Goal: Task Accomplishment & Management: Use online tool/utility

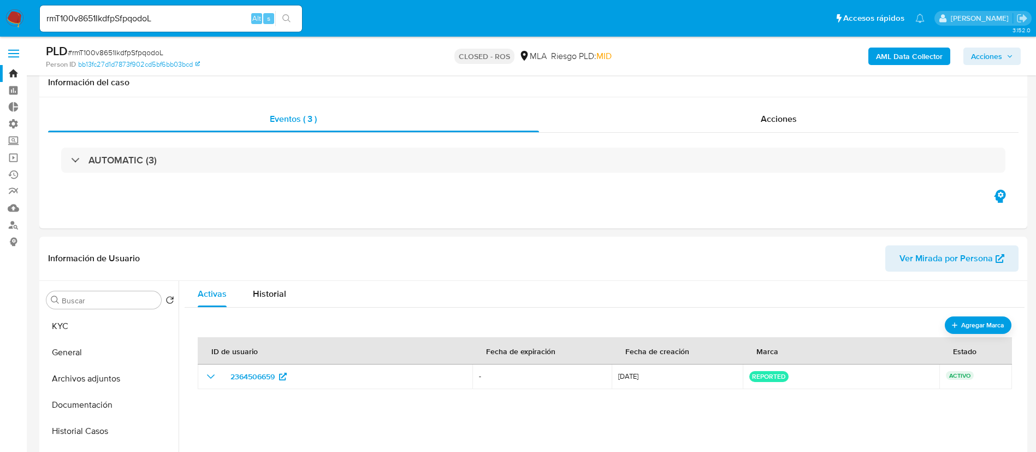
select select "10"
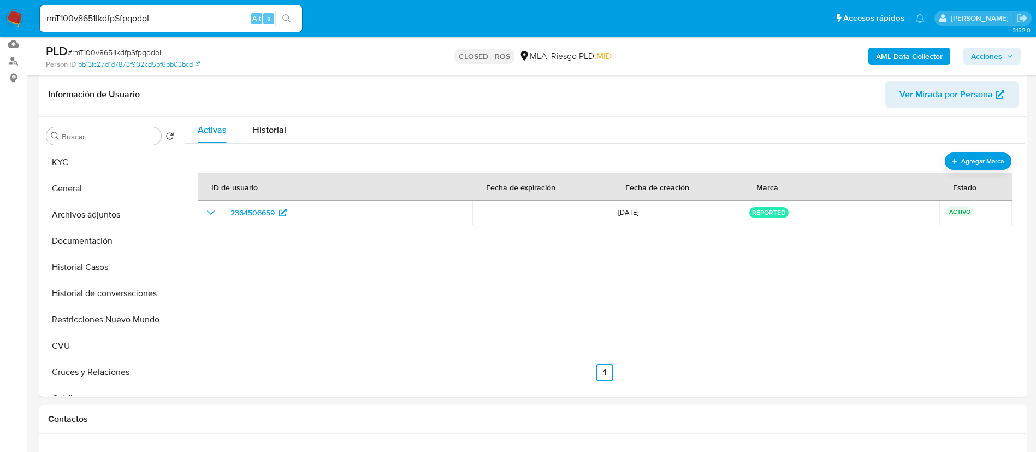
scroll to position [488, 0]
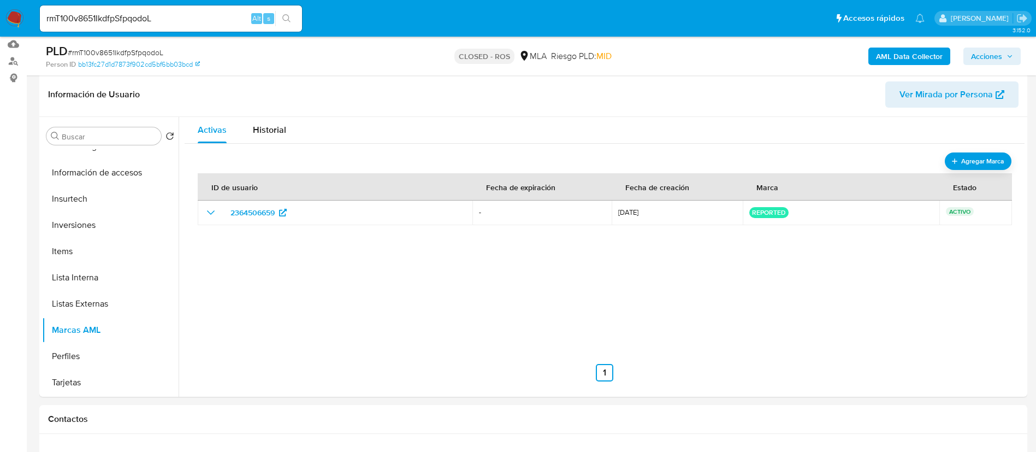
click at [199, 18] on input "rmT100v8651IkdfpSfpqodoL" at bounding box center [171, 18] width 262 height 14
paste input "Nxv0doAME6IFjJWNTIiA0l1G"
type input "Nxv0doAME6IFjJWNTIiA0l1G"
click at [286, 14] on icon "search-icon" at bounding box center [286, 18] width 8 height 8
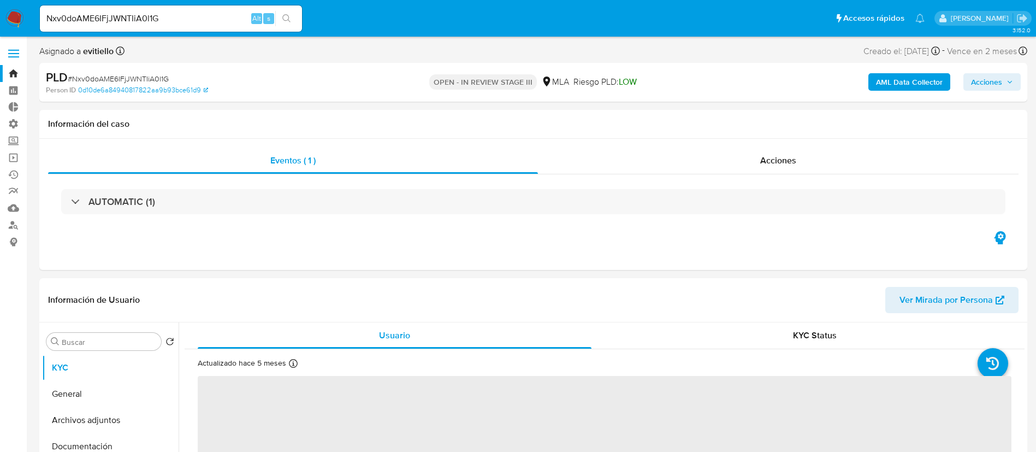
click at [882, 81] on b "AML Data Collector" at bounding box center [909, 81] width 67 height 17
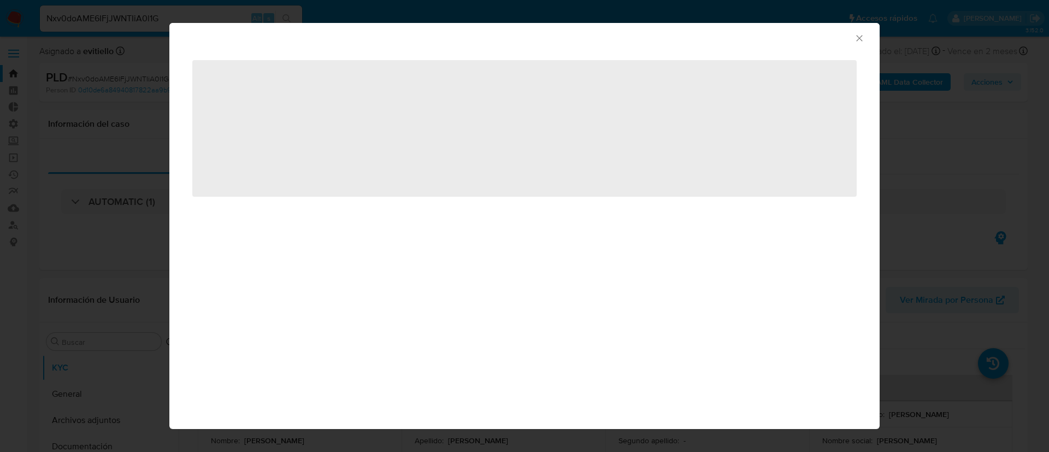
select select "10"
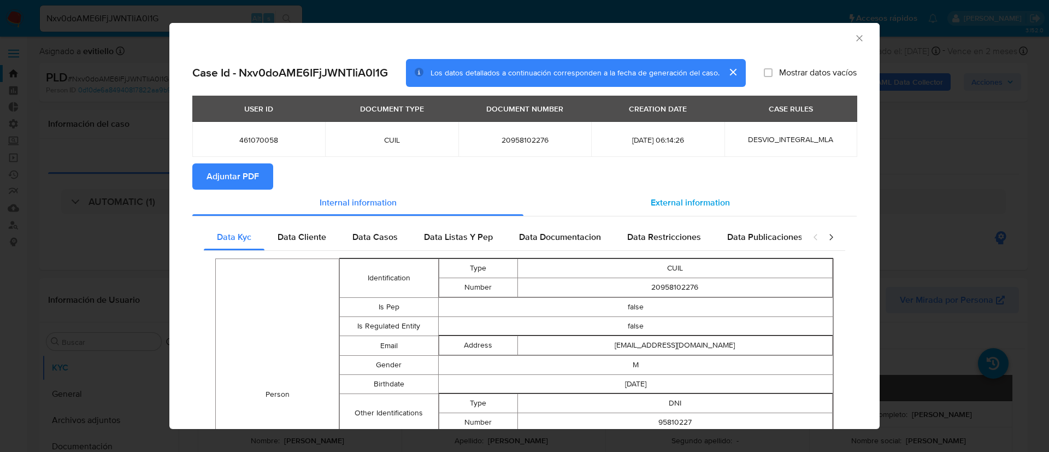
click at [629, 204] on div "External information" at bounding box center [689, 203] width 333 height 26
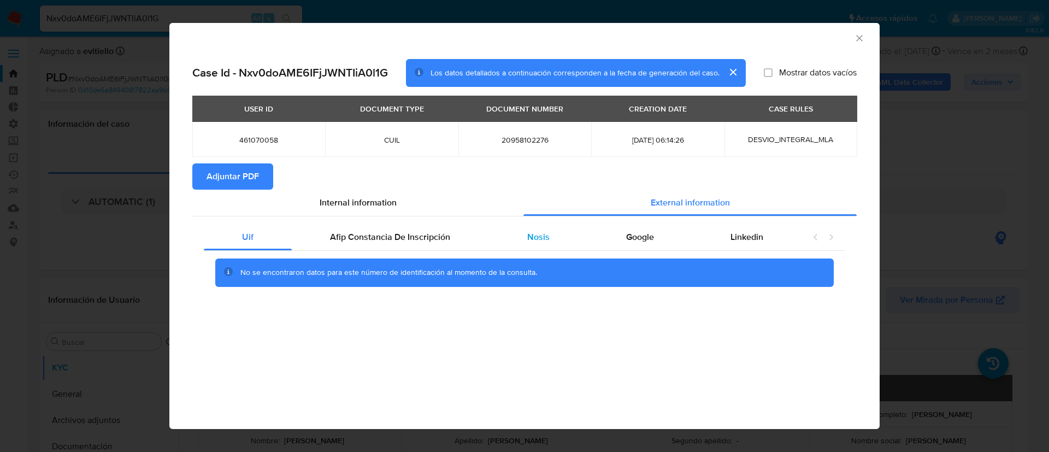
click at [554, 233] on div "Nosis" at bounding box center [537, 237] width 99 height 26
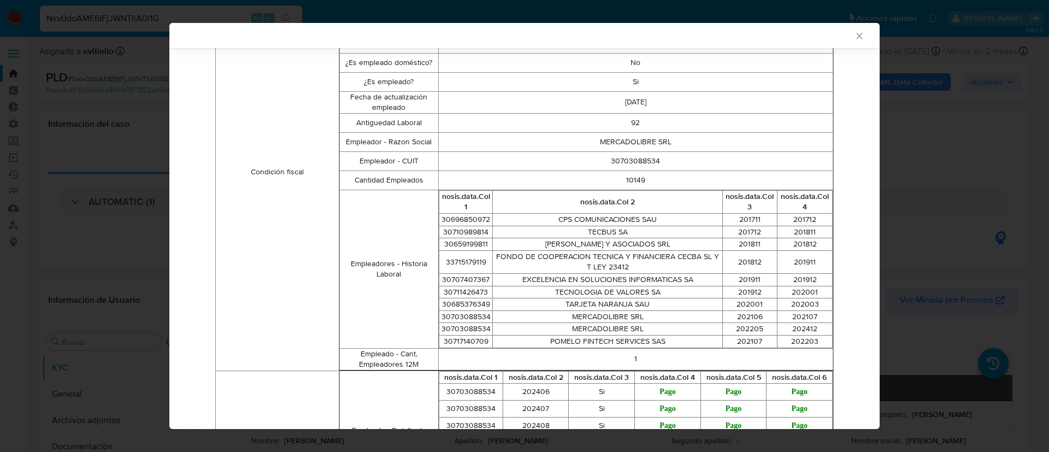
scroll to position [489, 0]
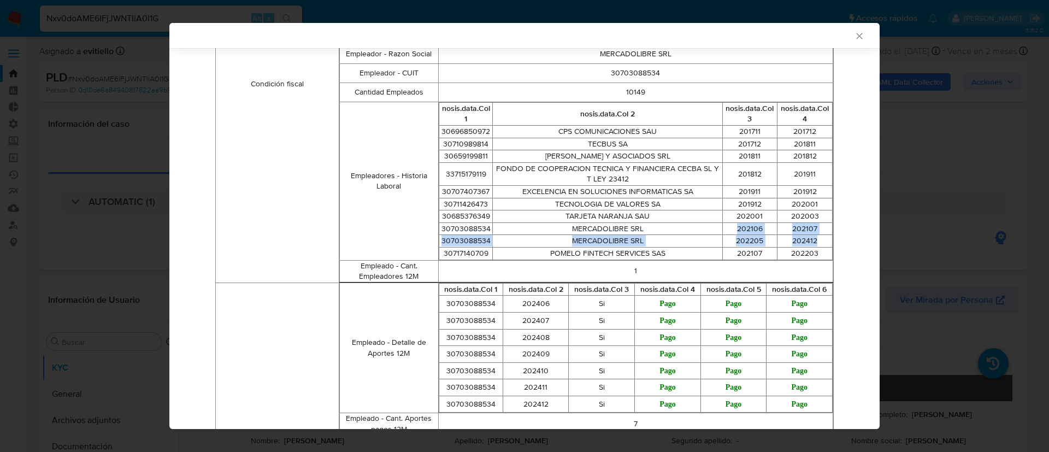
drag, startPoint x: 718, startPoint y: 229, endPoint x: 811, endPoint y: 238, distance: 93.3
click at [811, 238] on tbody "30696850972 CPS COMUNICACIONES SAU 201711 201712 30710989814 TECBUS SA 201712 2…" at bounding box center [635, 193] width 393 height 134
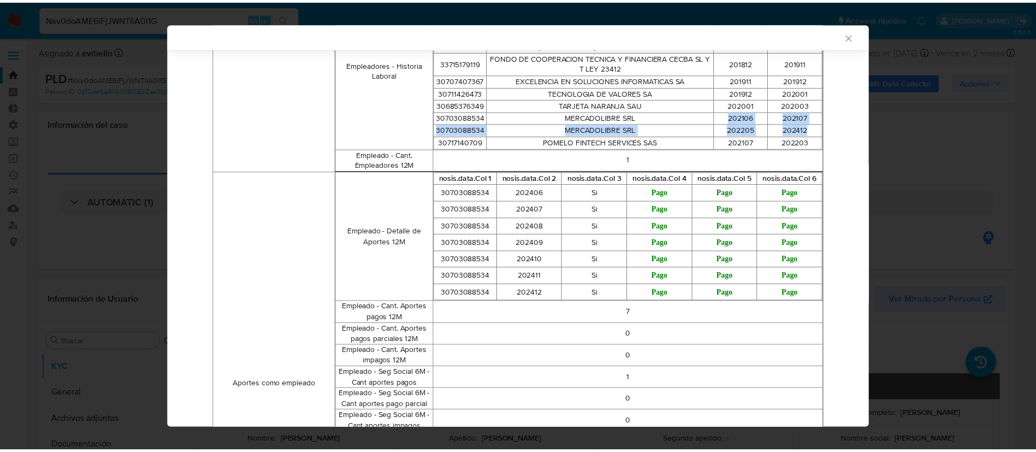
scroll to position [408, 0]
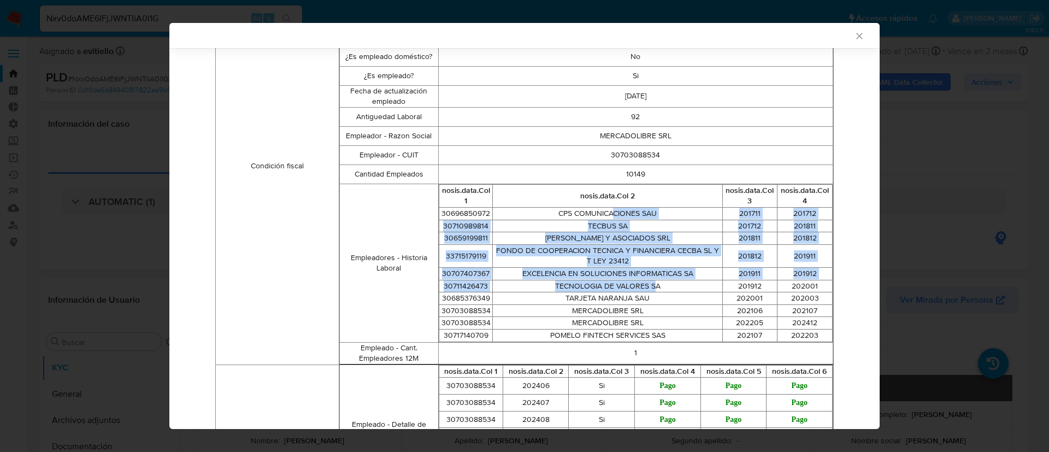
drag, startPoint x: 607, startPoint y: 213, endPoint x: 649, endPoint y: 285, distance: 82.7
click at [649, 285] on tbody "30696850972 CPS COMUNICACIONES SAU 201711 201712 30710989814 TECBUS SA 201712 2…" at bounding box center [635, 275] width 393 height 134
click at [854, 34] on icon "Cerrar ventana" at bounding box center [859, 36] width 11 height 11
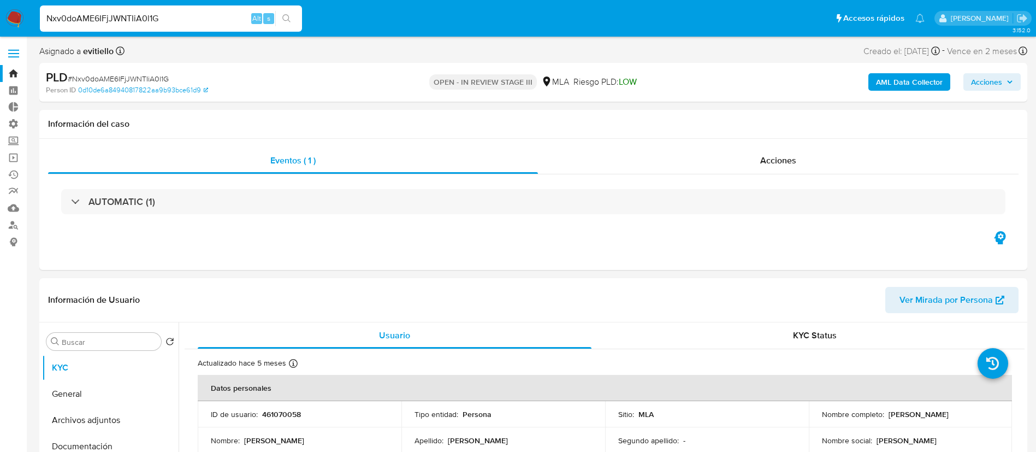
click at [180, 20] on input "Nxv0doAME6IFjJWNTIiA0l1G" at bounding box center [171, 18] width 262 height 14
paste input "1990164956"
type input "1990164956"
click at [286, 22] on icon "search-icon" at bounding box center [286, 18] width 9 height 9
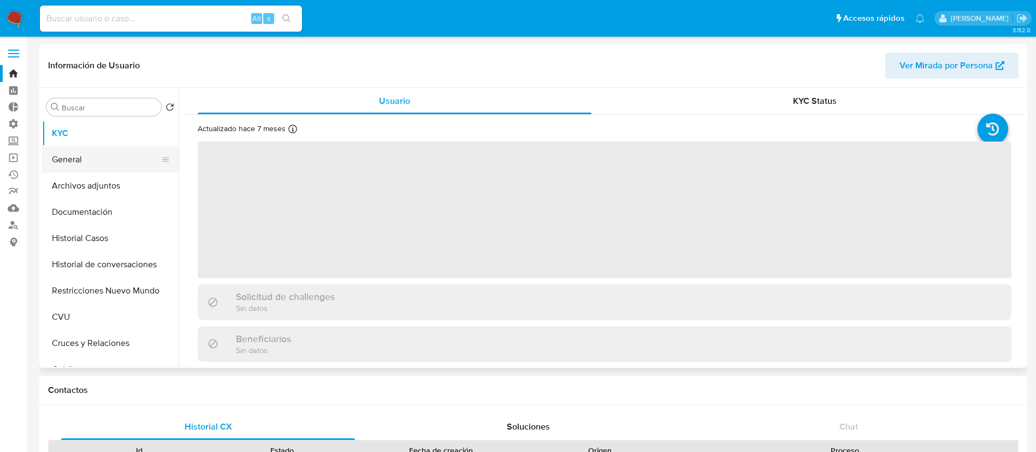
click at [95, 158] on button "General" at bounding box center [106, 159] width 128 height 26
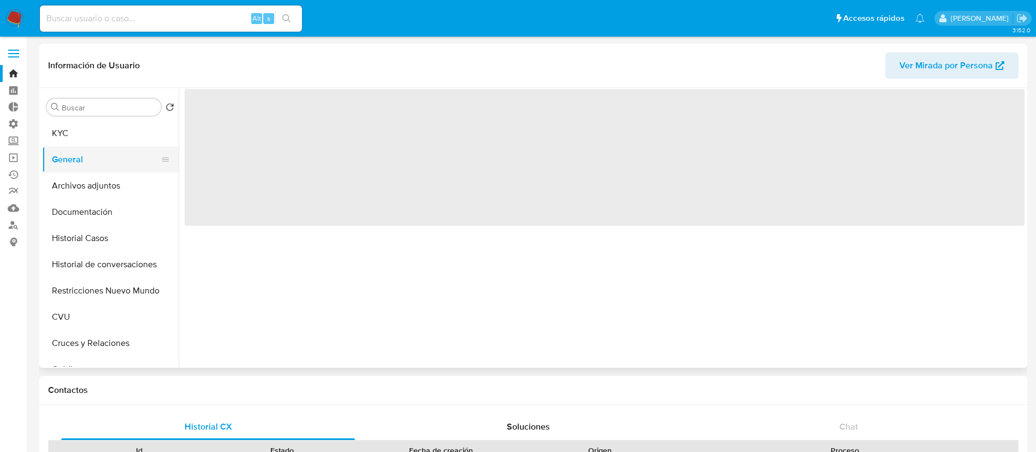
select select "10"
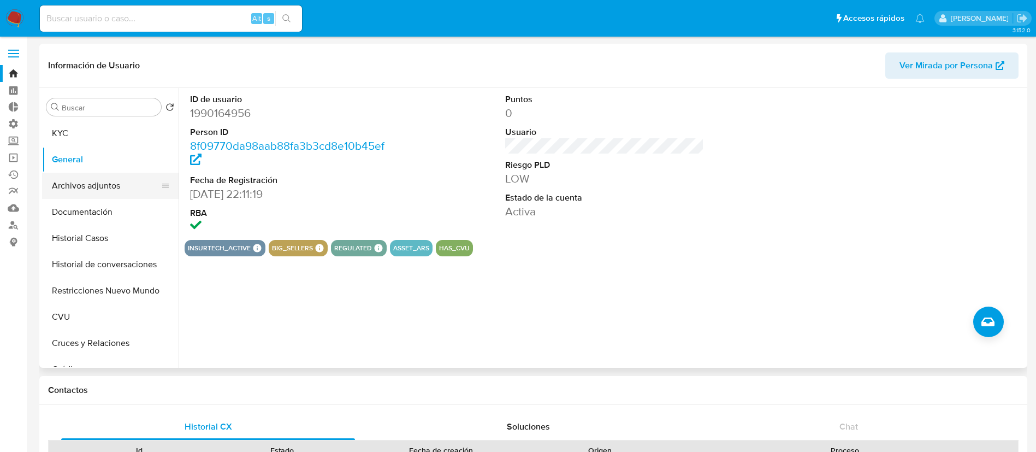
click at [110, 185] on button "Archivos adjuntos" at bounding box center [106, 186] width 128 height 26
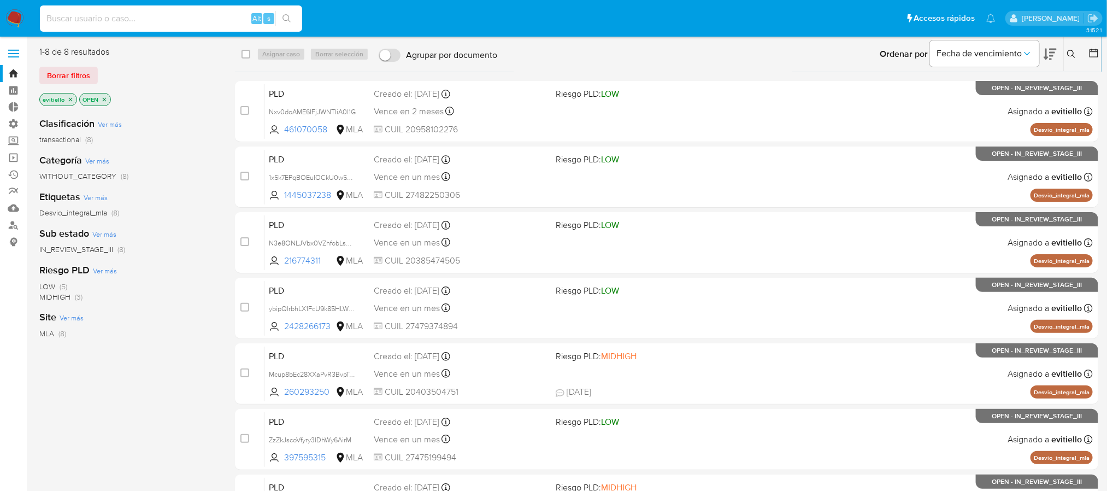
click at [158, 18] on input at bounding box center [171, 18] width 262 height 14
paste input "133739343"
type input "133739343"
click at [290, 18] on icon "search-icon" at bounding box center [286, 18] width 9 height 9
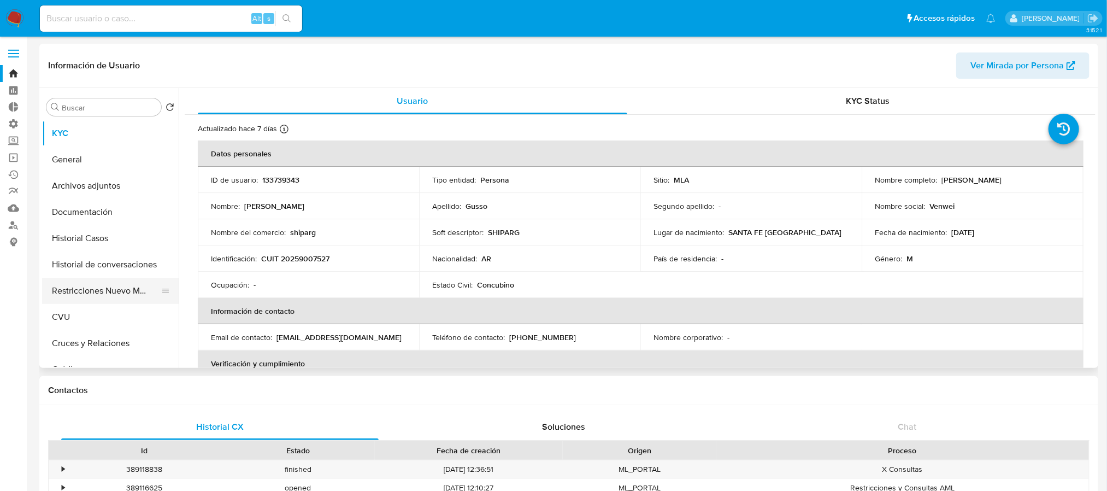
select select "10"
click at [97, 292] on button "Restricciones Nuevo Mundo" at bounding box center [106, 291] width 128 height 26
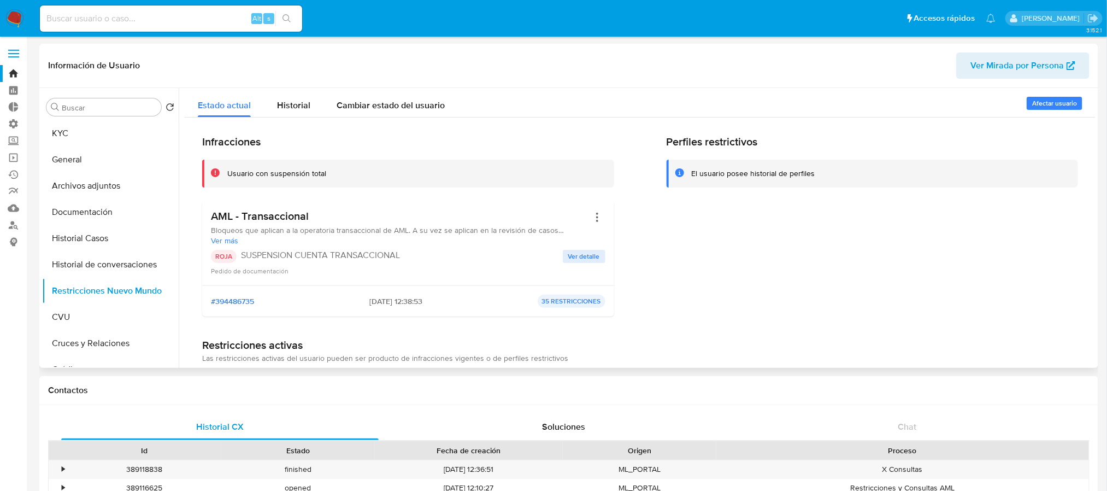
click at [575, 254] on span "Ver detalle" at bounding box center [584, 256] width 32 height 11
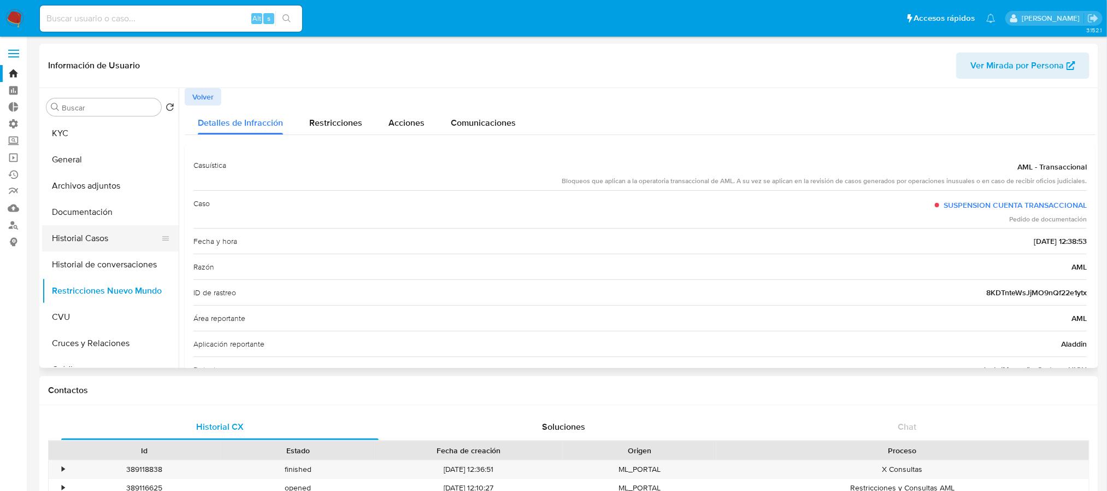
click at [138, 240] on button "Historial Casos" at bounding box center [106, 238] width 128 height 26
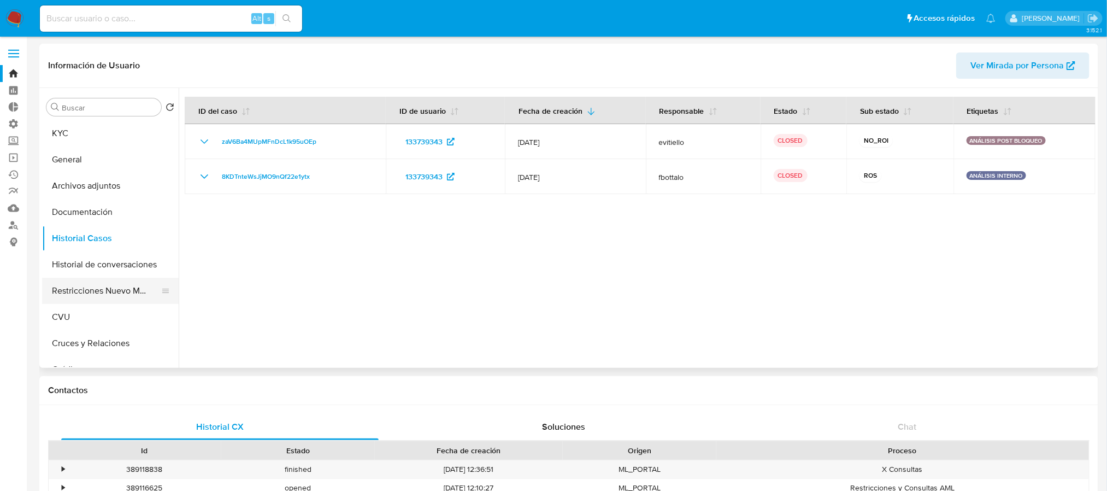
click at [123, 291] on button "Restricciones Nuevo Mundo" at bounding box center [106, 291] width 128 height 26
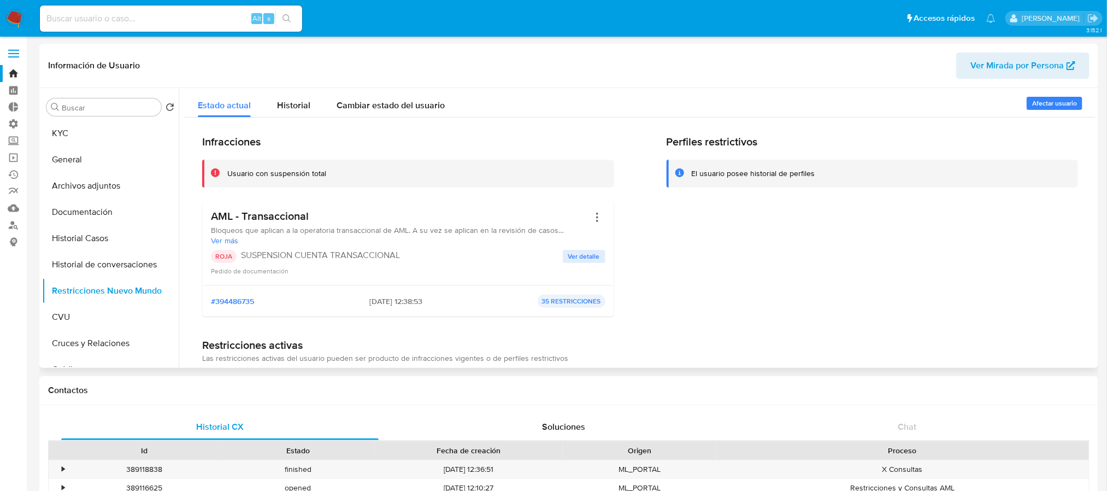
click at [590, 259] on span "Ver detalle" at bounding box center [584, 256] width 32 height 11
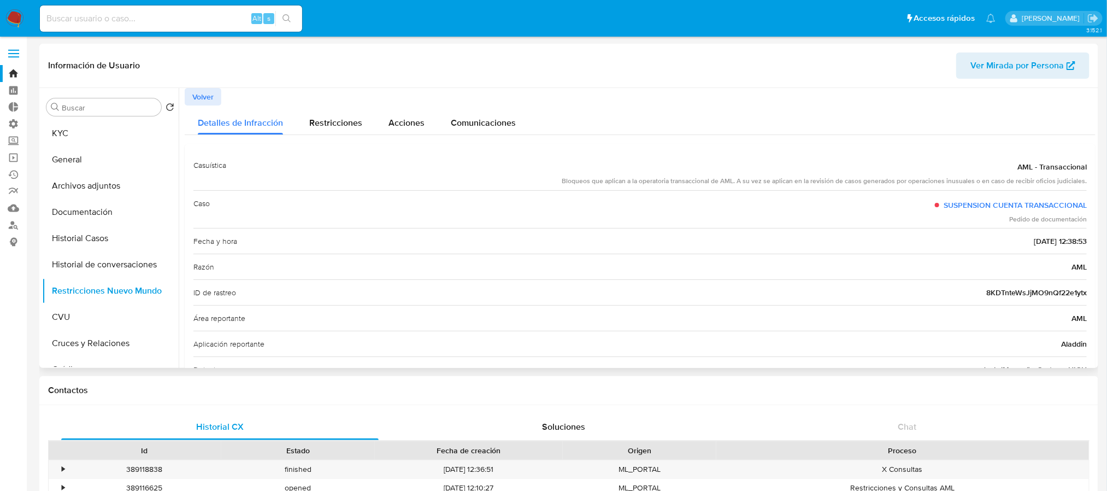
scroll to position [82, 0]
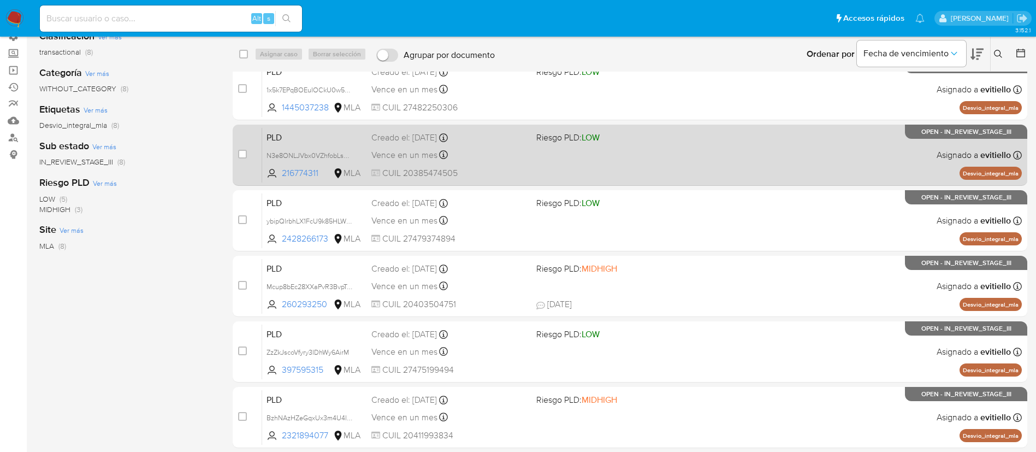
scroll to position [196, 0]
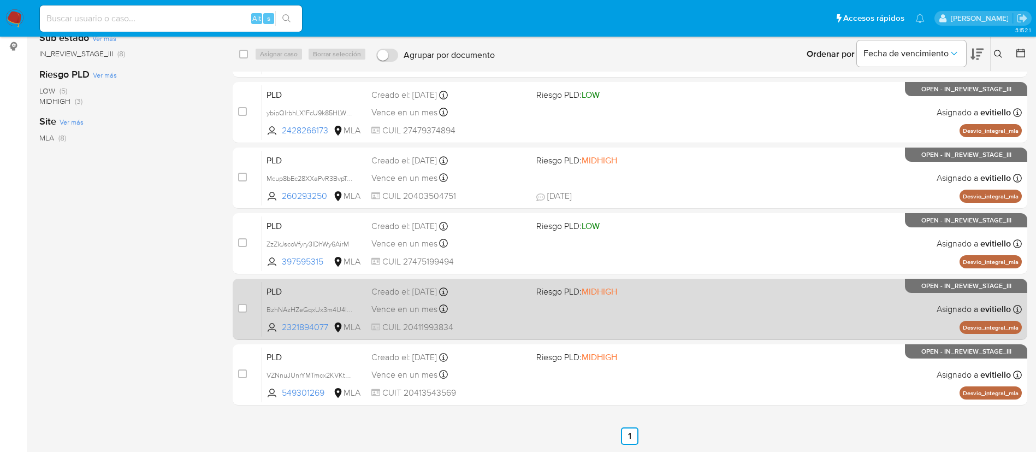
click at [848, 316] on div "PLD BzhNAzHZeGqxUx3m4U4l4wsw 2321894077 MLA Riesgo PLD: MIDHIGH Creado el: 12/0…" at bounding box center [642, 308] width 760 height 55
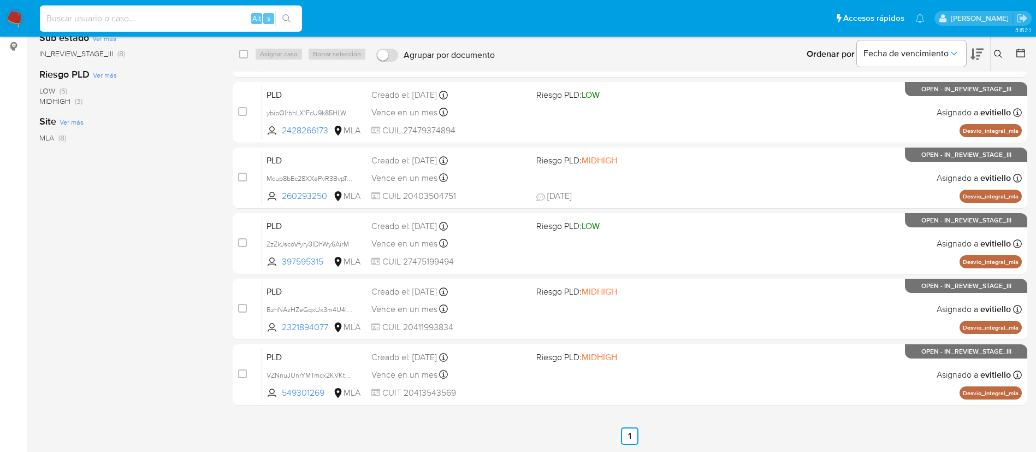
click at [193, 15] on input at bounding box center [171, 18] width 262 height 14
paste input "133739343"
type input "133739343"
click at [286, 18] on icon "search-icon" at bounding box center [286, 18] width 9 height 9
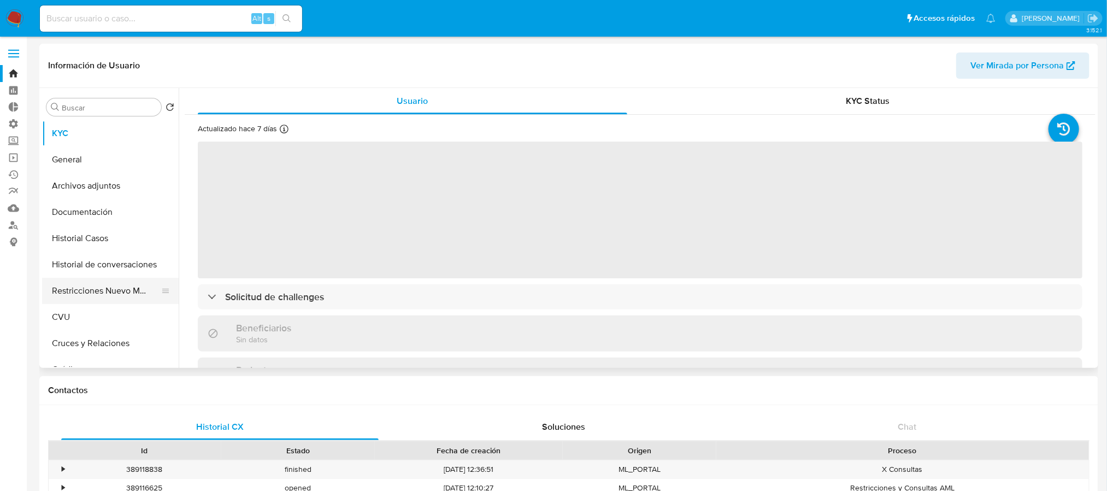
click at [115, 290] on button "Restricciones Nuevo Mundo" at bounding box center [106, 291] width 128 height 26
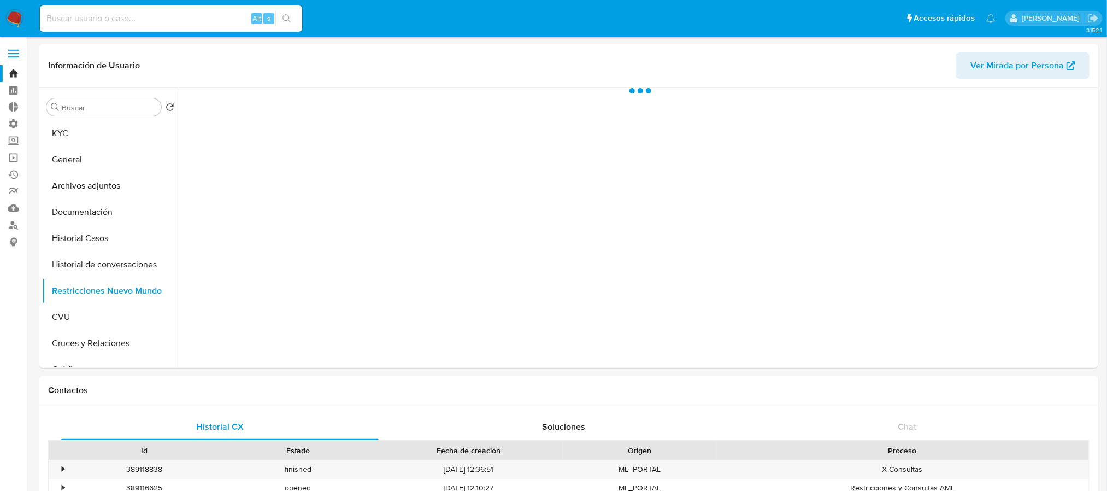
select select "10"
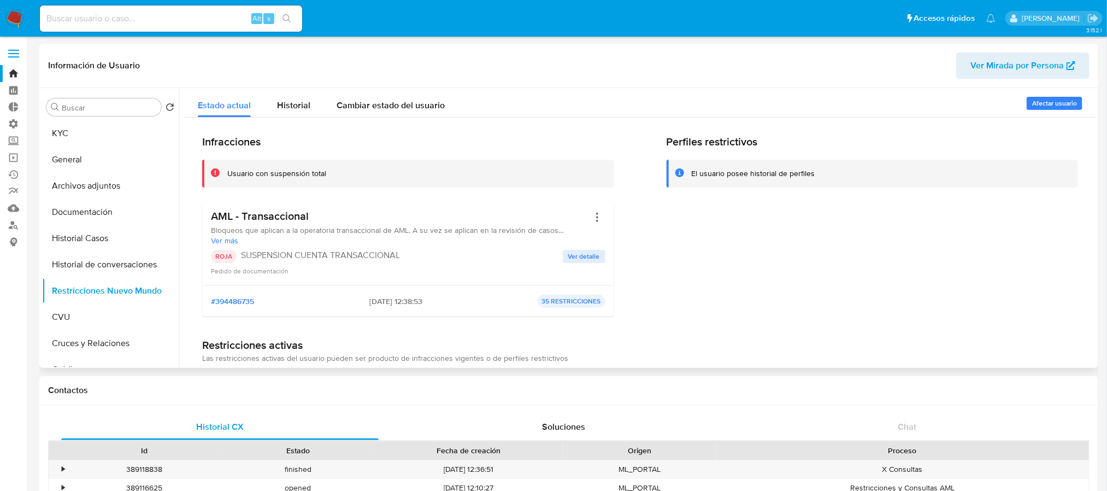
click at [568, 256] on span "Ver detalle" at bounding box center [584, 256] width 32 height 11
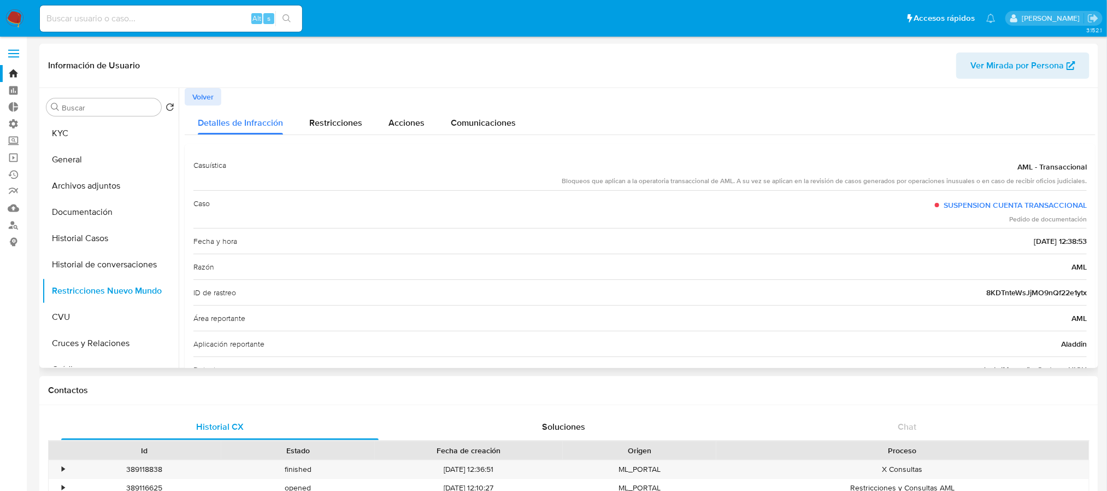
scroll to position [82, 0]
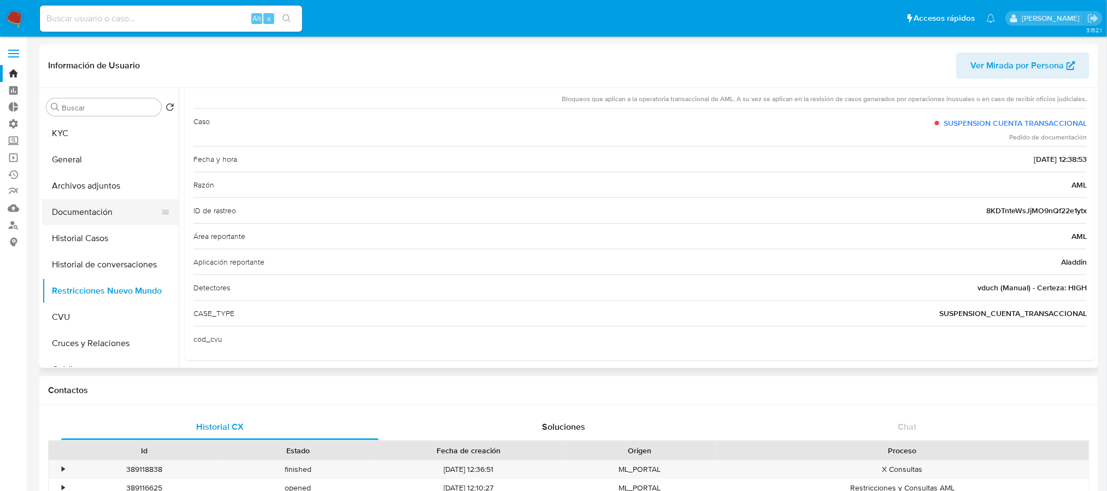
click at [128, 206] on button "Documentación" at bounding box center [106, 212] width 128 height 26
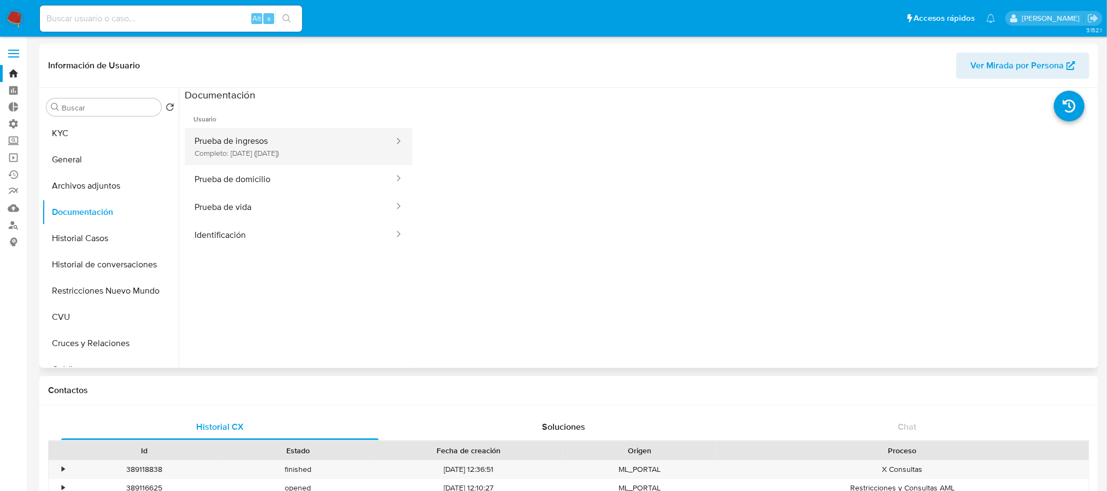
click at [334, 151] on button "Prueba de ingresos Completo: 18/07/2024 (hace un año)" at bounding box center [290, 146] width 210 height 37
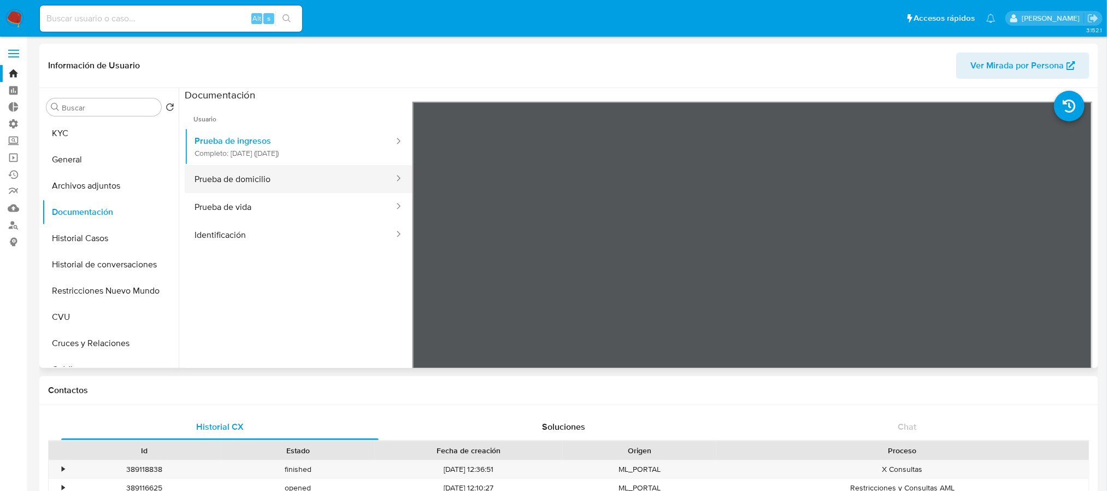
click at [334, 179] on button "Prueba de domicilio" at bounding box center [290, 179] width 210 height 28
click at [322, 202] on button "Prueba de vida" at bounding box center [290, 207] width 210 height 28
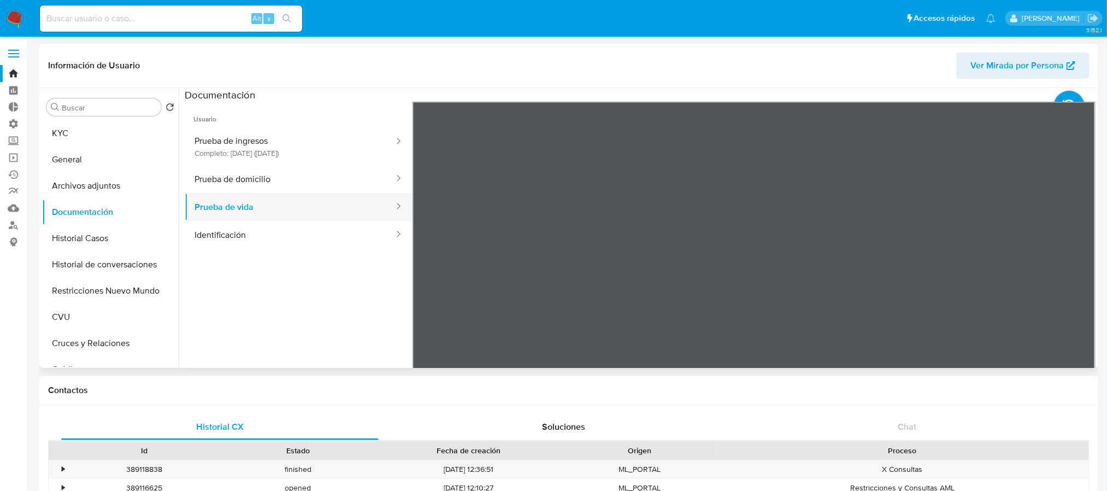
click at [361, 217] on button "Prueba de vida" at bounding box center [290, 207] width 210 height 28
click at [331, 223] on button "Identificación" at bounding box center [290, 235] width 210 height 28
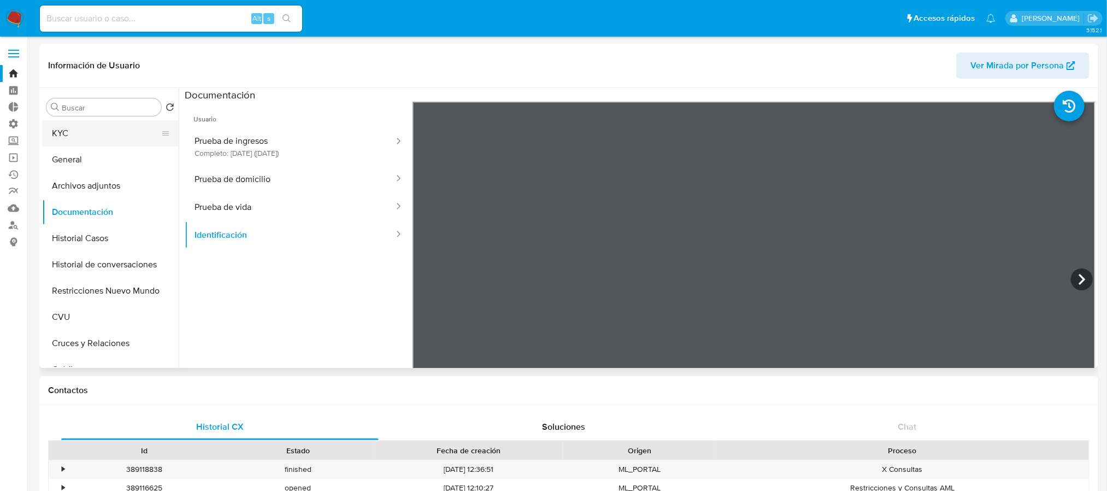
click at [96, 131] on button "KYC" at bounding box center [106, 133] width 128 height 26
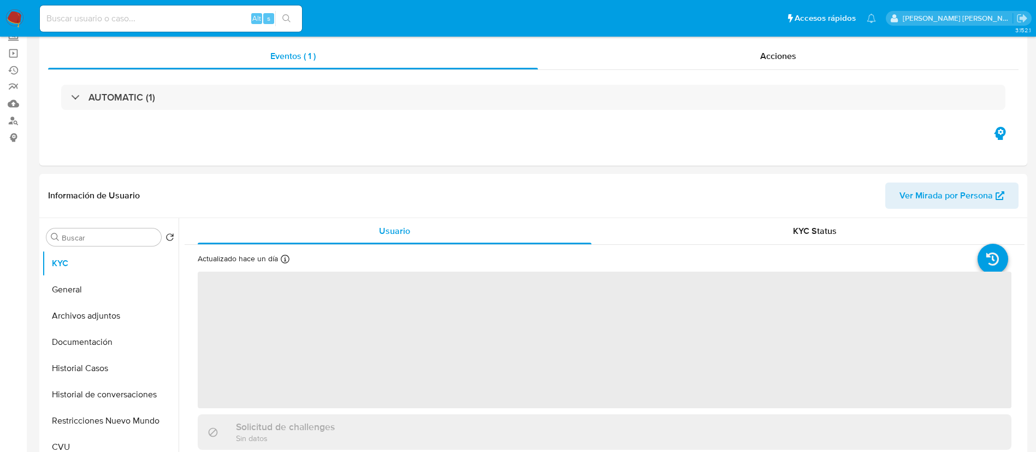
scroll to position [246, 0]
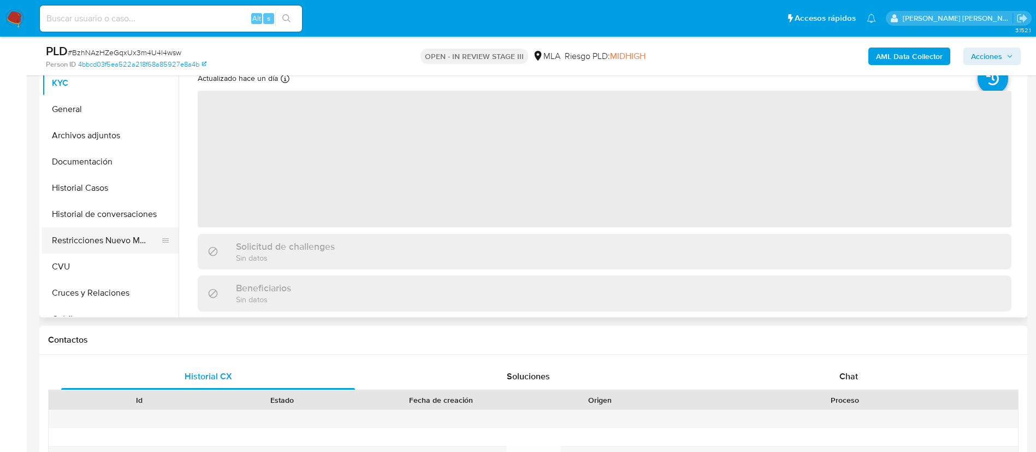
click at [107, 232] on button "Restricciones Nuevo Mundo" at bounding box center [106, 240] width 128 height 26
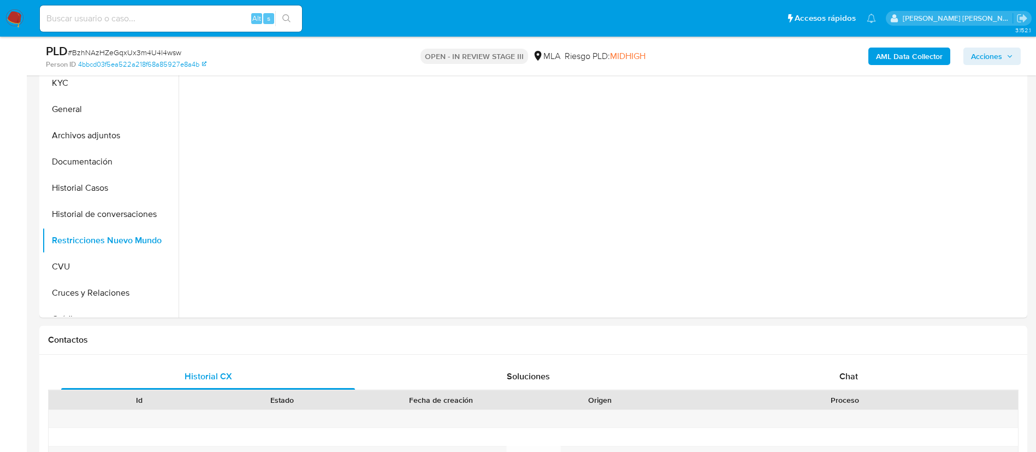
select select "10"
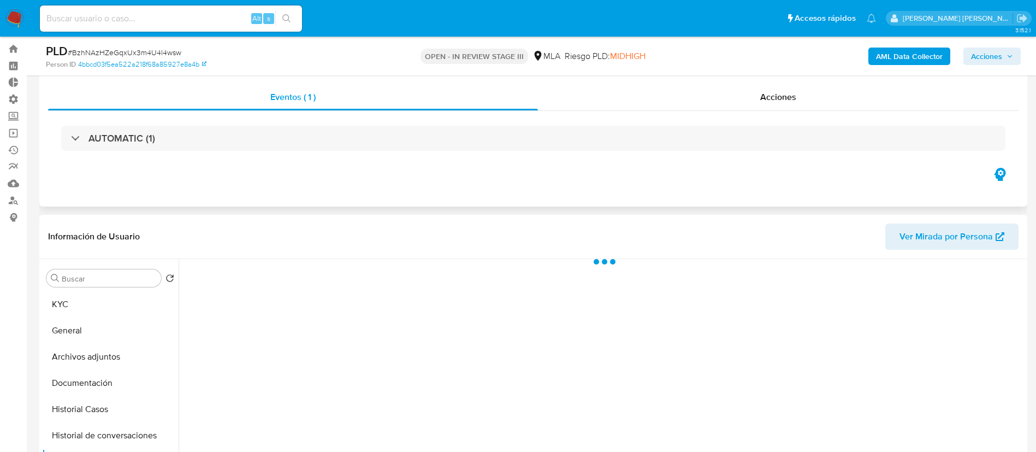
scroll to position [0, 0]
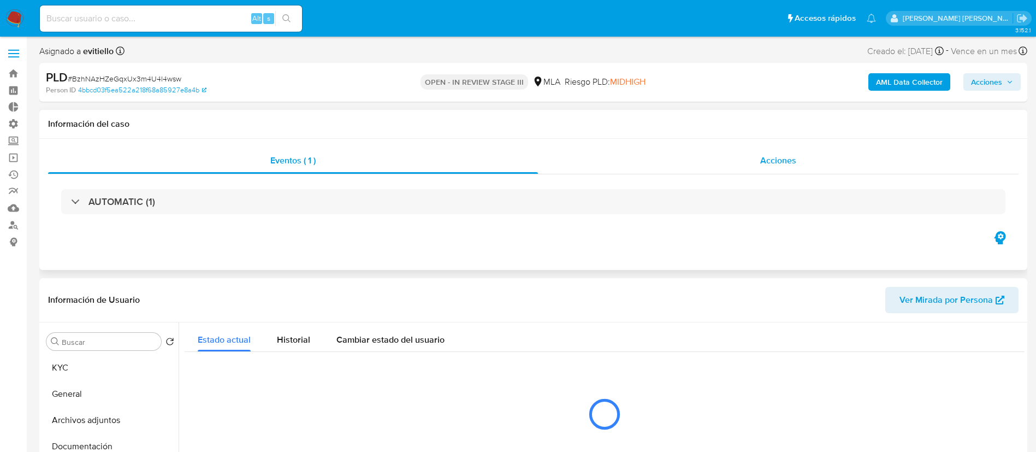
click at [742, 166] on div "Acciones" at bounding box center [778, 160] width 481 height 26
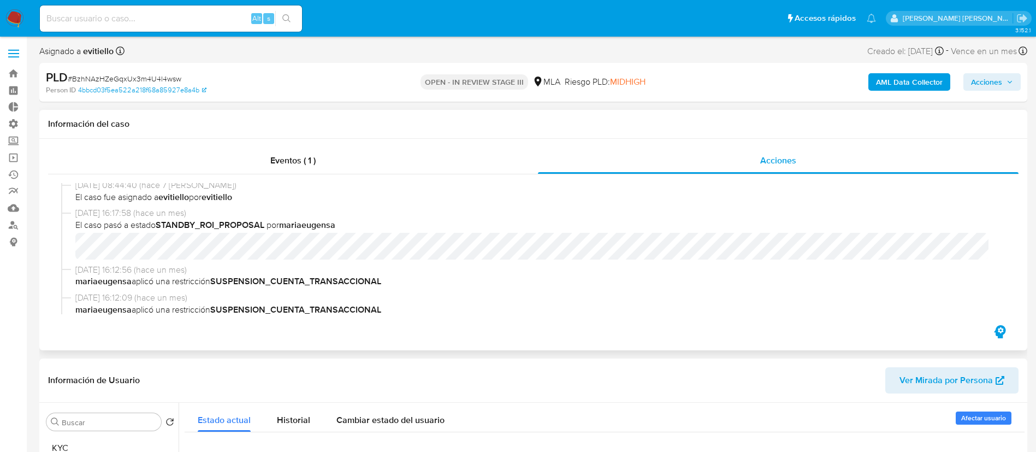
scroll to position [246, 0]
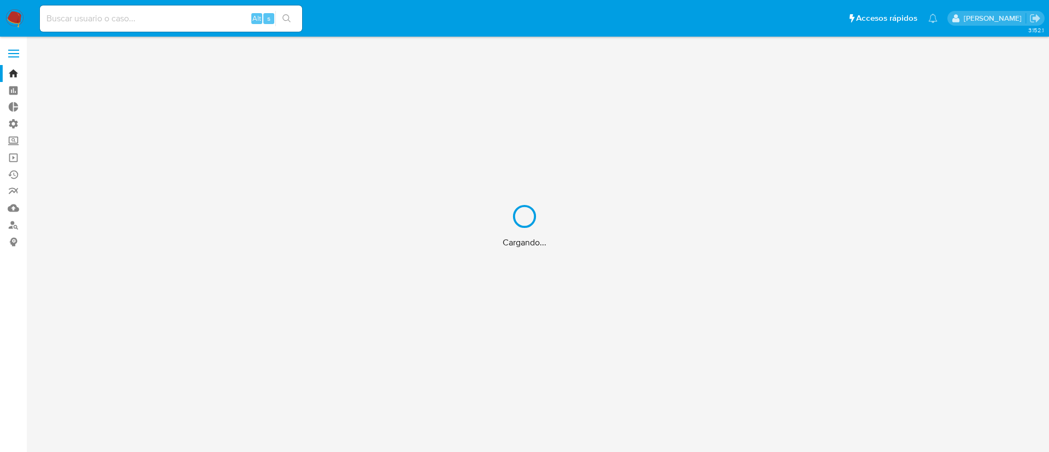
click at [179, 22] on div "Cargando..." at bounding box center [524, 226] width 1049 height 452
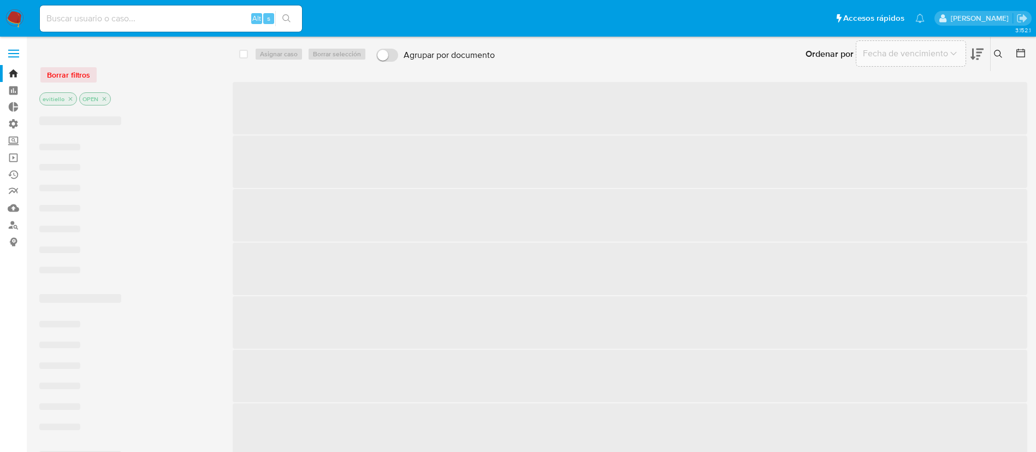
click at [180, 20] on input at bounding box center [171, 18] width 262 height 14
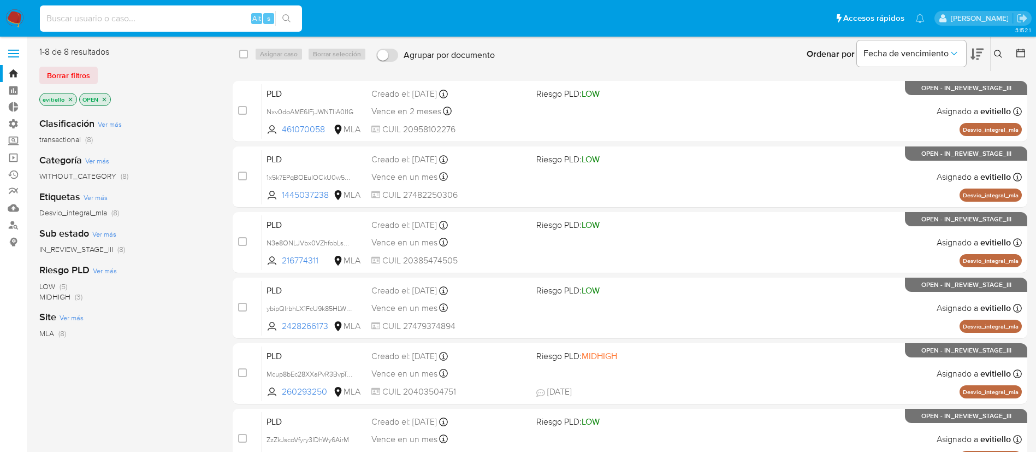
paste input "YfNd73gjHH2FoAfGnzkjASqd"
type input "YfNd73gjHH2FoAfGnzkjASqd"
click at [292, 17] on button "search-icon" at bounding box center [286, 18] width 22 height 15
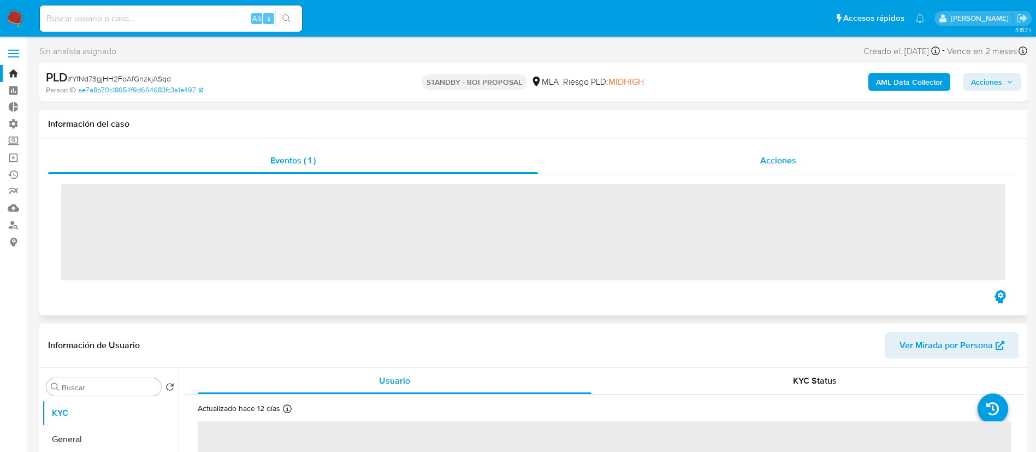
click at [678, 149] on div "Acciones" at bounding box center [778, 160] width 481 height 26
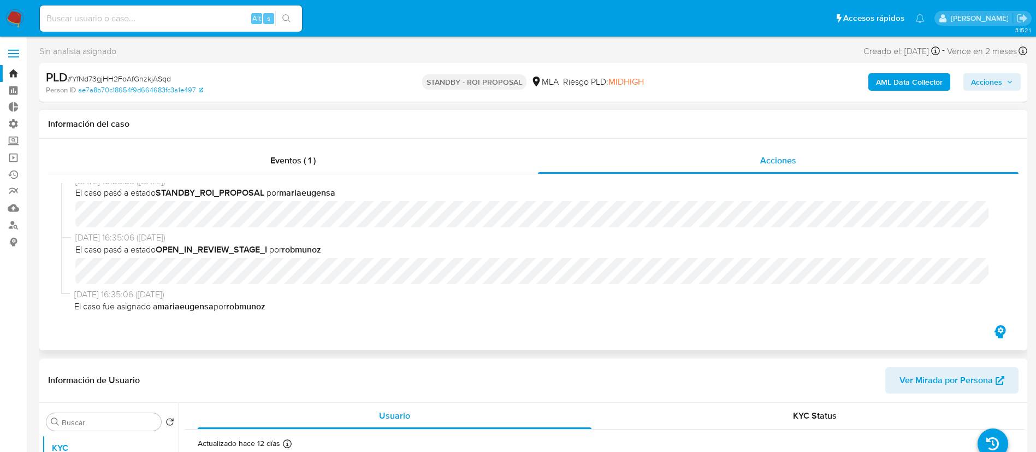
scroll to position [10, 0]
select select "10"
click at [126, 22] on input at bounding box center [171, 18] width 262 height 14
paste input "uGhtefeC5VxZ6BTXorXNGFao"
type input "uGhtefeC5VxZ6BTXorXNGFao"
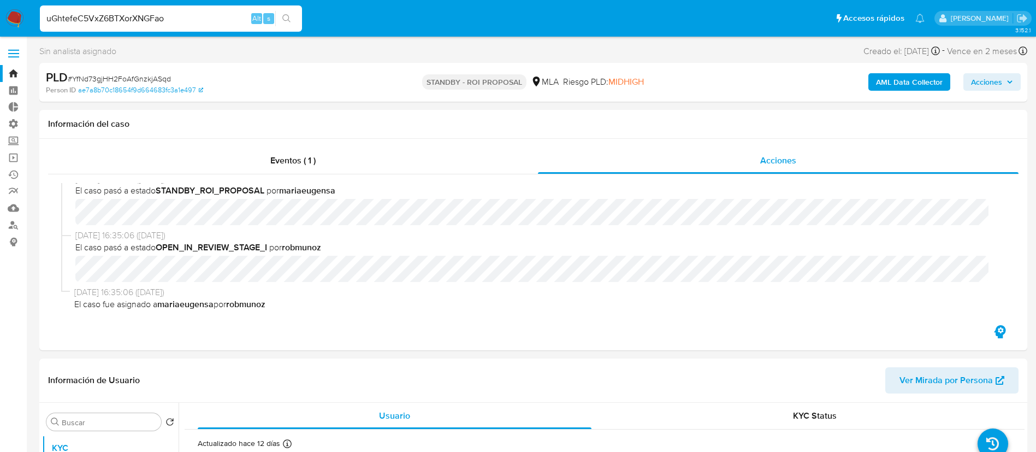
click at [286, 19] on icon "search-icon" at bounding box center [286, 18] width 9 height 9
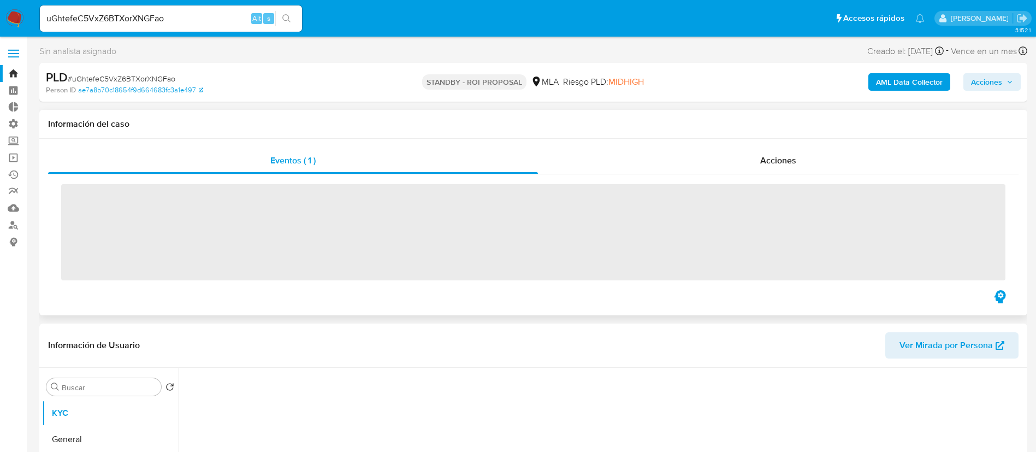
click at [758, 190] on span "‌" at bounding box center [533, 232] width 945 height 96
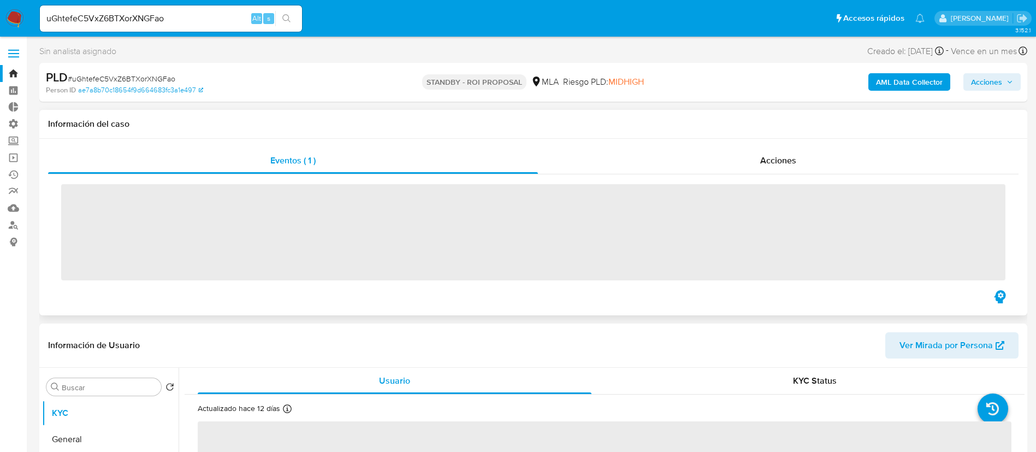
click at [768, 141] on div "Eventos ( 1 ) Acciones ‌" at bounding box center [533, 227] width 988 height 176
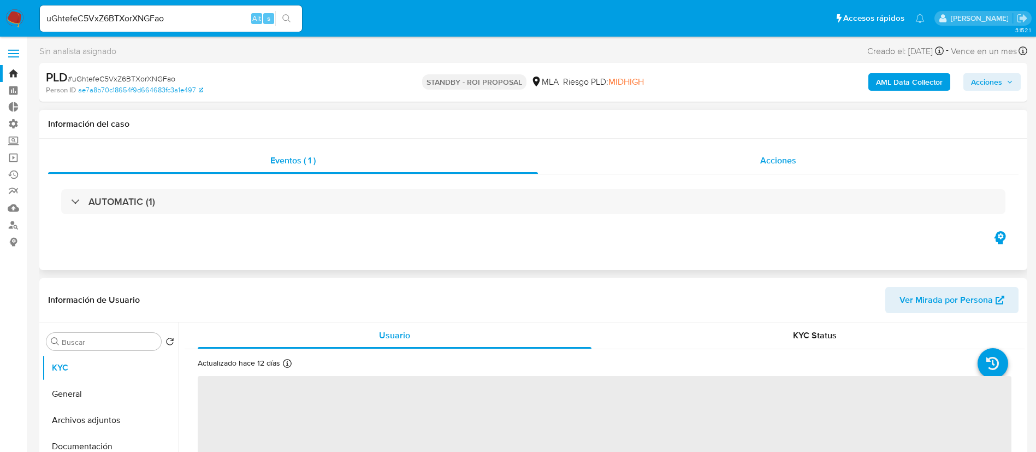
click at [753, 160] on div "Acciones" at bounding box center [778, 160] width 481 height 26
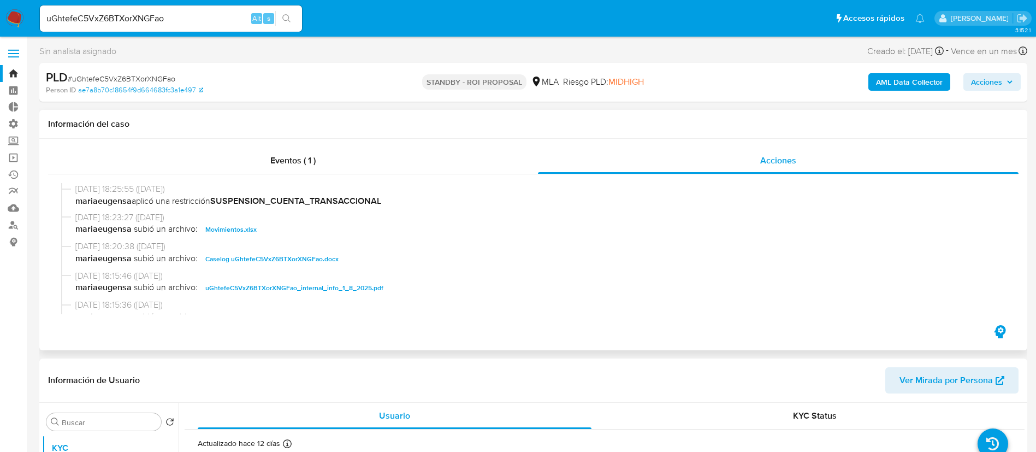
scroll to position [82, 0]
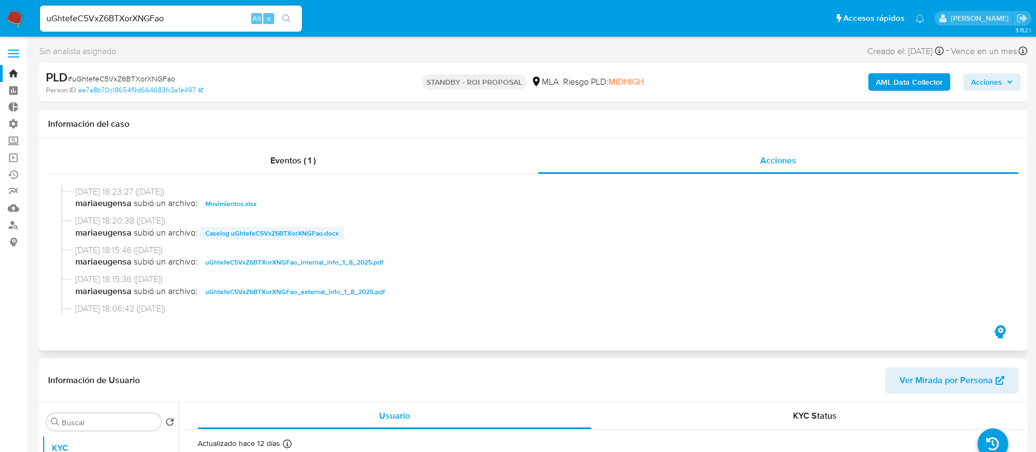
select select "10"
click at [223, 201] on span "Movimientos.xlsx" at bounding box center [230, 203] width 51 height 13
click at [239, 227] on span "Caselog uGhtefeC5VxZ6BTXorXNGFao.docx" at bounding box center [271, 233] width 133 height 13
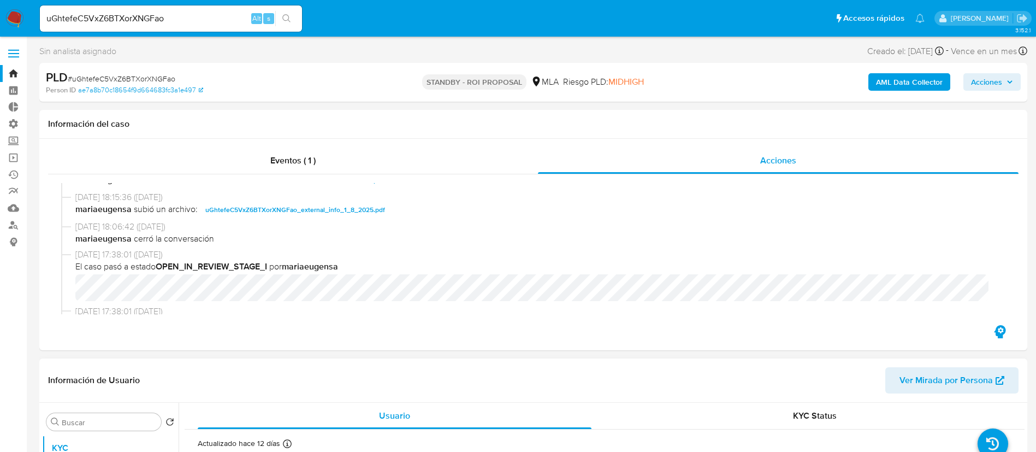
scroll to position [246, 0]
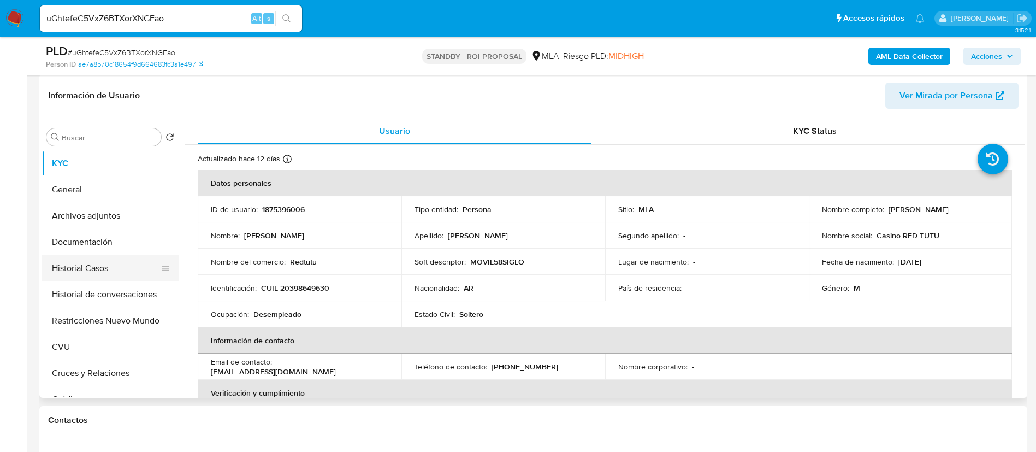
click at [108, 274] on button "Historial Casos" at bounding box center [106, 268] width 128 height 26
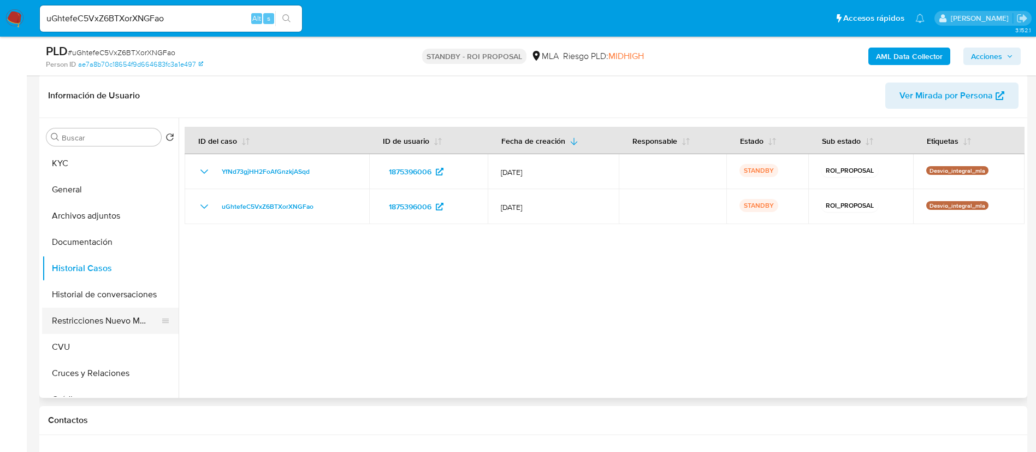
click at [82, 317] on button "Restricciones Nuevo Mundo" at bounding box center [106, 321] width 128 height 26
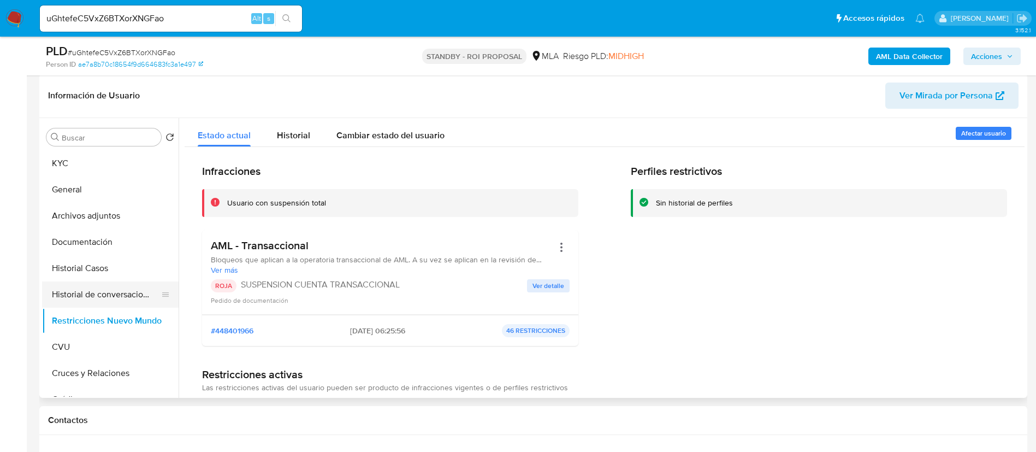
click at [137, 296] on button "Historial de conversaciones" at bounding box center [106, 294] width 128 height 26
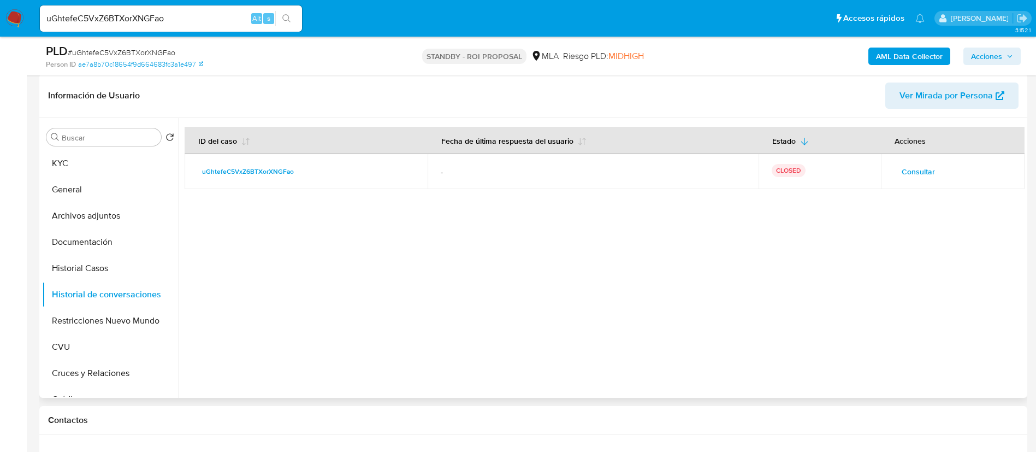
click at [978, 161] on td "Consultar" at bounding box center [953, 171] width 144 height 35
click at [913, 169] on span "Consultar" at bounding box center [918, 171] width 33 height 15
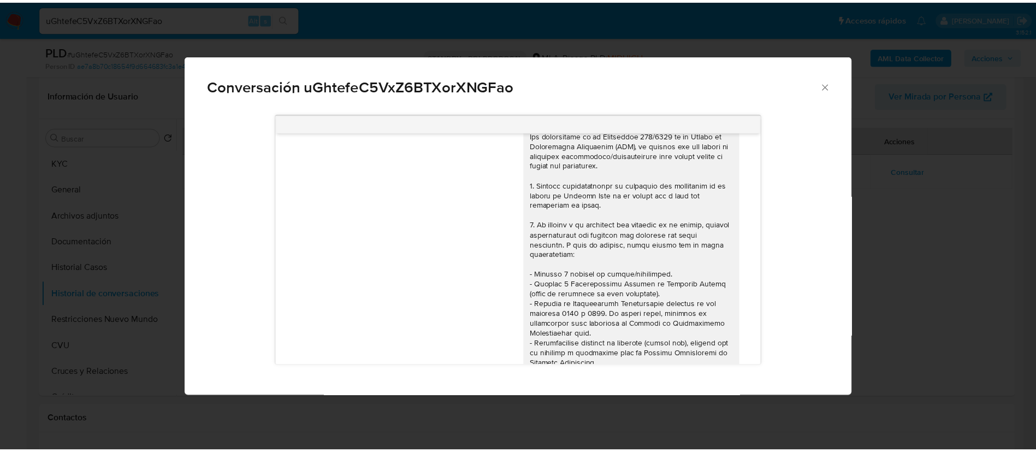
scroll to position [0, 0]
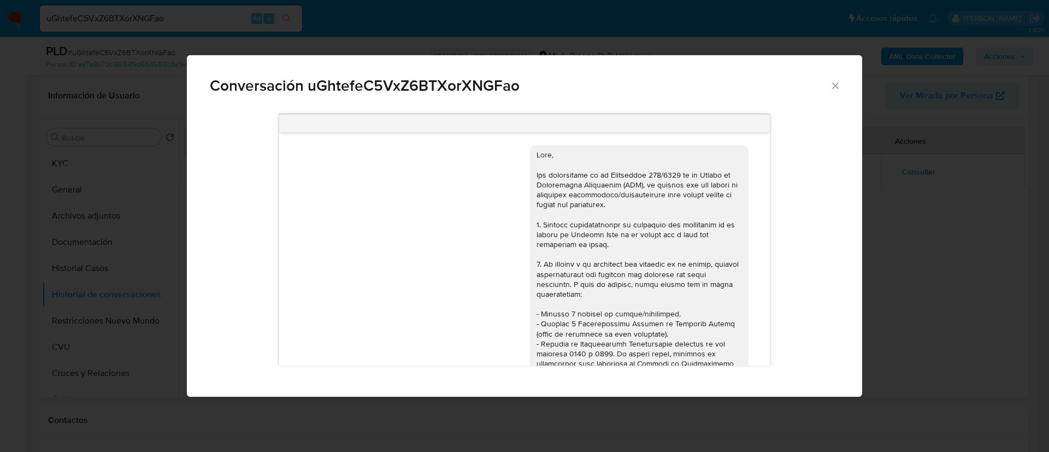
click at [899, 228] on div "Conversación uGhtefeC5VxZ6BTXorXNGFao 18/06/2025 18:10:35 Hola, Esperamos que t…" at bounding box center [524, 226] width 1049 height 452
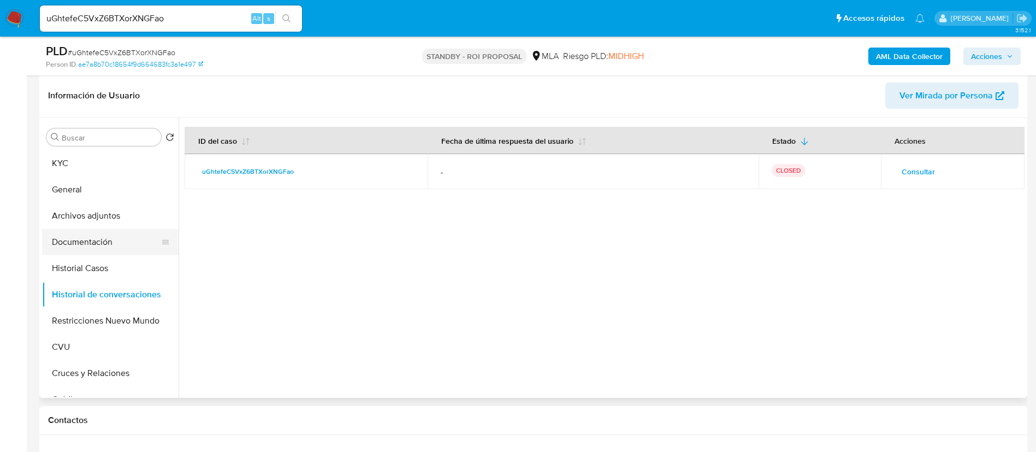
click at [95, 239] on button "Documentación" at bounding box center [106, 242] width 128 height 26
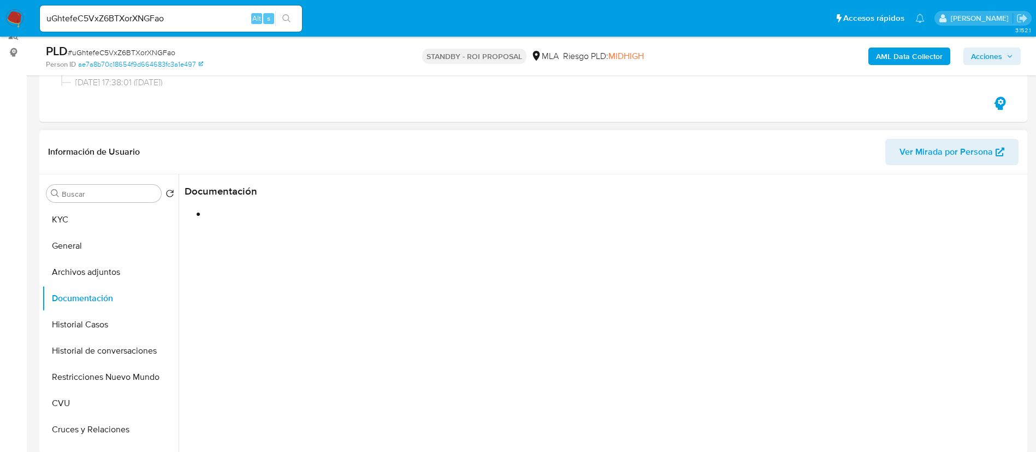
scroll to position [164, 0]
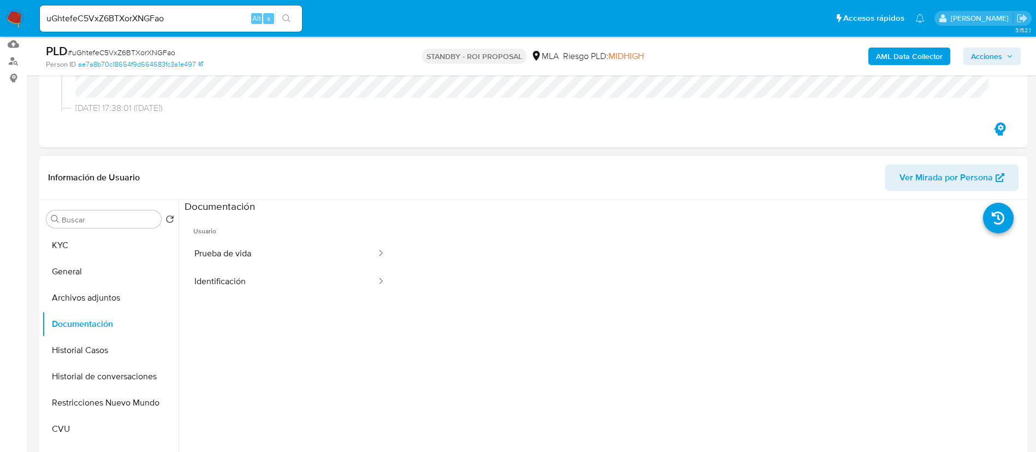
click at [327, 239] on span "Usuario" at bounding box center [290, 227] width 210 height 26
click at [317, 250] on button "Prueba de vida" at bounding box center [281, 254] width 193 height 28
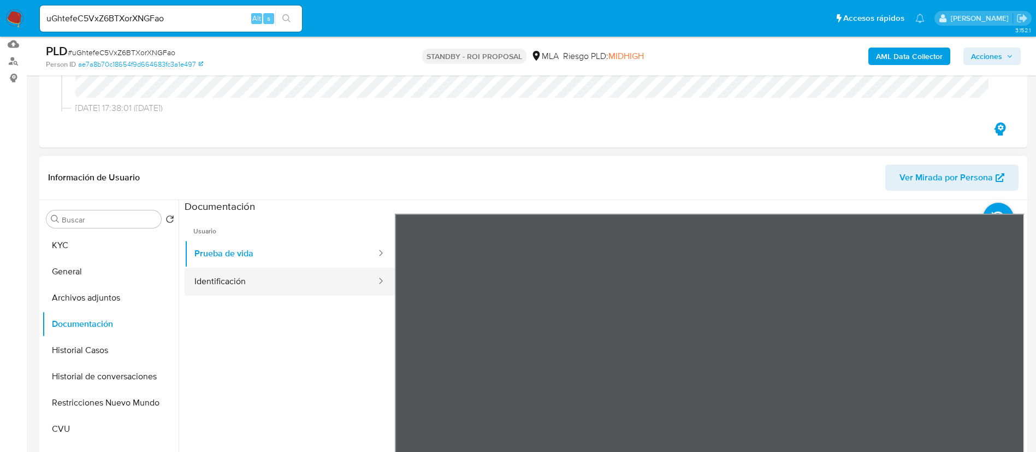
click at [375, 285] on icon at bounding box center [380, 280] width 11 height 11
click at [324, 279] on button "Identificación" at bounding box center [281, 282] width 193 height 28
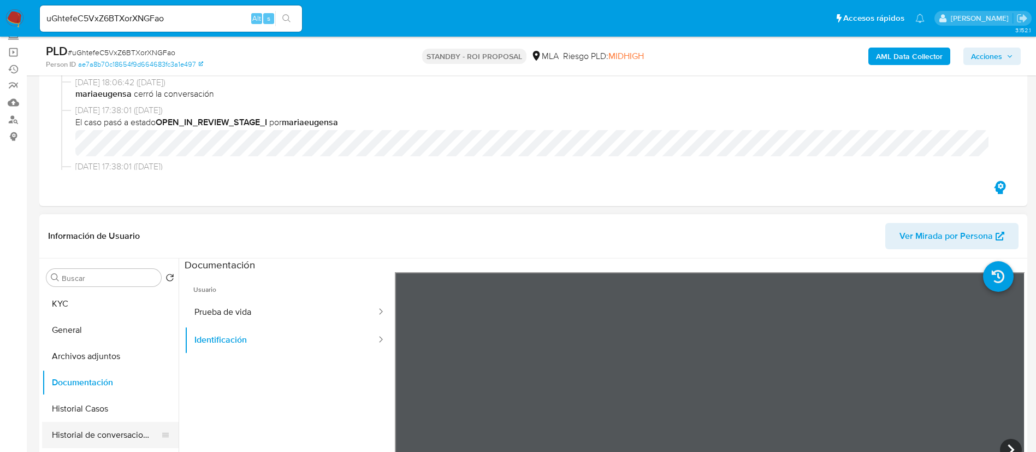
scroll to position [246, 0]
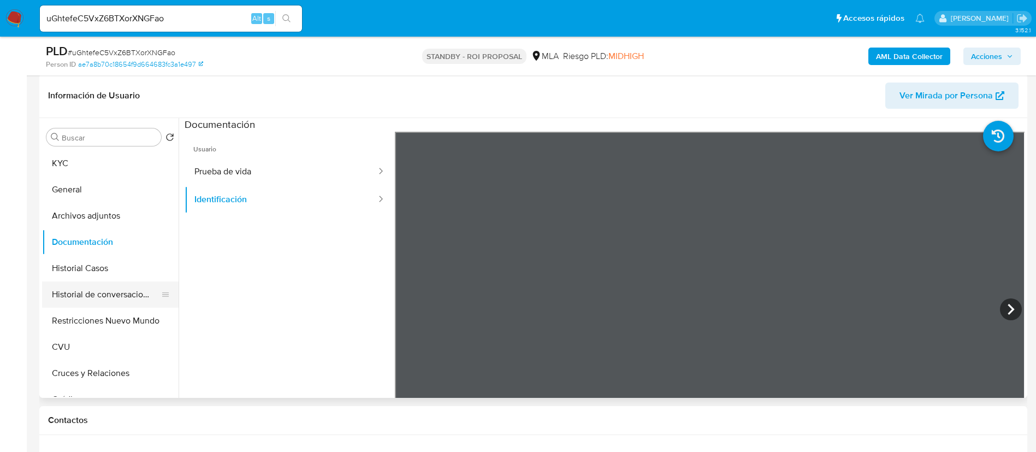
click at [127, 297] on button "Historial de conversaciones" at bounding box center [106, 294] width 128 height 26
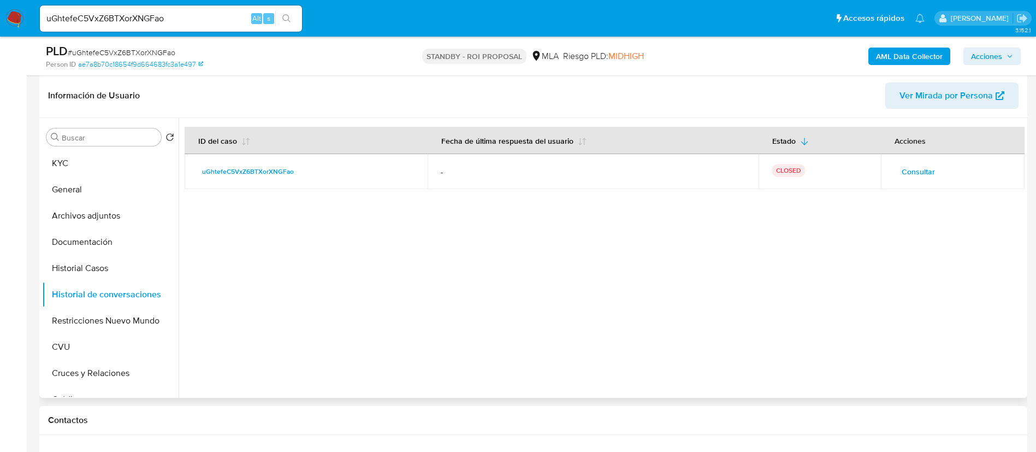
click at [882, 168] on td "Consultar" at bounding box center [953, 171] width 144 height 35
click at [902, 169] on span "Consultar" at bounding box center [918, 171] width 33 height 15
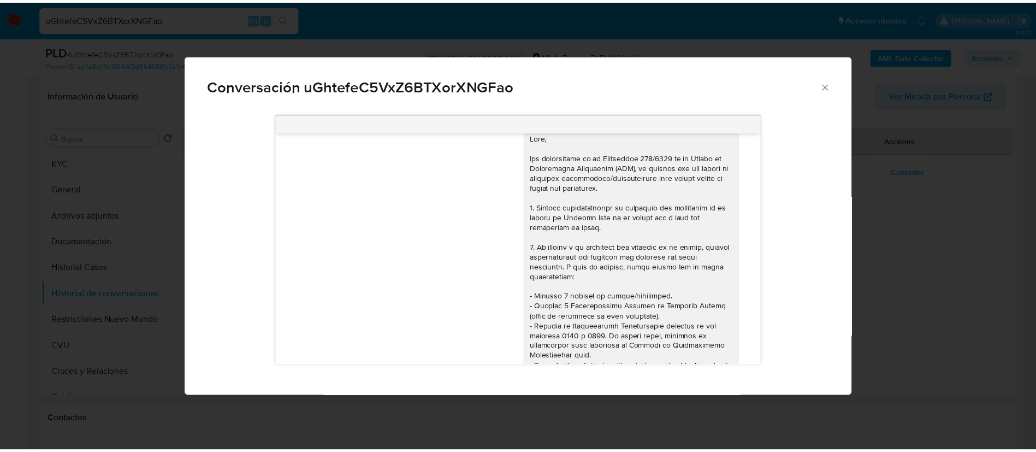
scroll to position [0, 0]
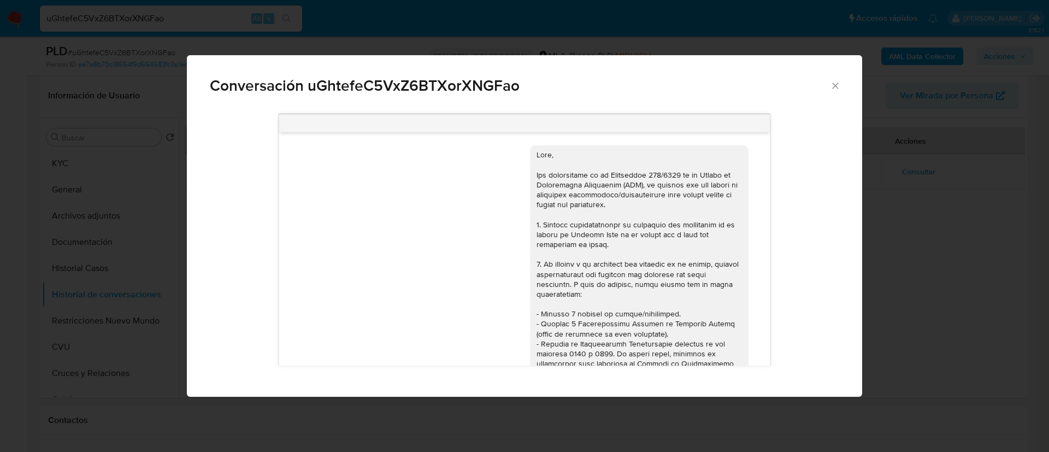
click at [144, 239] on div "Conversación uGhtefeC5VxZ6BTXorXNGFao 18/06/2025 18:10:35 Hola, Esperamos que t…" at bounding box center [524, 226] width 1049 height 452
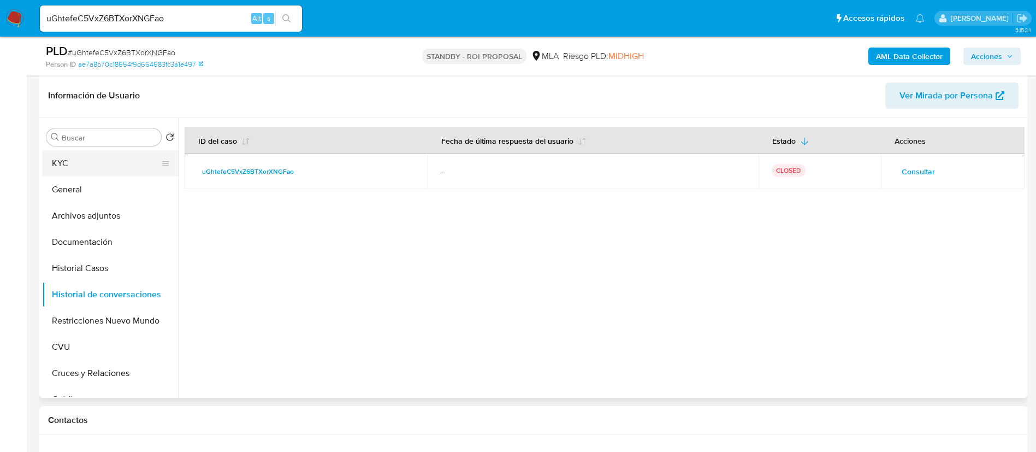
click at [98, 157] on button "KYC" at bounding box center [106, 163] width 128 height 26
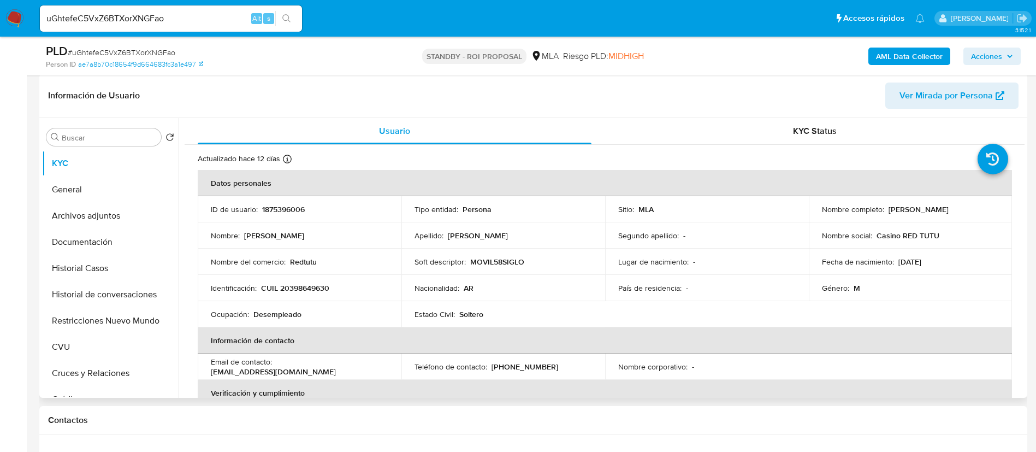
click at [311, 259] on p "Redtutu" at bounding box center [303, 262] width 27 height 10
copy p "Redtutu"
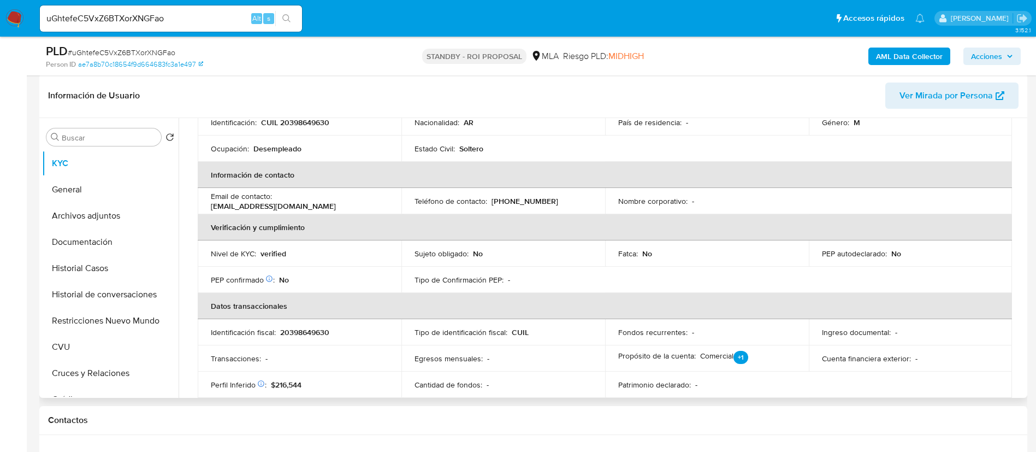
scroll to position [246, 0]
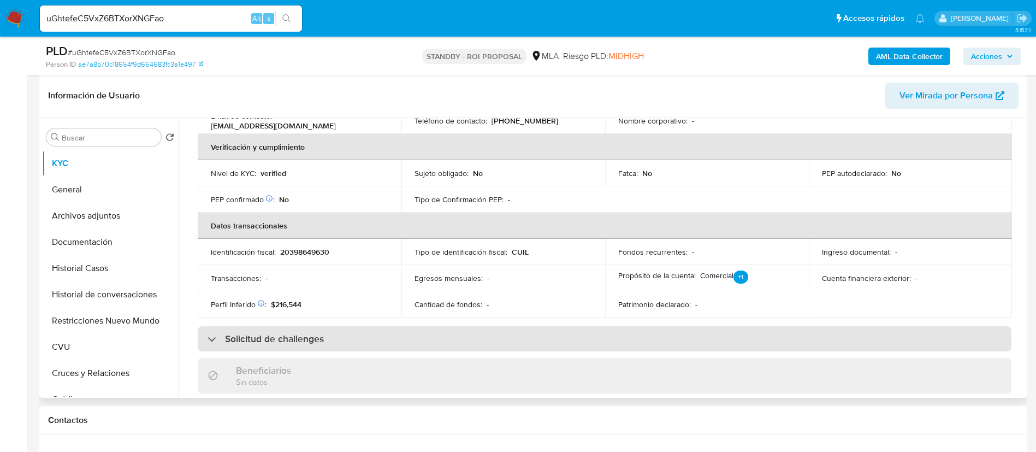
click at [306, 344] on h3 "Solicitud de challenges" at bounding box center [274, 339] width 99 height 12
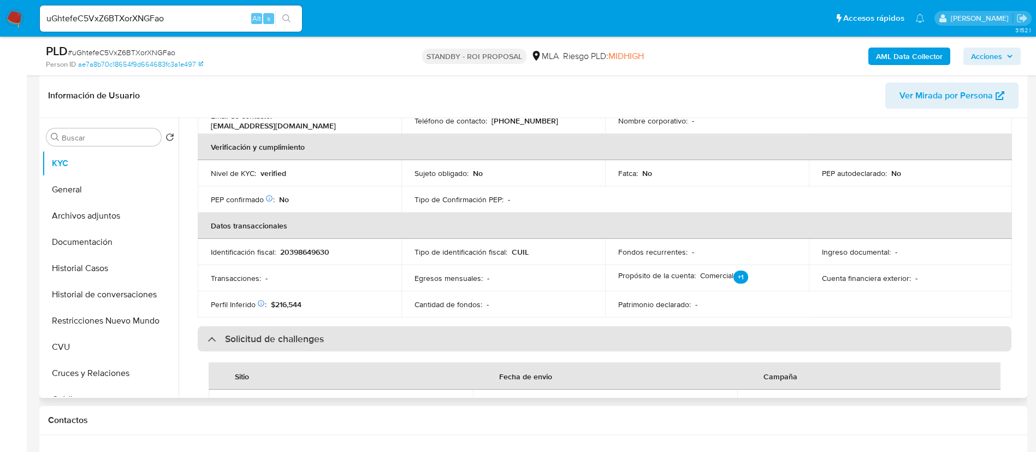
click at [308, 341] on h3 "Solicitud de challenges" at bounding box center [274, 339] width 99 height 12
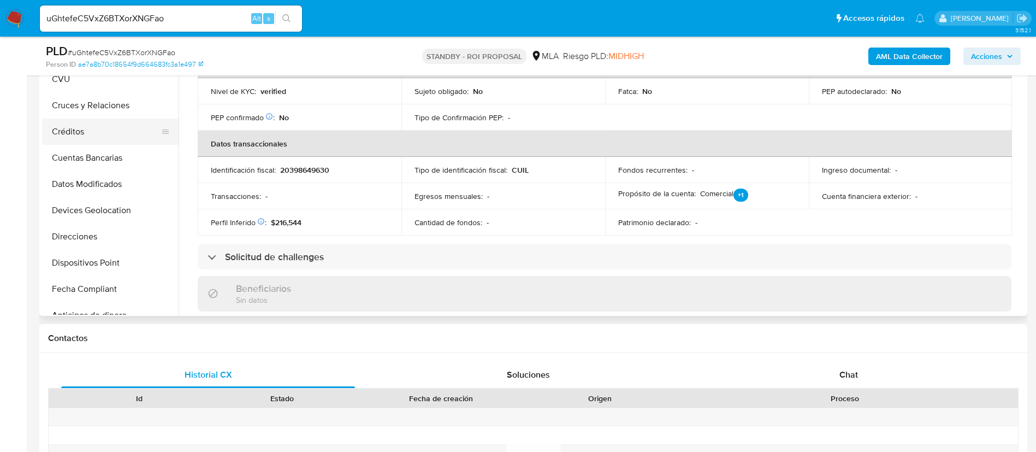
scroll to position [160, 0]
click at [100, 101] on button "CVU" at bounding box center [106, 105] width 128 height 26
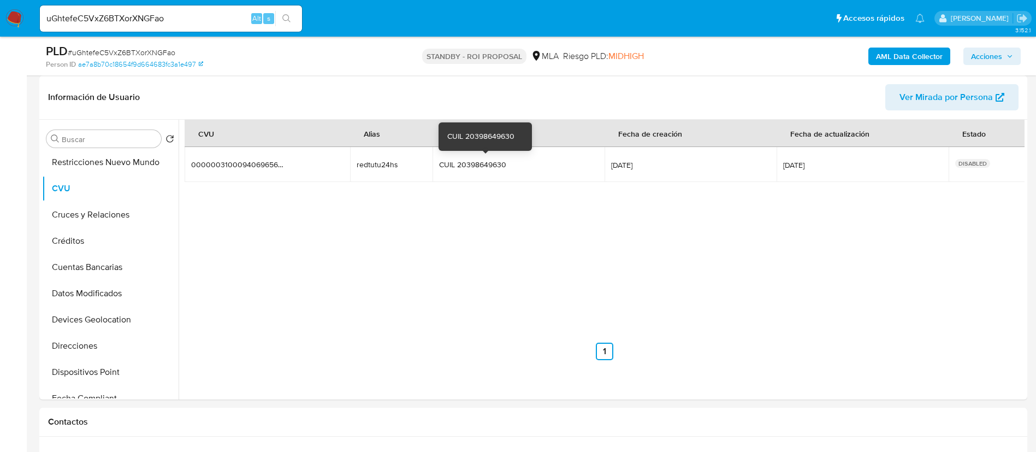
scroll to position [164, 0]
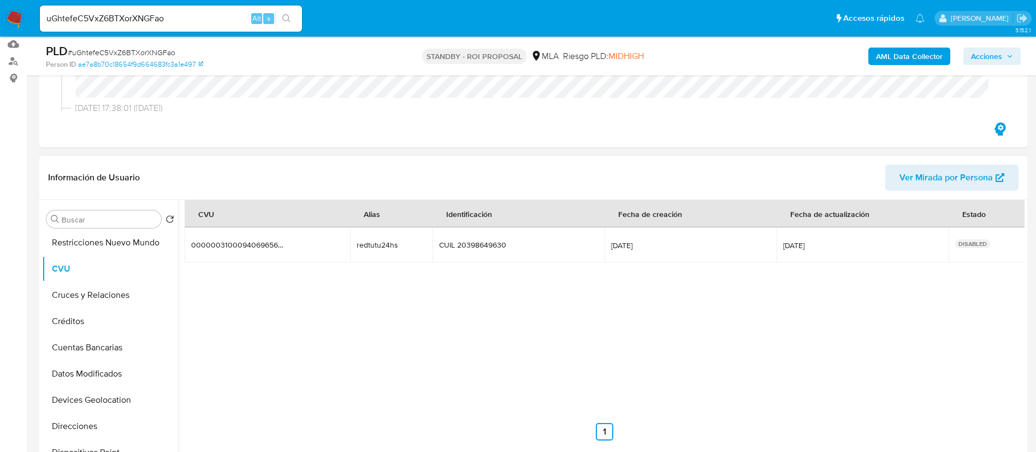
drag, startPoint x: 412, startPoint y: 252, endPoint x: 344, endPoint y: 240, distance: 69.8
click at [344, 240] on tr "0000003100094069656607 0000003100094069656607 redtutu24hs redtutu24hs CUIL 2039…" at bounding box center [605, 244] width 841 height 35
click at [109, 324] on button "Créditos" at bounding box center [106, 321] width 128 height 26
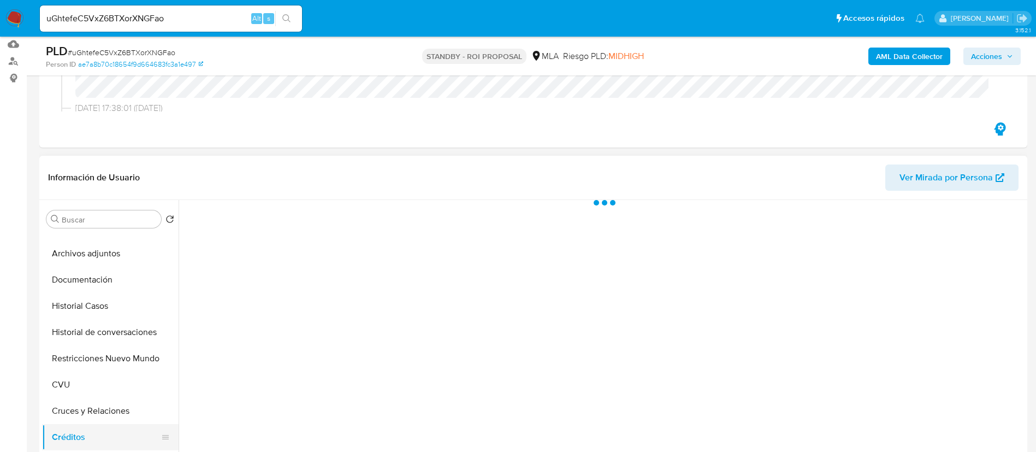
scroll to position [0, 0]
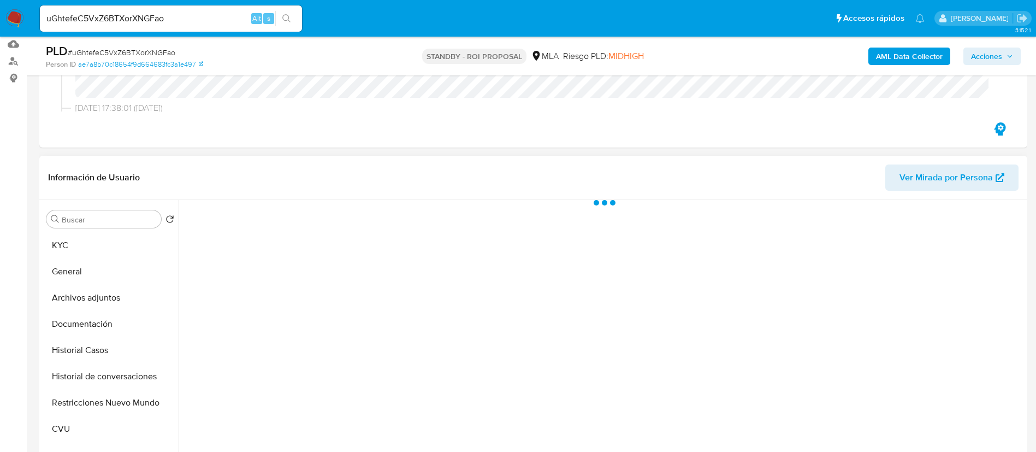
drag, startPoint x: 98, startPoint y: 334, endPoint x: 70, endPoint y: 327, distance: 28.2
click at [56, 296] on button "Archivos adjuntos" at bounding box center [110, 298] width 137 height 26
click at [82, 329] on button "Documentación" at bounding box center [106, 324] width 128 height 26
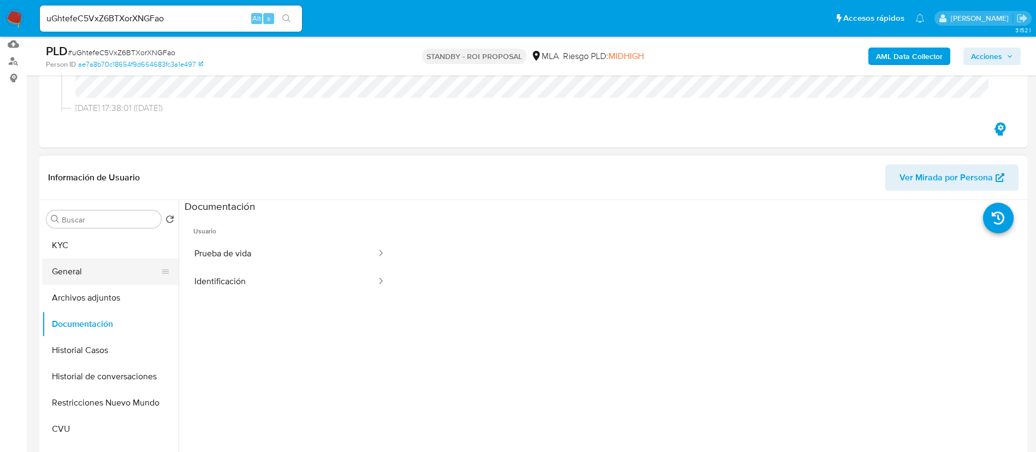
click at [117, 279] on button "General" at bounding box center [106, 271] width 128 height 26
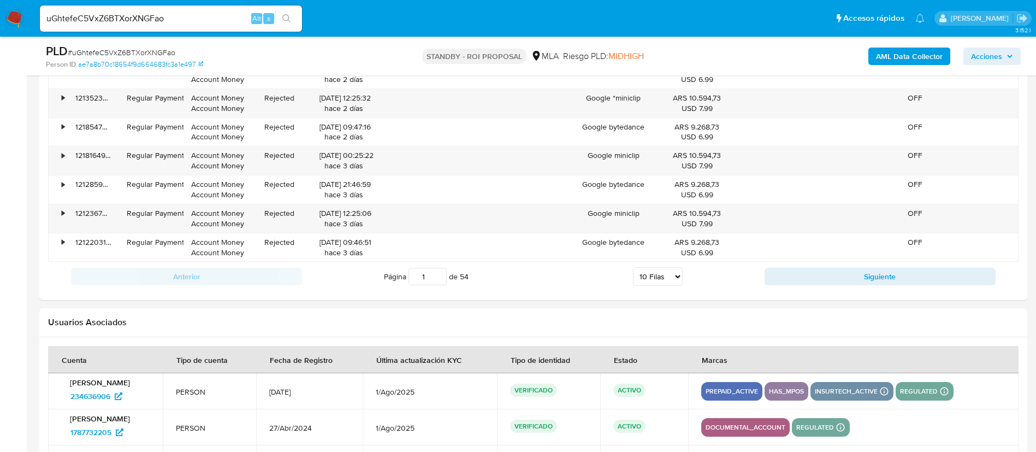
scroll to position [1555, 0]
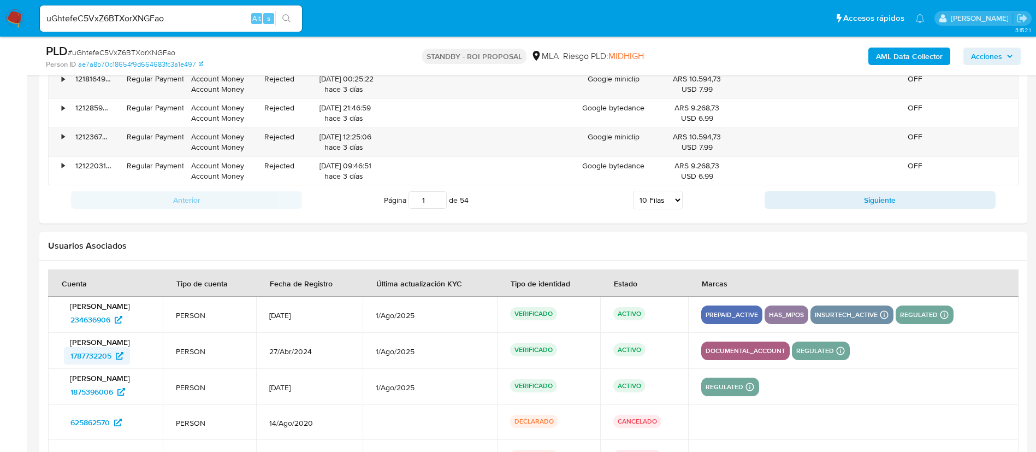
click at [121, 354] on icon at bounding box center [120, 356] width 8 height 8
click at [90, 384] on span "1875396006" at bounding box center [91, 391] width 43 height 17
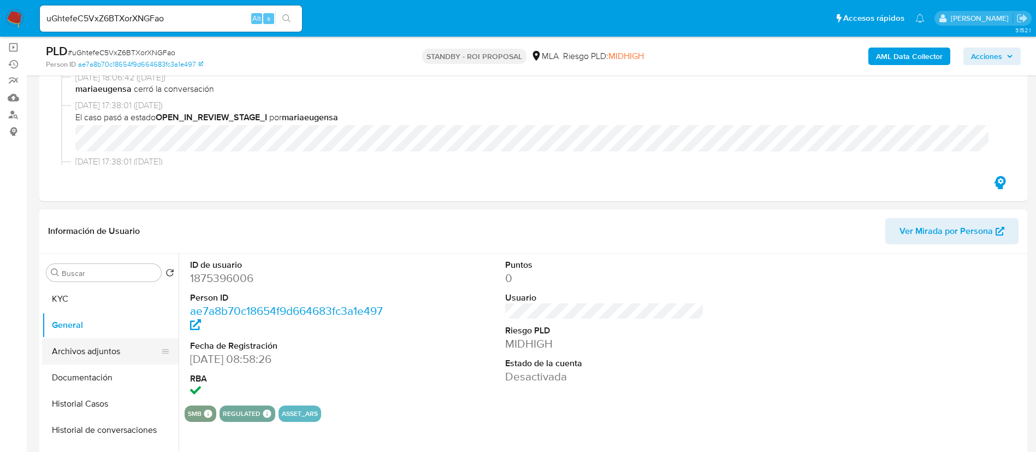
scroll to position [164, 0]
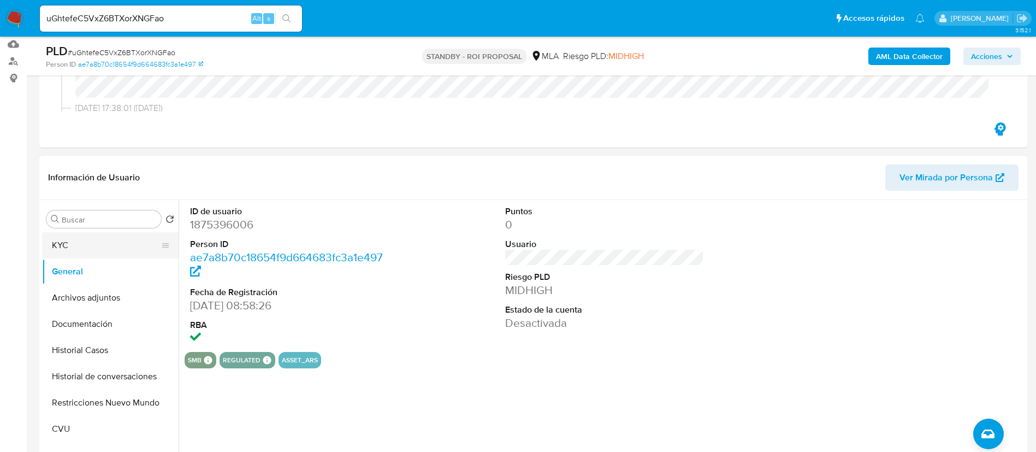
click at [113, 241] on button "KYC" at bounding box center [106, 245] width 128 height 26
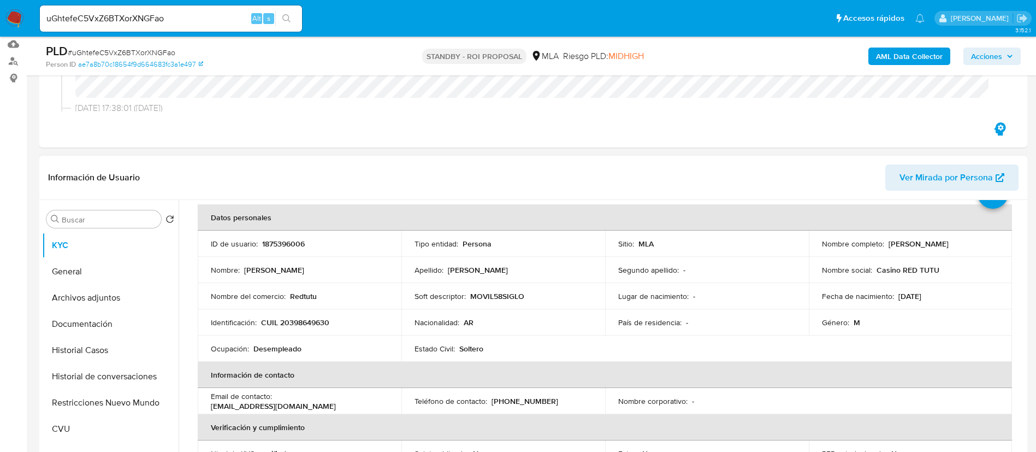
scroll to position [82, 0]
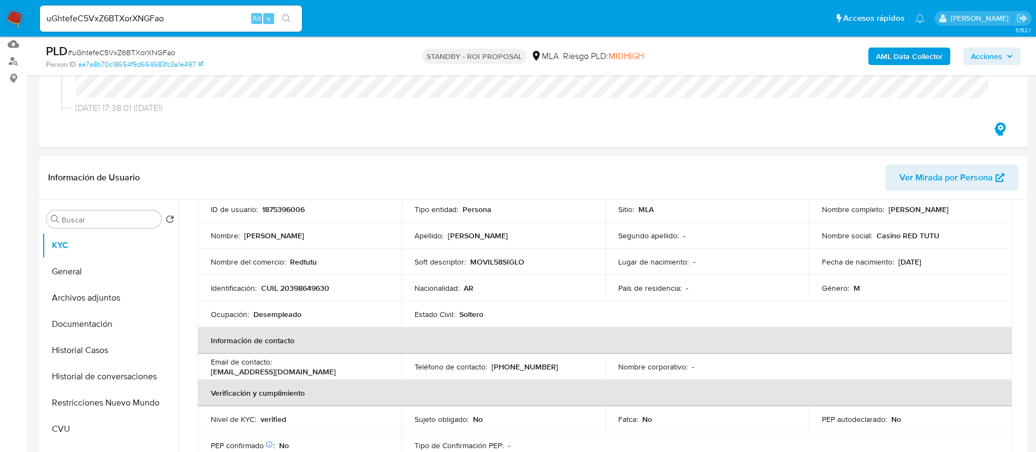
click at [16, 15] on img at bounding box center [14, 18] width 19 height 19
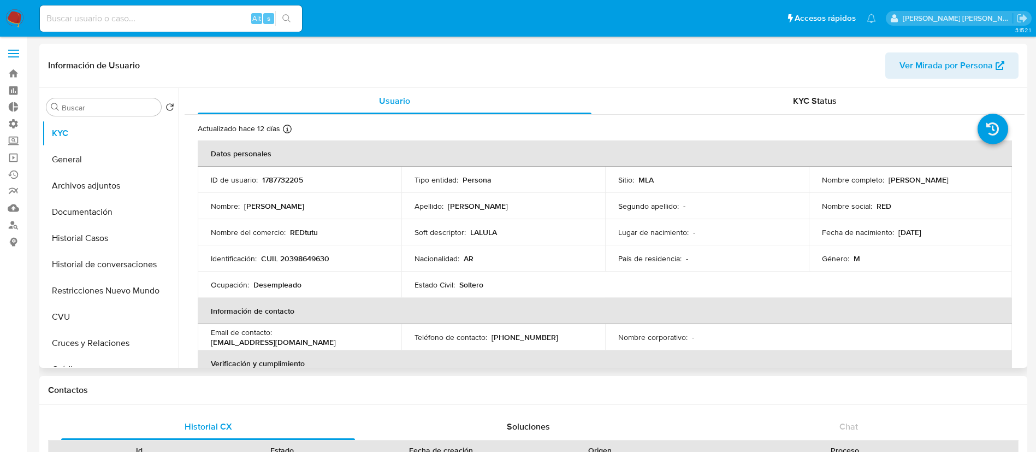
select select "10"
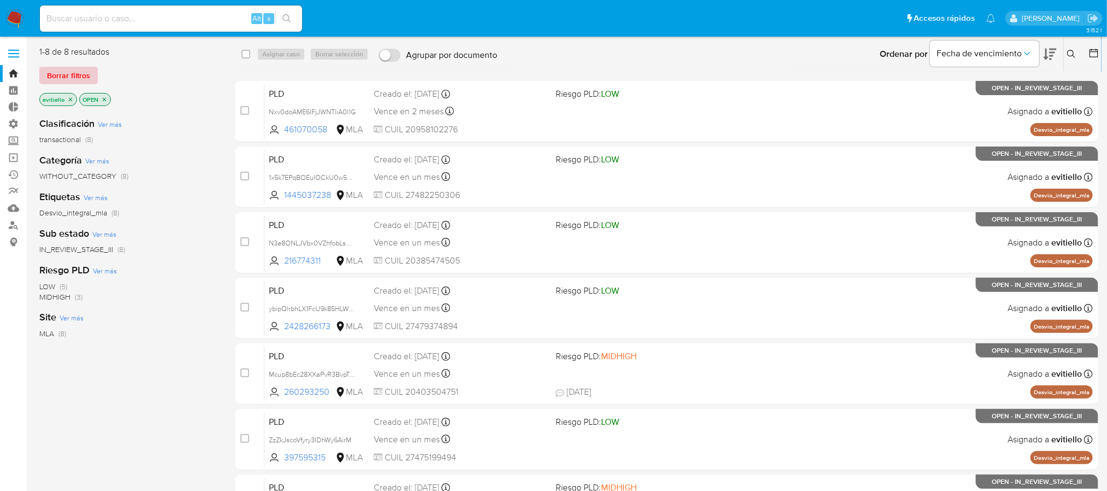
click at [84, 73] on span "Borrar filtros" at bounding box center [68, 75] width 43 height 15
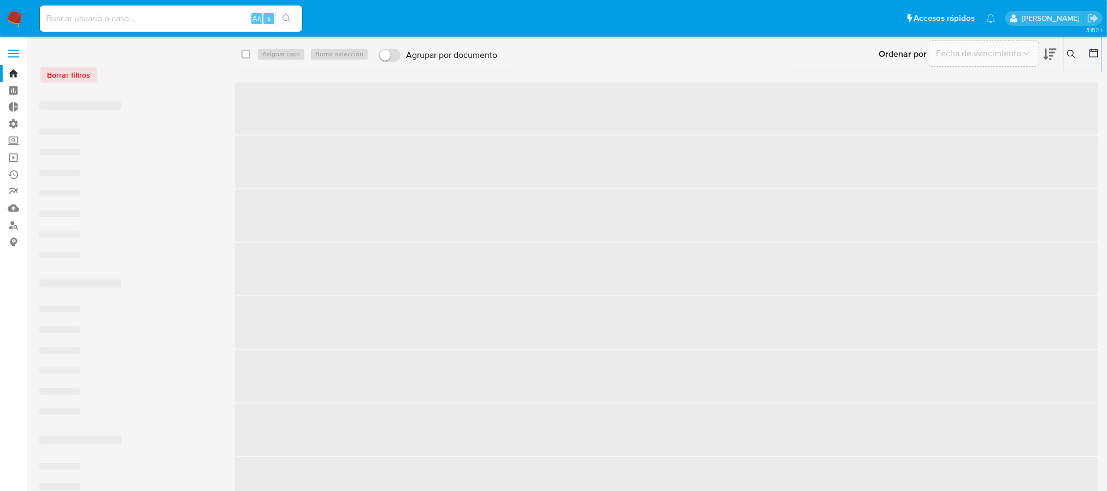
click at [1048, 48] on icon at bounding box center [1093, 53] width 11 height 11
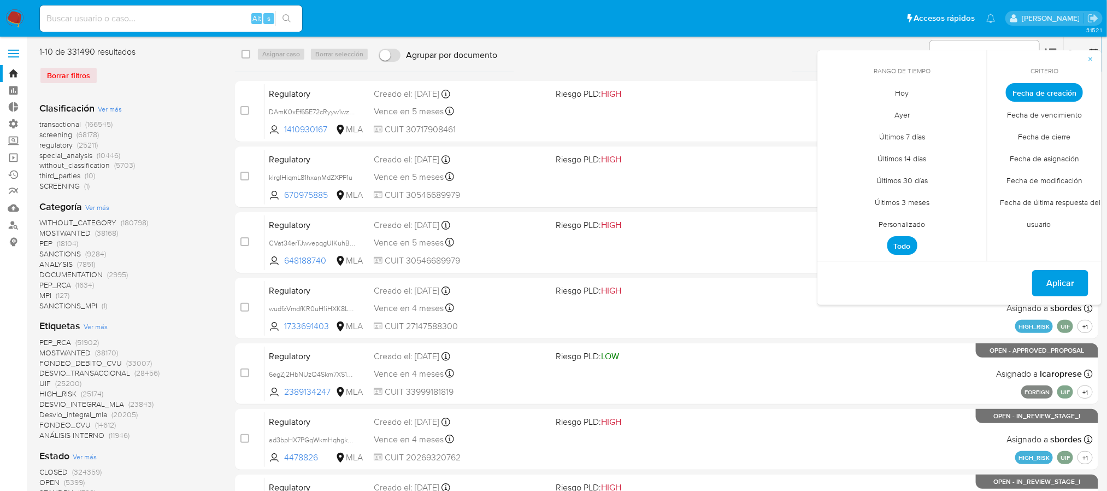
click at [1048, 85] on span "Fecha de creación" at bounding box center [1044, 92] width 77 height 19
click at [906, 223] on span "Personalizado" at bounding box center [902, 224] width 69 height 22
click at [825, 111] on div "agosto 2025 agosto 2025 lun lunes mar martes mié miércoles jue jueves vie viern…" at bounding box center [902, 176] width 175 height 173
click at [833, 112] on icon "Mes anterior" at bounding box center [833, 113] width 4 height 8
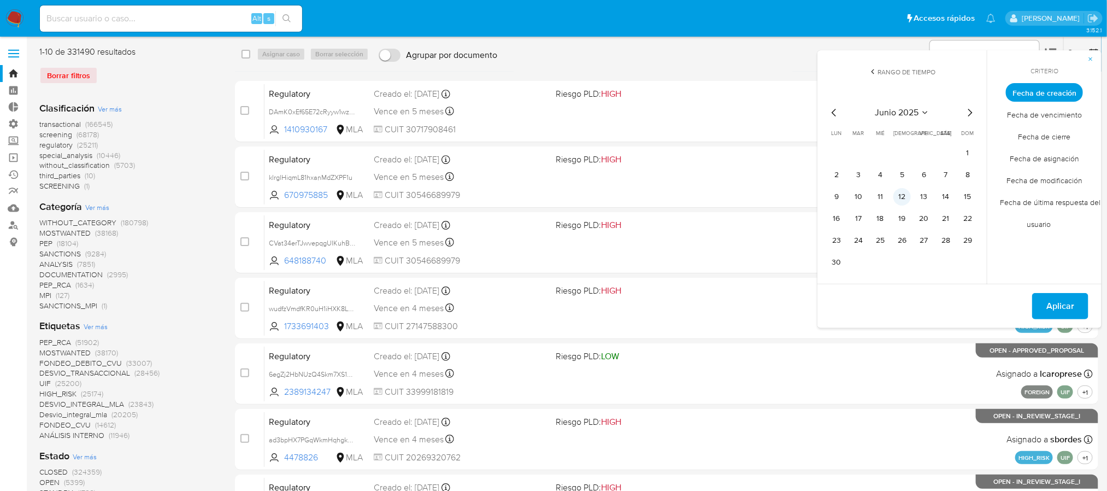
click at [900, 200] on button "12" at bounding box center [901, 196] width 17 height 17
click at [925, 219] on button "20" at bounding box center [923, 218] width 17 height 17
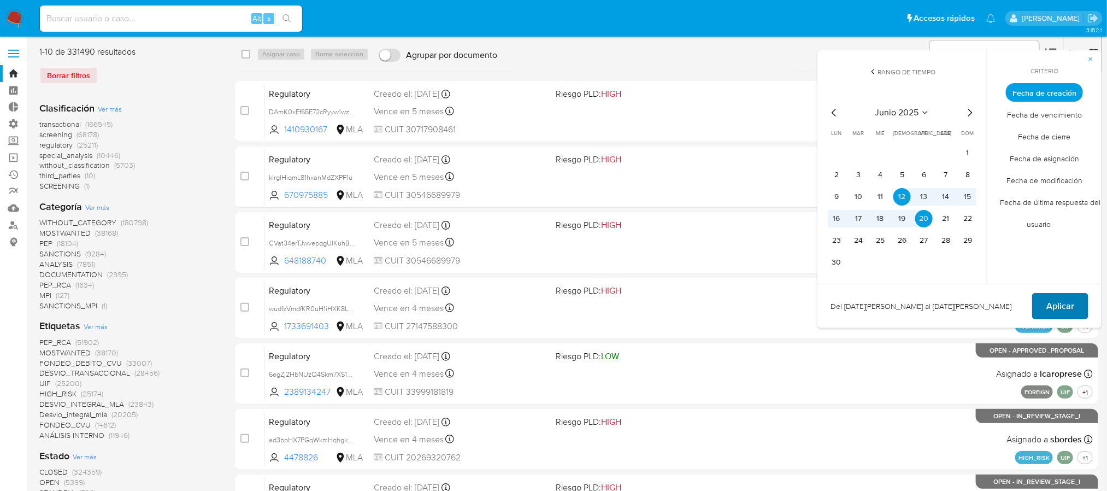
click at [1048, 302] on span "Aplicar" at bounding box center [1060, 306] width 28 height 24
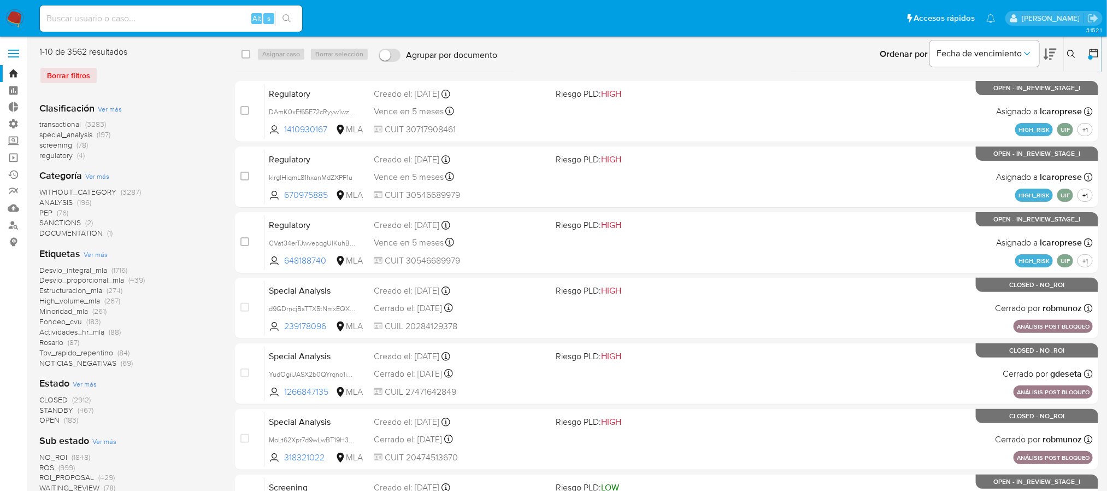
click at [85, 383] on span "Ver más" at bounding box center [85, 384] width 24 height 10
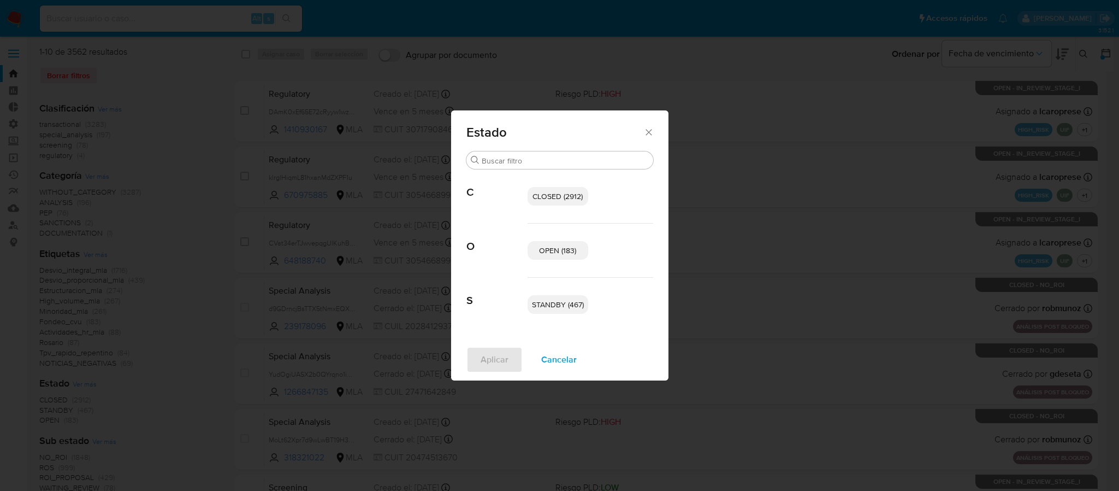
click at [569, 252] on span "OPEN (183)" at bounding box center [557, 250] width 37 height 11
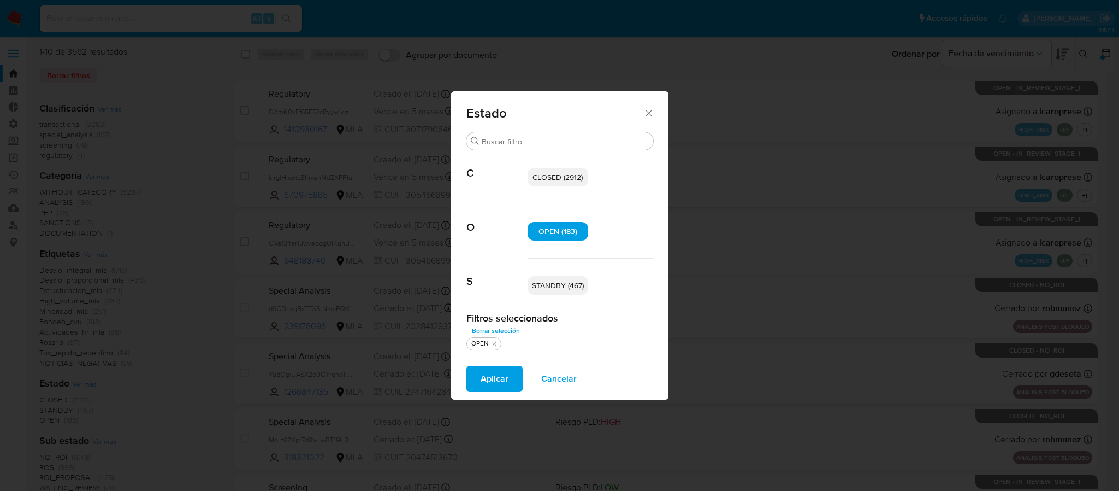
click at [568, 288] on span "STANDBY (467)" at bounding box center [558, 285] width 52 height 11
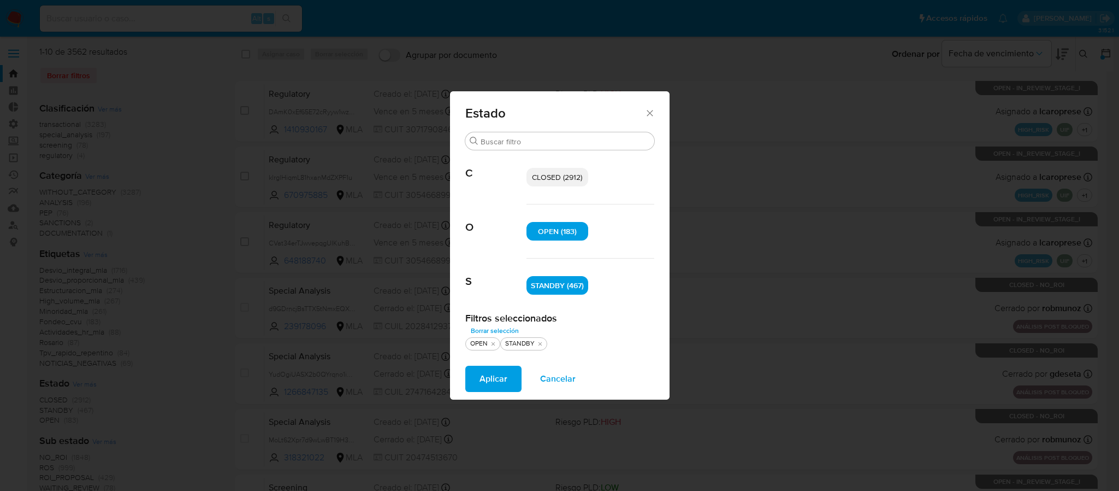
click at [498, 377] on span "Aplicar" at bounding box center [494, 379] width 28 height 24
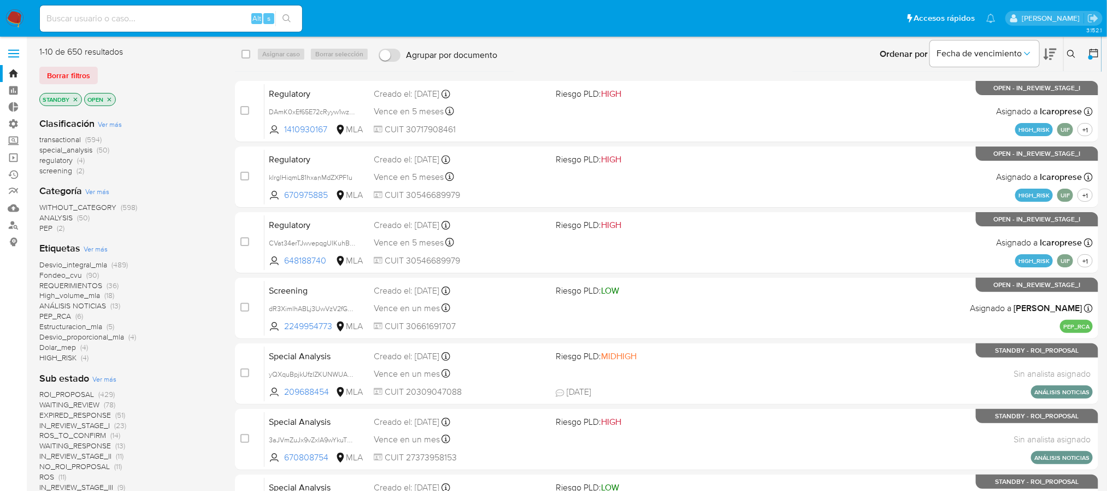
click at [96, 246] on span "Ver más" at bounding box center [96, 249] width 24 height 10
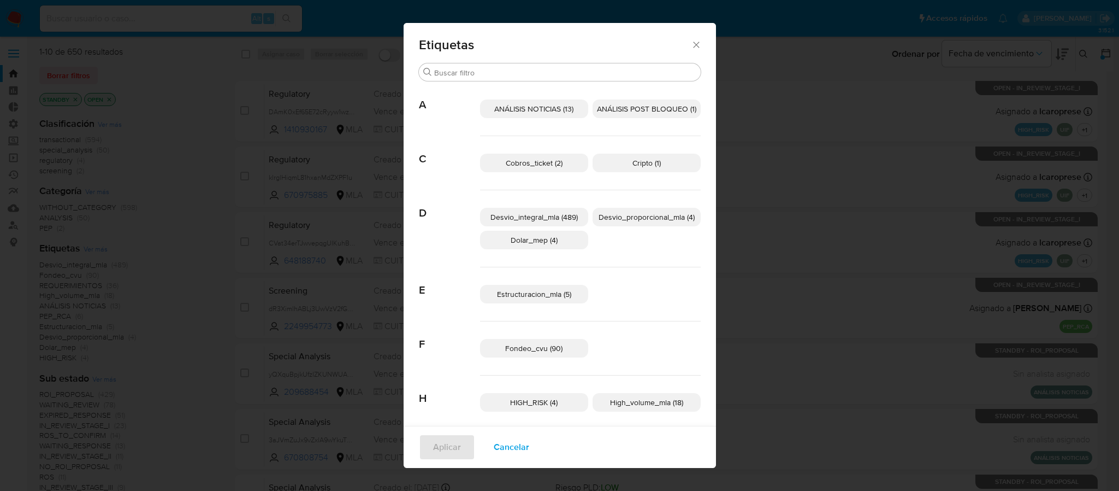
click at [548, 162] on span "Cobros_ticket (2)" at bounding box center [534, 162] width 57 height 11
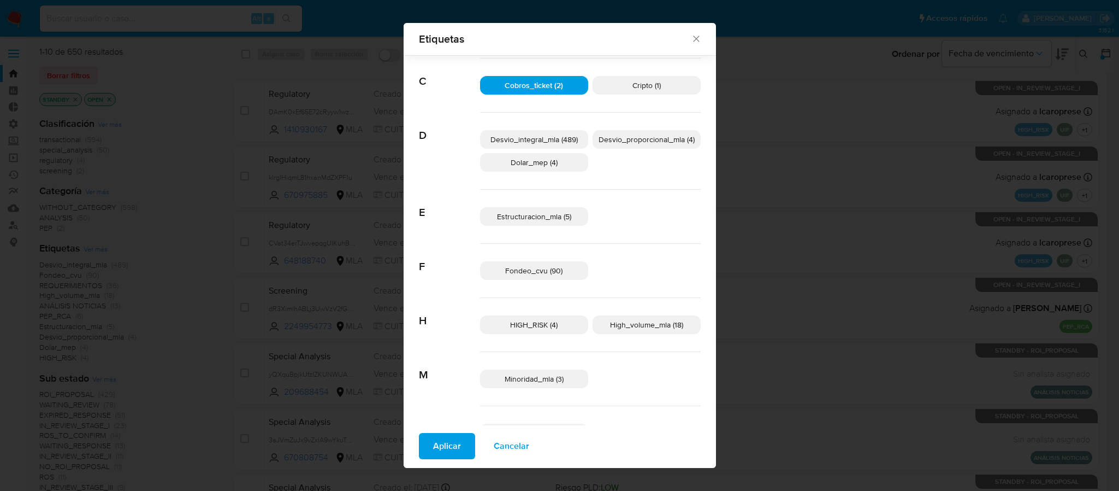
scroll to position [68, 0]
click at [666, 143] on span "Desvio_proporcional_mla (4)" at bounding box center [647, 140] width 96 height 11
click at [548, 217] on span "Estructuracion_mla (5)" at bounding box center [534, 218] width 74 height 11
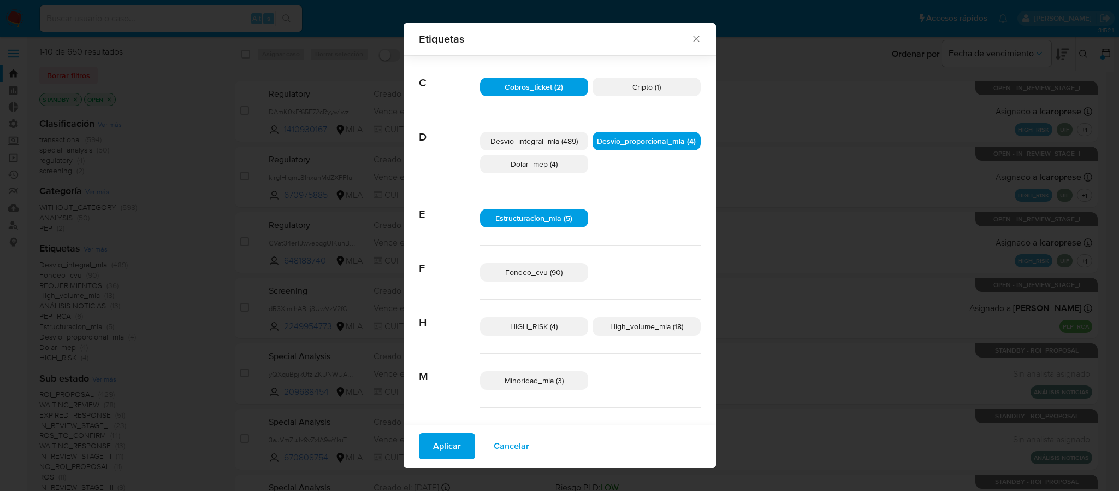
click at [554, 374] on p "Minoridad_mla (3)" at bounding box center [534, 380] width 108 height 19
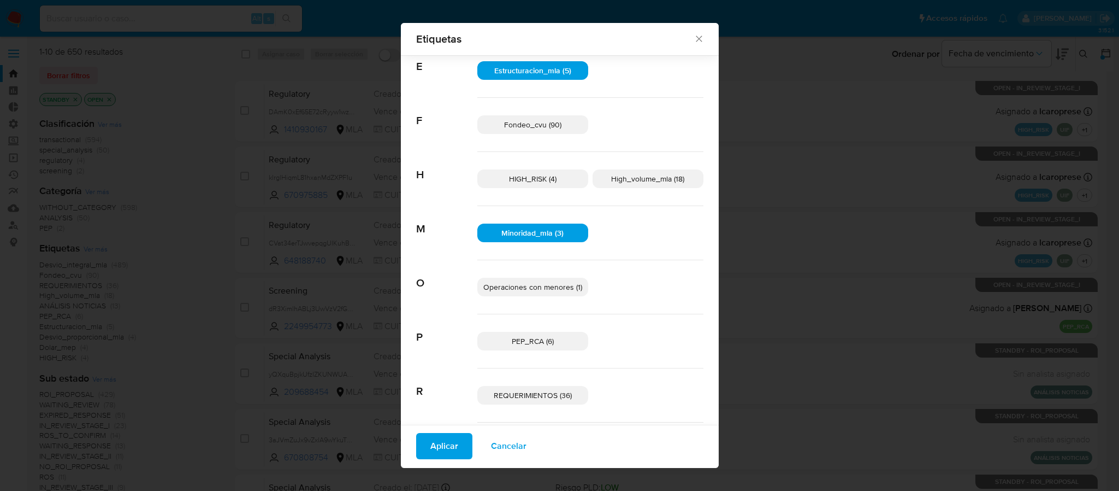
scroll to position [314, 0]
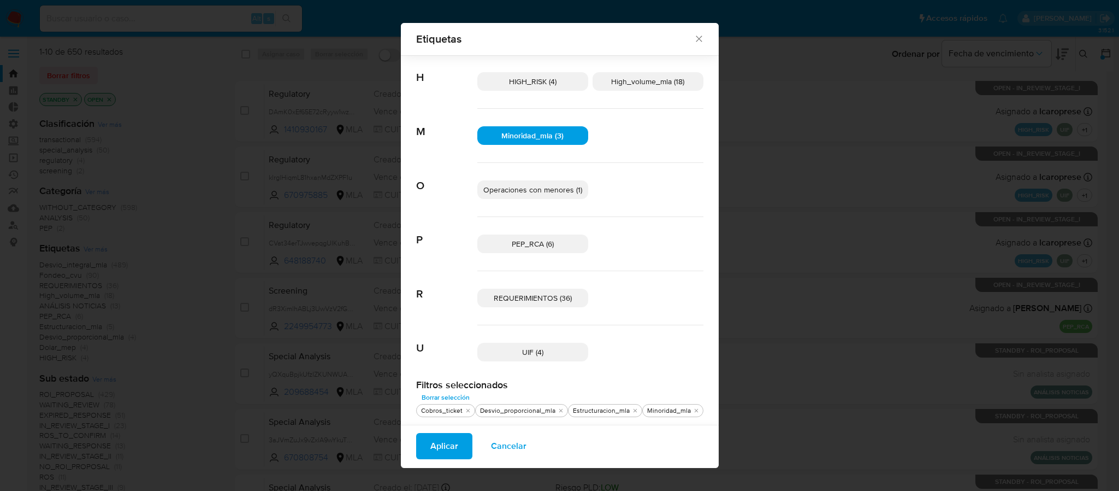
click at [563, 190] on span "Operaciones con menores (1)" at bounding box center [532, 189] width 99 height 11
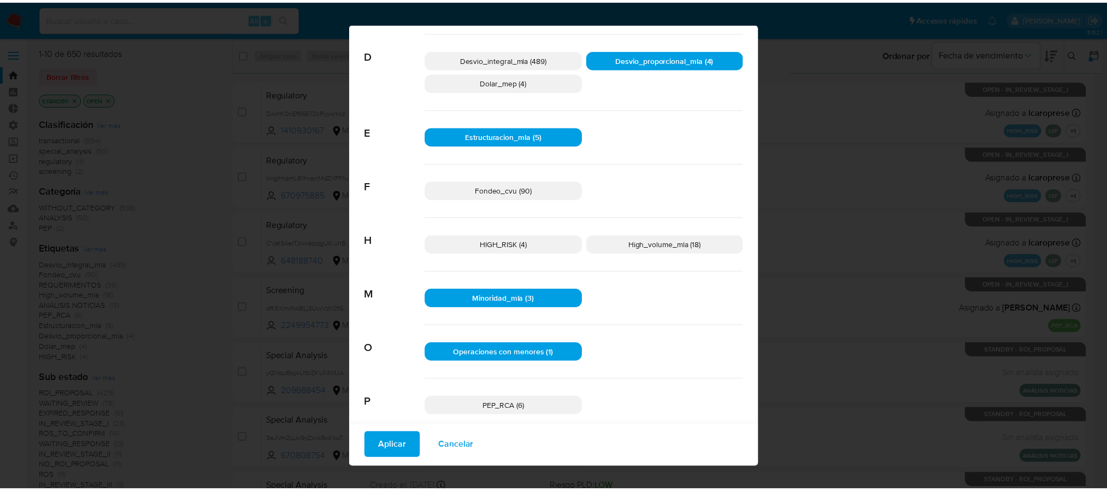
scroll to position [0, 0]
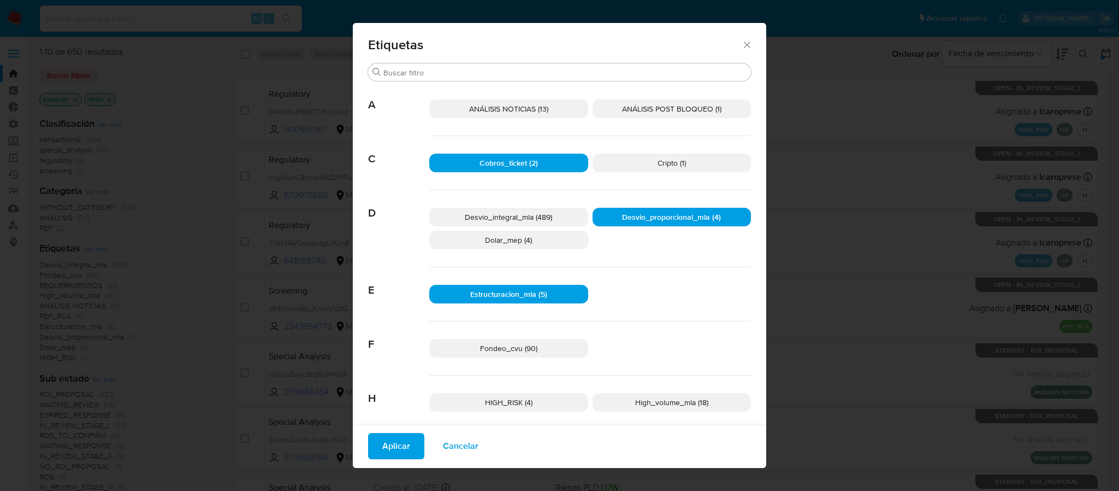
click at [392, 446] on span "Aplicar" at bounding box center [396, 446] width 28 height 24
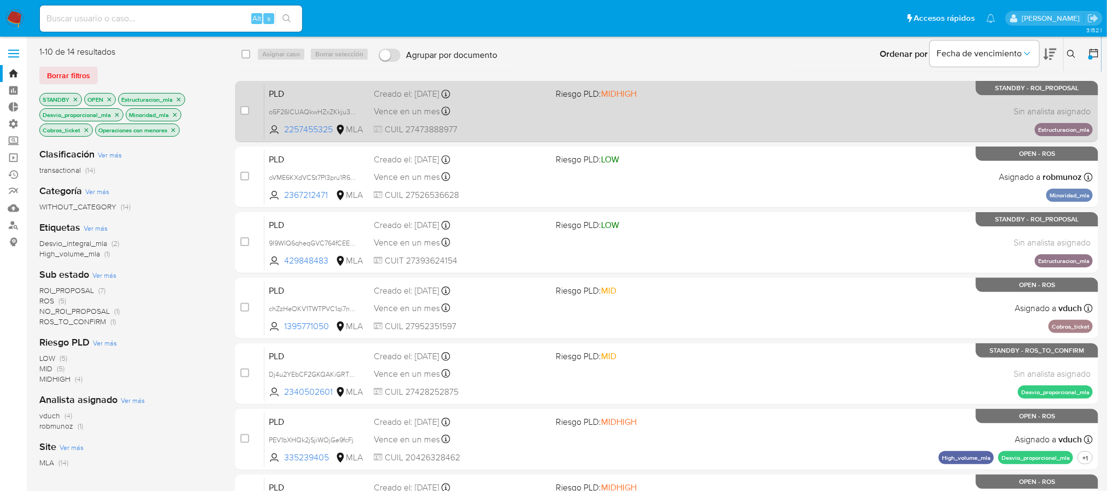
click at [698, 117] on div "PLD o5F26lCUAQkwHZxZKkju3hRL 2257455325 MLA Riesgo PLD: MIDHIGH Creado el: 12/0…" at bounding box center [678, 111] width 828 height 55
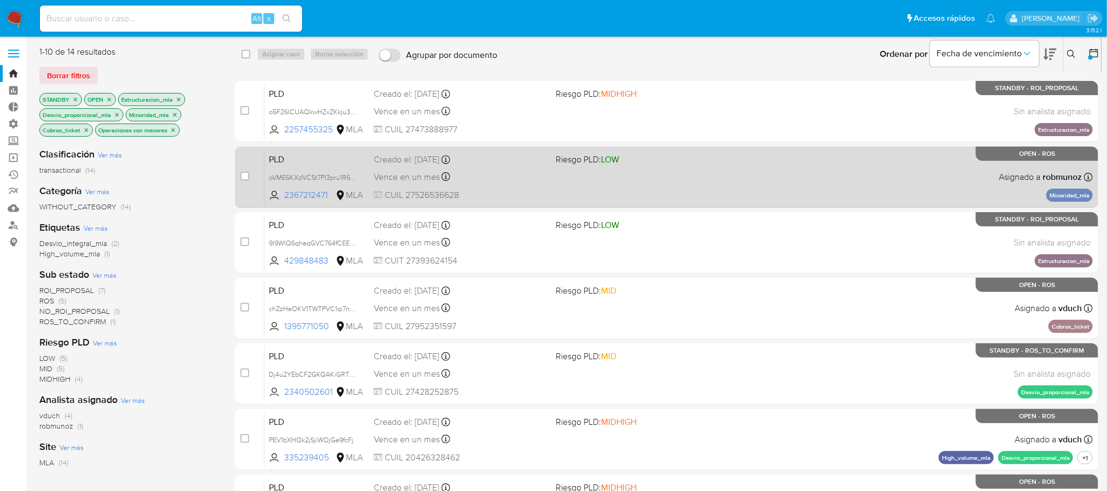
click at [691, 164] on span "Riesgo PLD: LOW" at bounding box center [642, 158] width 173 height 14
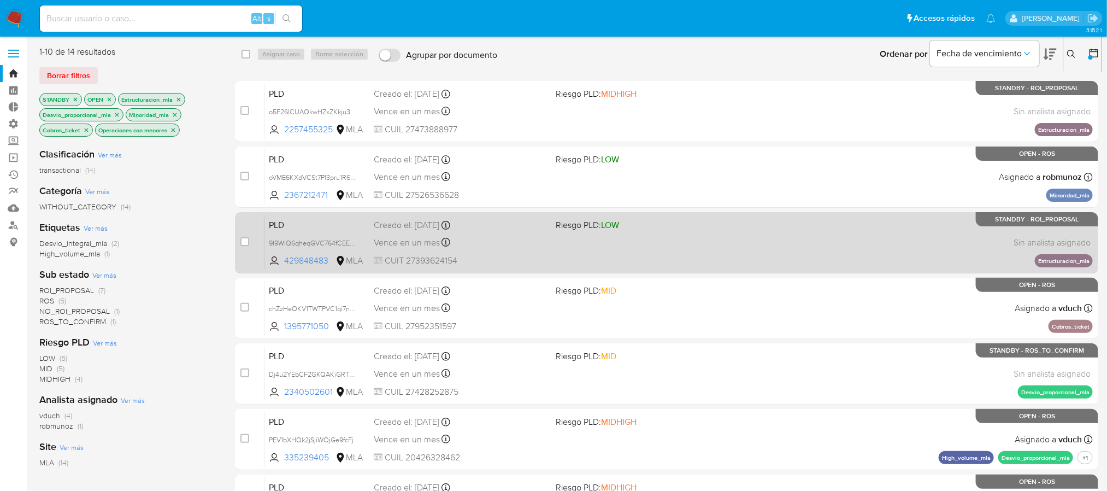
click at [669, 241] on div "PLD 9I9WIQ6qheqGVC764fCEEm68 429848483 MLA Riesgo PLD: LOW Creado el: 12/06/202…" at bounding box center [678, 242] width 828 height 55
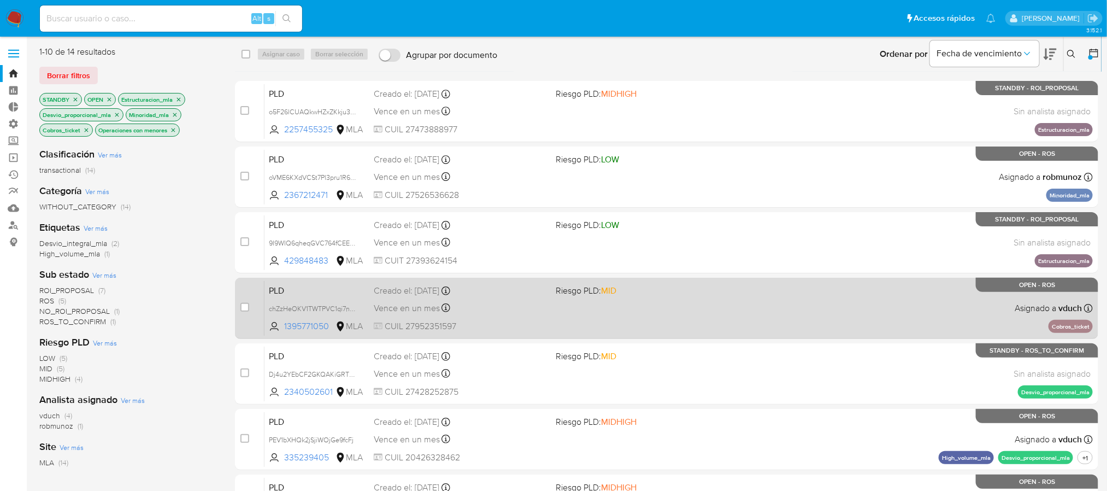
click at [659, 315] on div "PLD chZzHeOKV1TWTPVC1qi7n3Z4 1395771050 MLA Riesgo PLD: MID Creado el: 12/06/20…" at bounding box center [678, 307] width 828 height 55
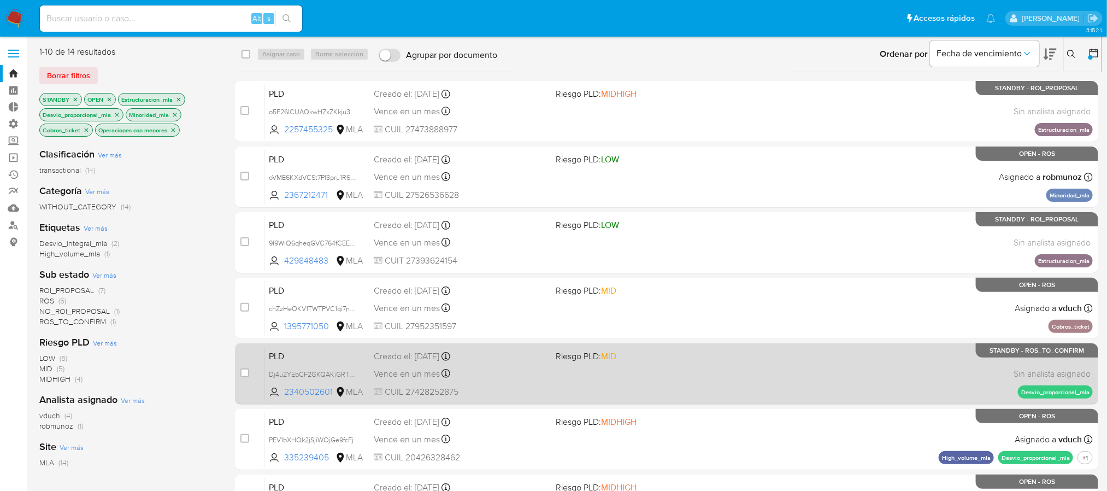
click at [662, 372] on div "PLD Dj4u2YEbCF2GKQAKiGRTEYY2 2340502601 MLA Riesgo PLD: MID Creado el: 12/06/20…" at bounding box center [678, 373] width 828 height 55
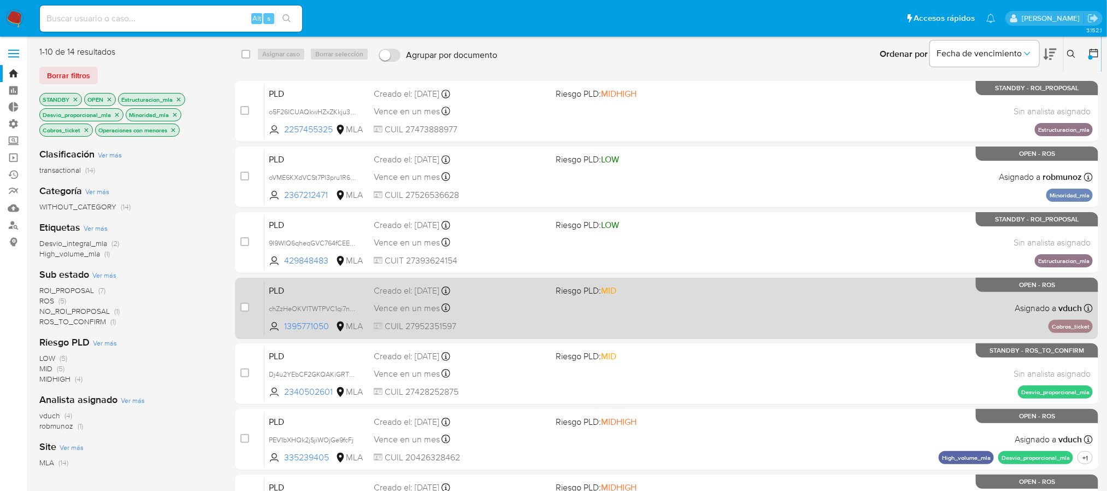
click at [662, 440] on div "PLD PEV1bXHQk2jSjiWOjGe9fcFj 335239405 MLA Riesgo PLD: MIDHIGH Creado el: 12/06…" at bounding box center [678, 438] width 828 height 55
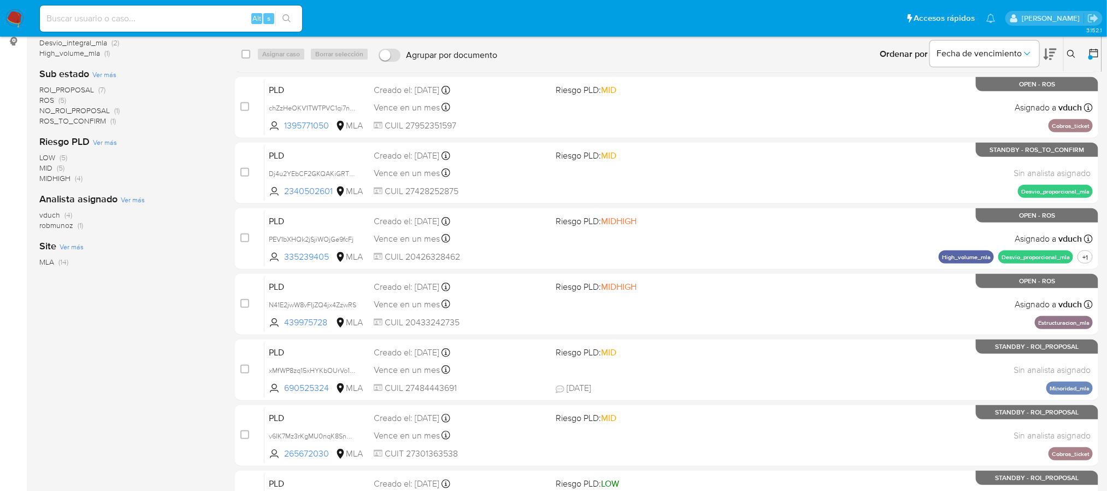
scroll to position [246, 0]
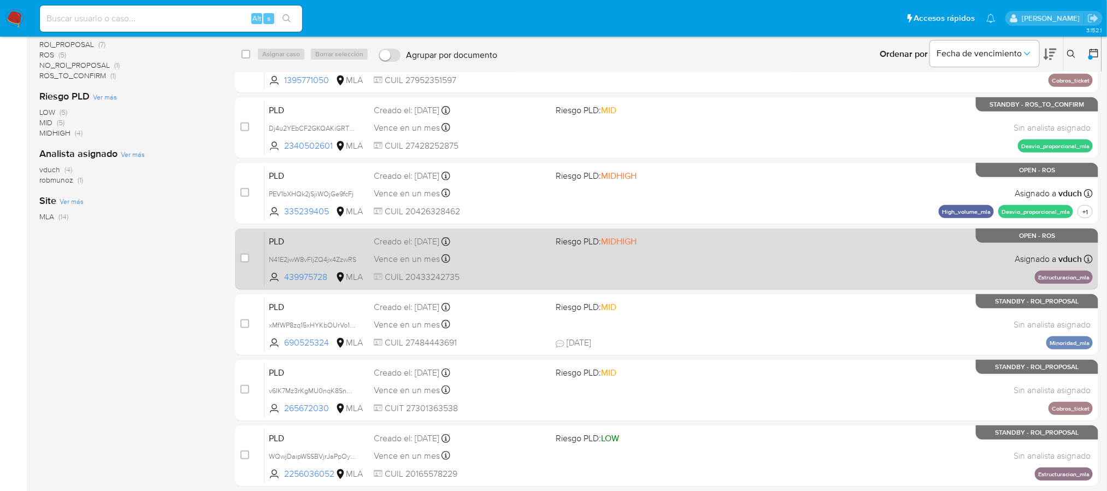
click at [702, 255] on div "PLD N41E2jwW8vFIjZQ4jx4ZzwRS 439975728 MLA Riesgo PLD: MIDHIGH Creado el: 12/06…" at bounding box center [678, 258] width 828 height 55
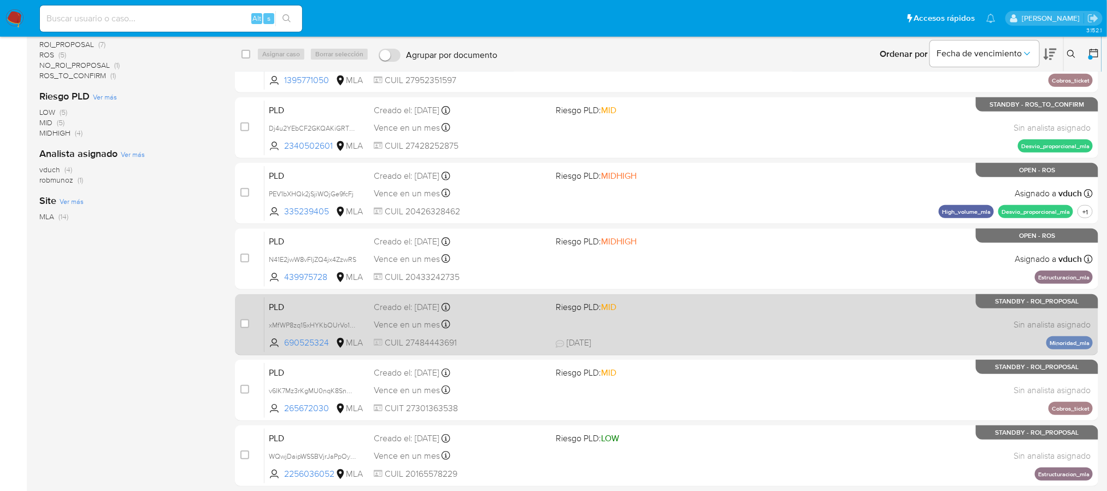
click at [689, 310] on span "Riesgo PLD: MID" at bounding box center [642, 306] width 173 height 14
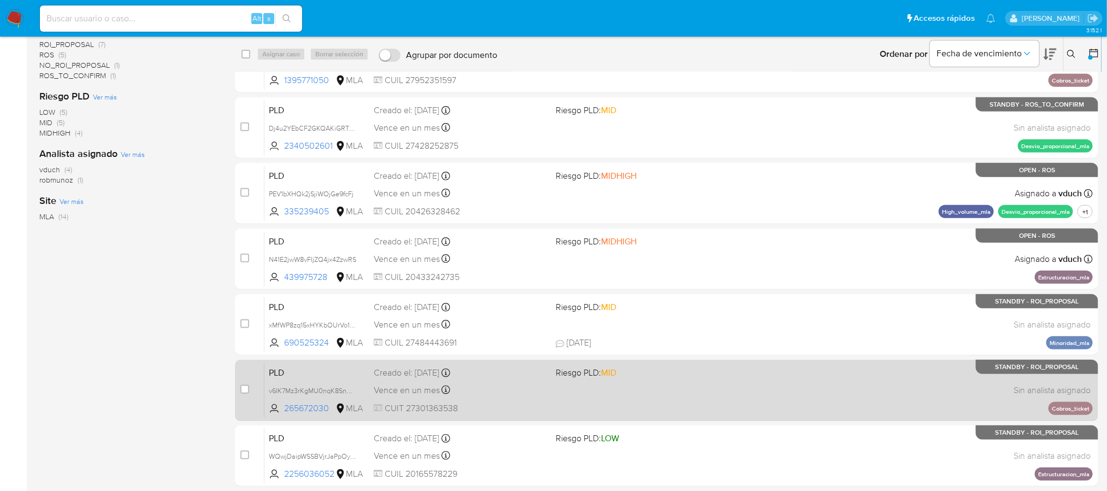
click at [676, 394] on div "PLD v6IK7Mz3rKgMU0nqK8SnNxdm 265672030 MLA Riesgo PLD: MID Creado el: 12/06/202…" at bounding box center [678, 389] width 828 height 55
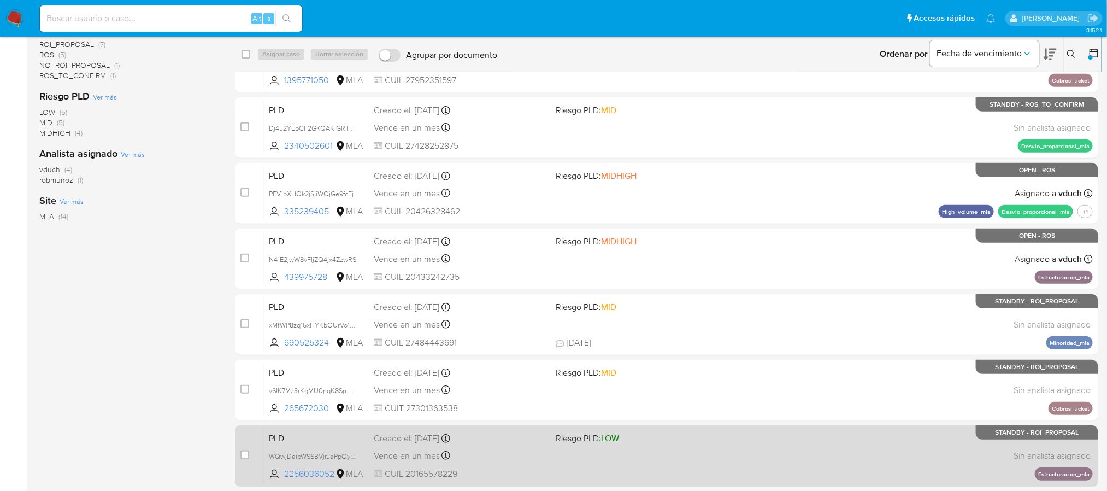
click at [660, 451] on div "PLD WQwjDaipWSSBVjrJaPpOyHox 2256036052 MLA Riesgo PLD: LOW Creado el: 12/06/20…" at bounding box center [678, 455] width 828 height 55
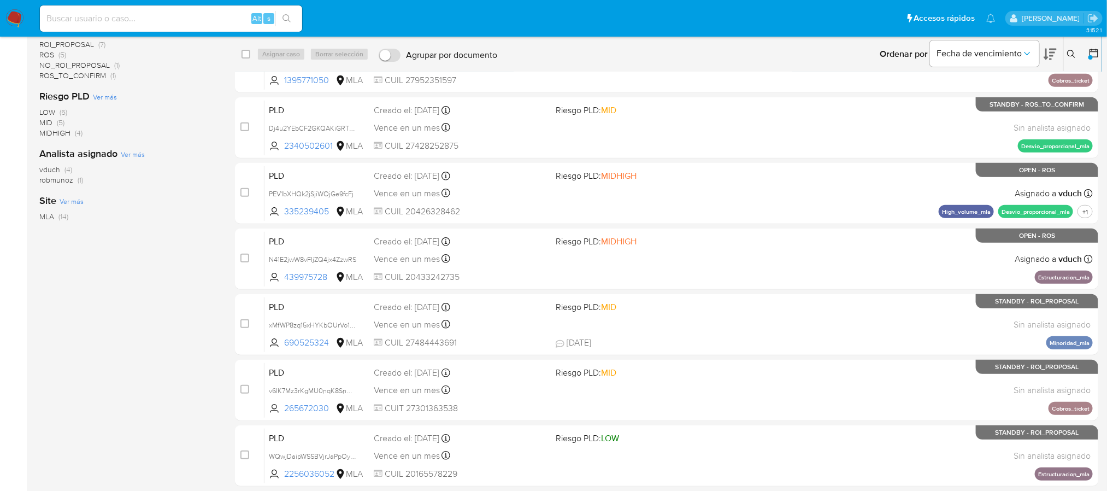
scroll to position [287, 0]
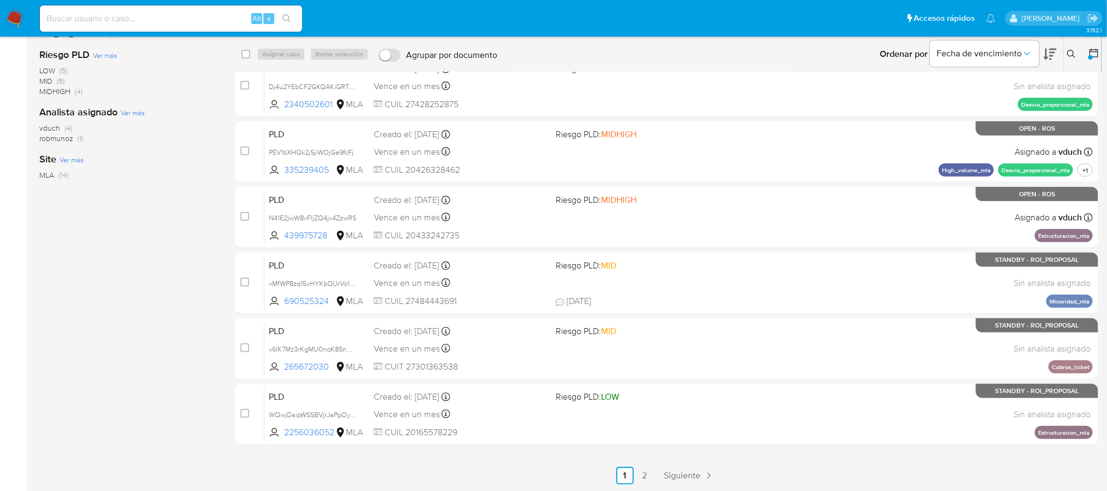
click at [646, 451] on link "2" at bounding box center [644, 475] width 17 height 17
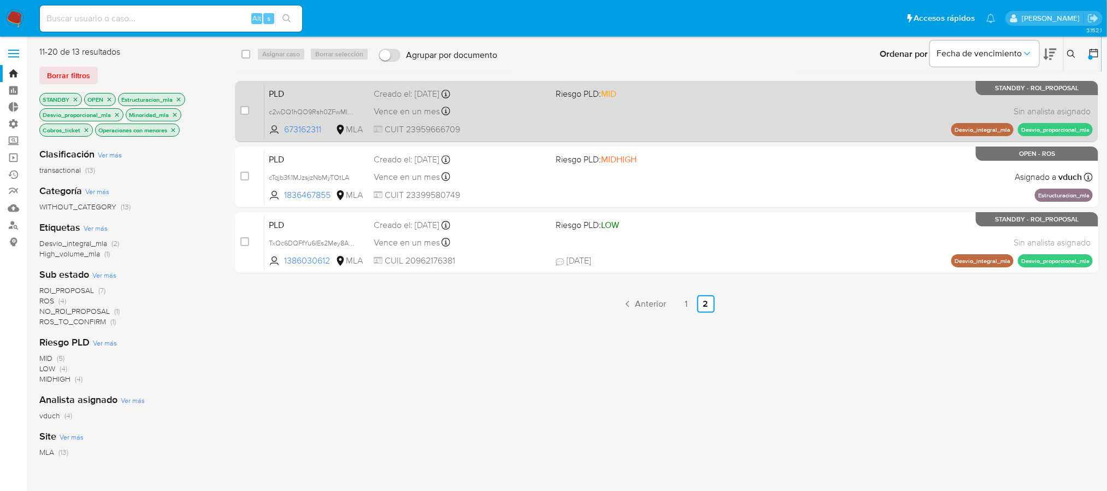
click at [670, 112] on div "PLD c2wDQ1hQO9Rsh0ZFwMIxgssl 673162311 MLA Riesgo PLD: MID Creado el: 12/06/202…" at bounding box center [678, 111] width 828 height 55
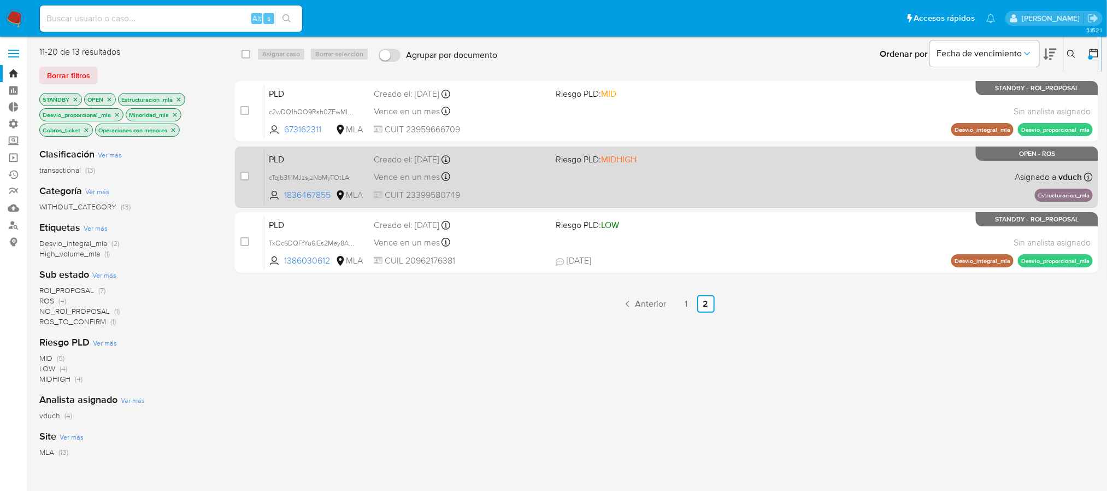
click at [668, 181] on div "PLD cTqjb3fi1MJzsjzNbMyTOtLA 1836467855 MLA Riesgo PLD: MIDHIGH Creado el: 12/0…" at bounding box center [678, 176] width 828 height 55
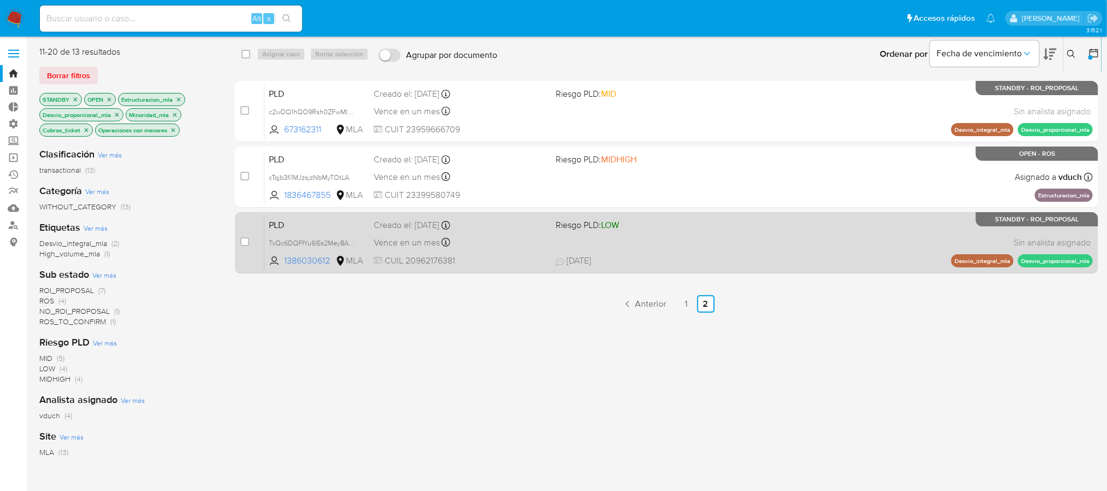
click at [661, 243] on div "PLD TxQc6DQFfYu6IEs2Mey8AaBD 1386030612 MLA Riesgo PLD: LOW Creado el: 12/06/20…" at bounding box center [678, 242] width 828 height 55
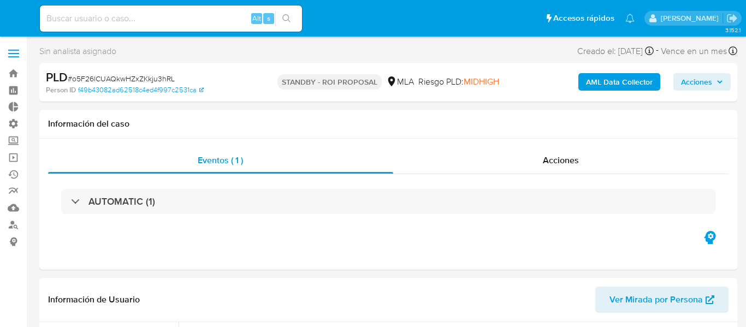
select select "10"
click at [680, 151] on div "Acciones" at bounding box center [561, 160] width 336 height 26
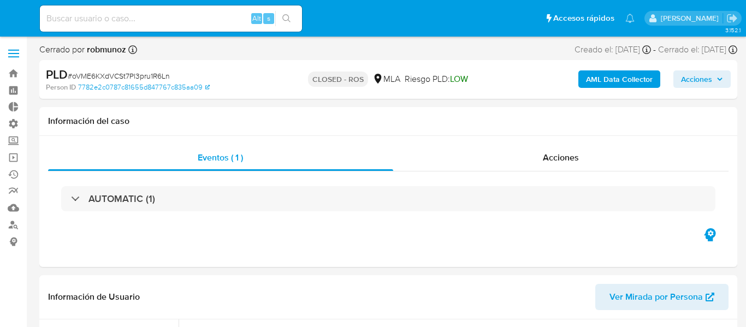
select select "10"
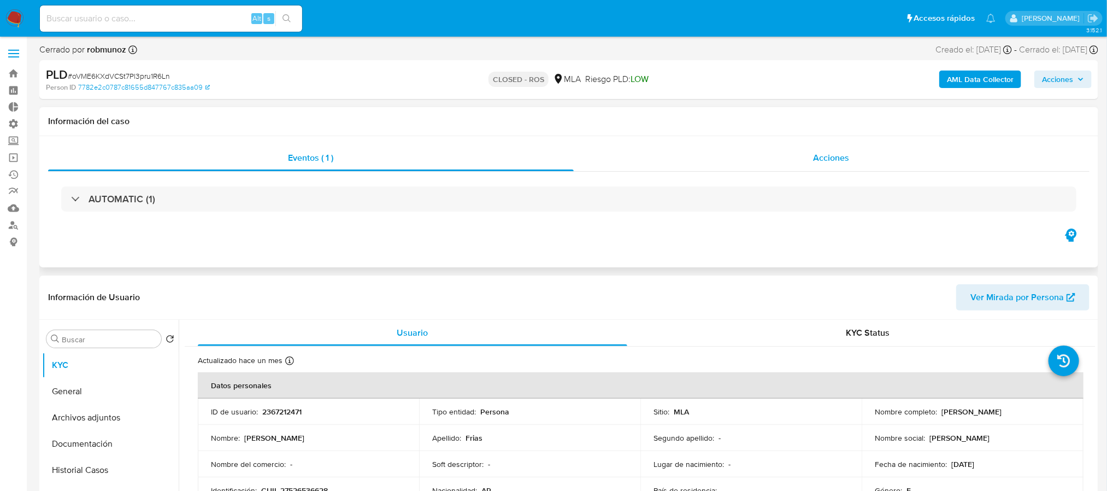
click at [746, 153] on div "Acciones" at bounding box center [832, 158] width 516 height 26
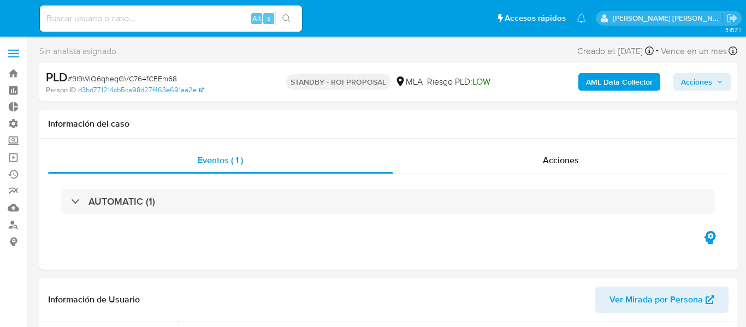
select select "10"
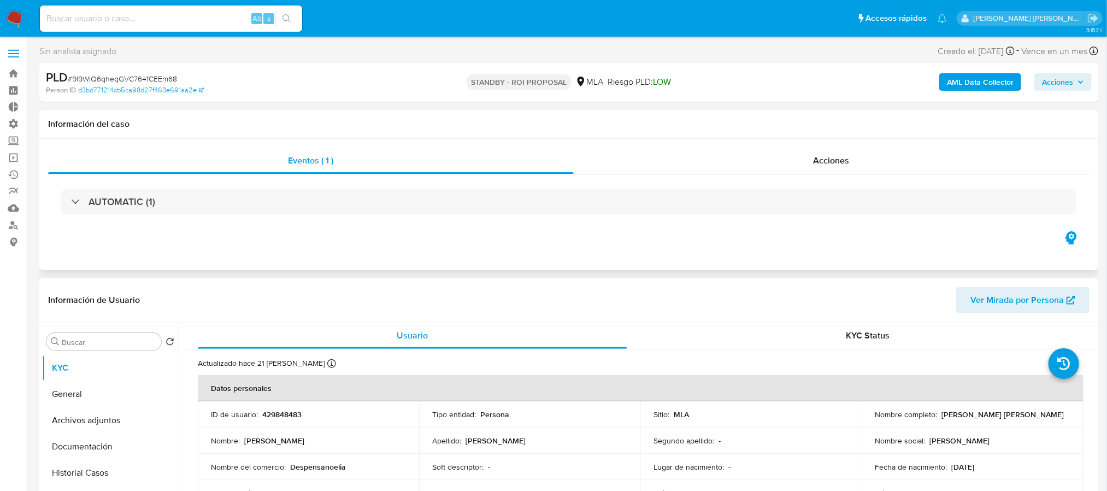
click at [746, 176] on div "AUTOMATIC (1)" at bounding box center [568, 201] width 1041 height 55
click at [746, 169] on div "Acciones" at bounding box center [832, 160] width 516 height 26
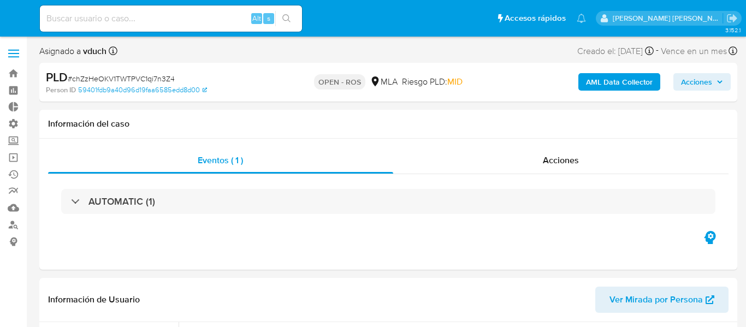
select select "10"
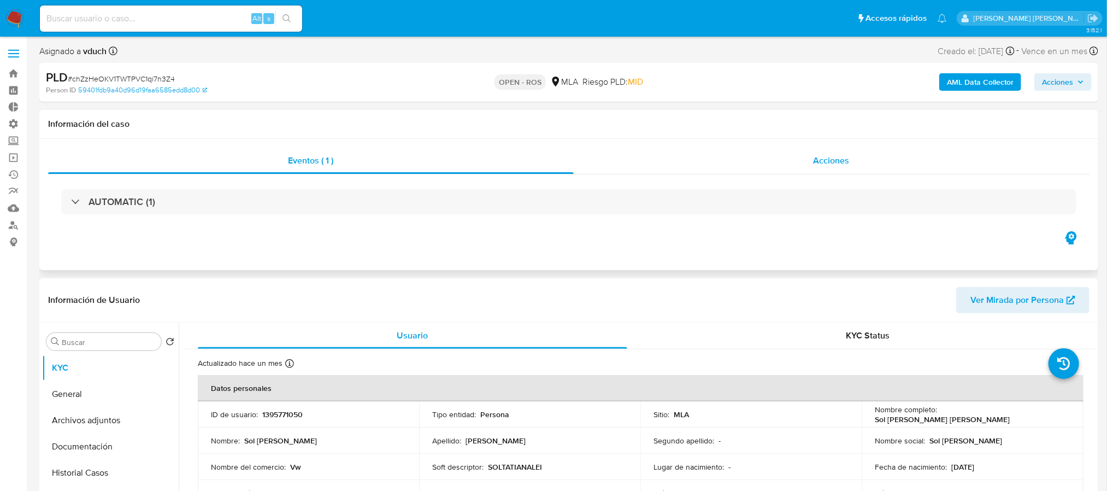
click at [746, 156] on div "Acciones" at bounding box center [832, 160] width 516 height 26
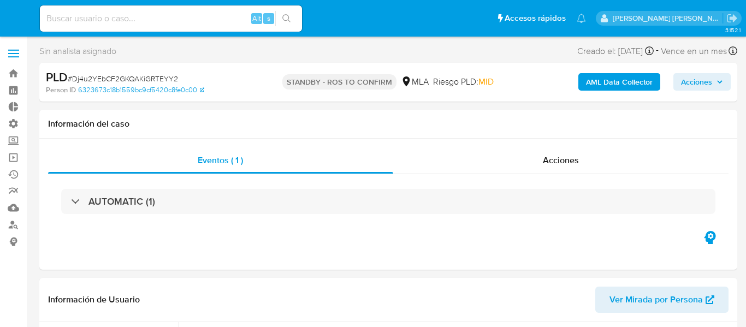
select select "10"
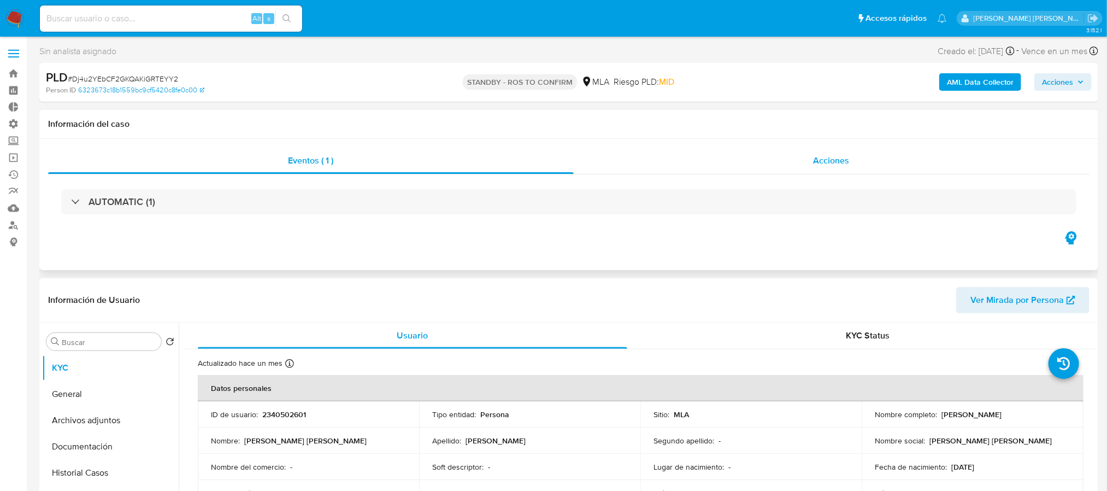
click at [733, 164] on div "Acciones" at bounding box center [832, 160] width 516 height 26
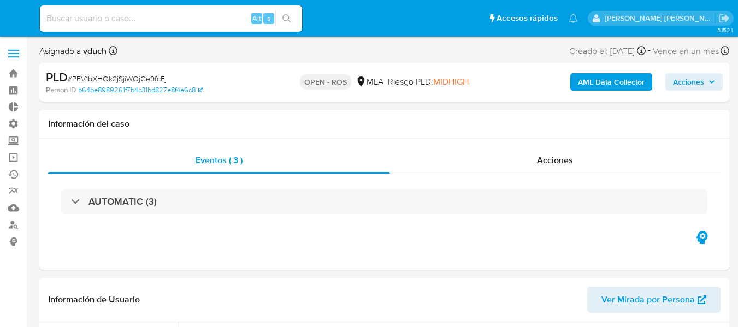
select select "10"
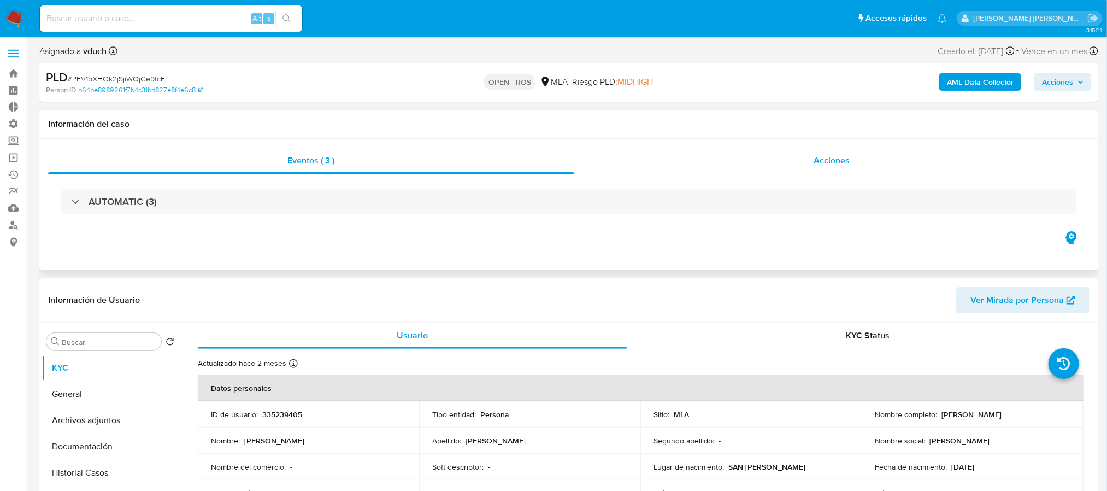
click at [737, 159] on div "Acciones" at bounding box center [831, 160] width 515 height 26
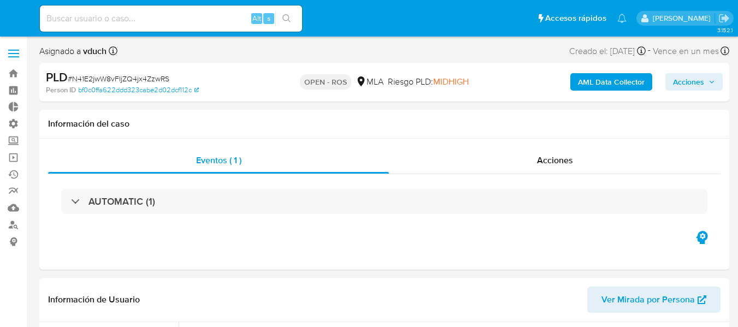
select select "10"
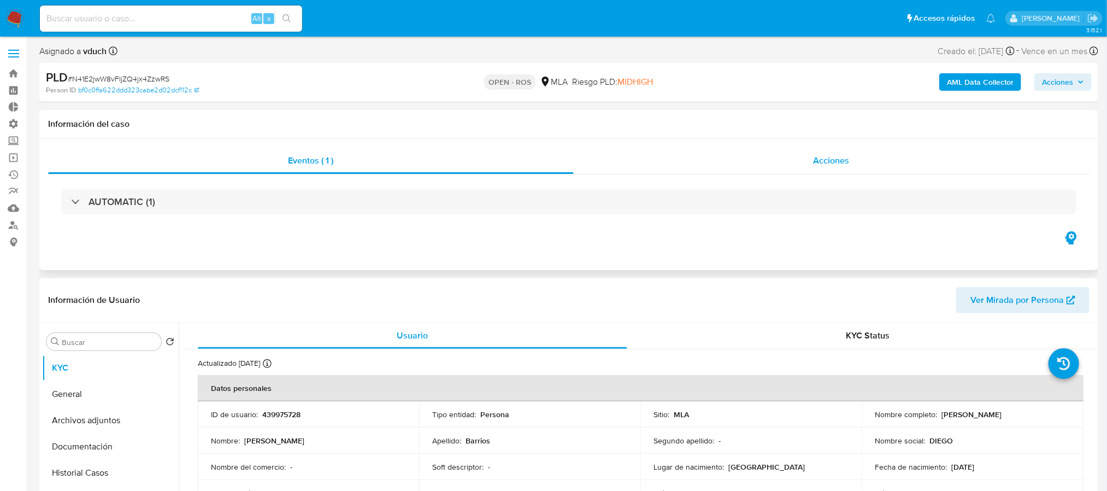
click at [737, 166] on div "Acciones" at bounding box center [832, 160] width 516 height 26
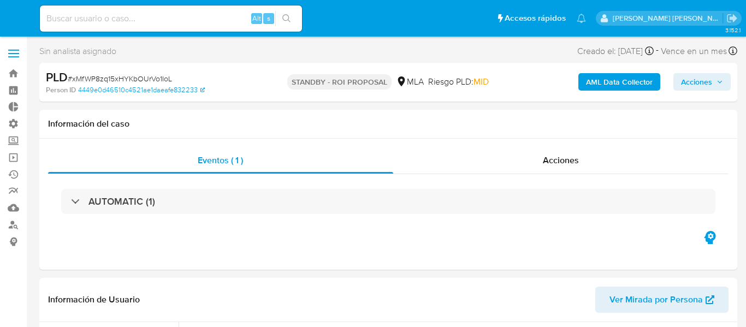
select select "10"
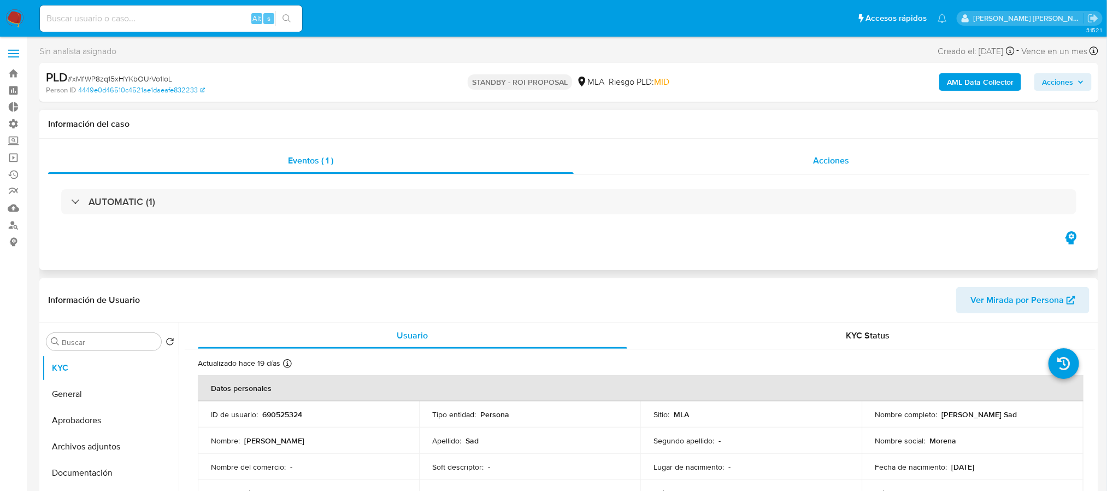
click at [746, 155] on div "Acciones" at bounding box center [832, 160] width 516 height 26
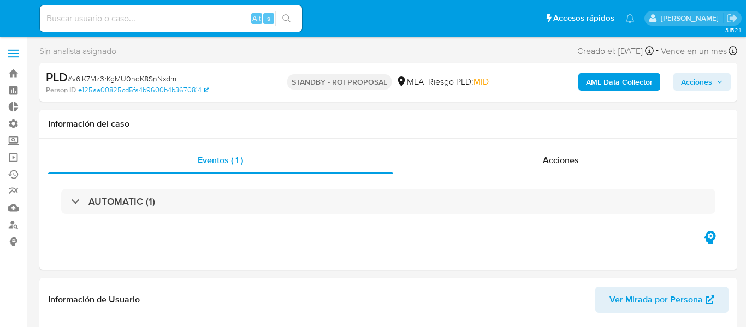
select select "10"
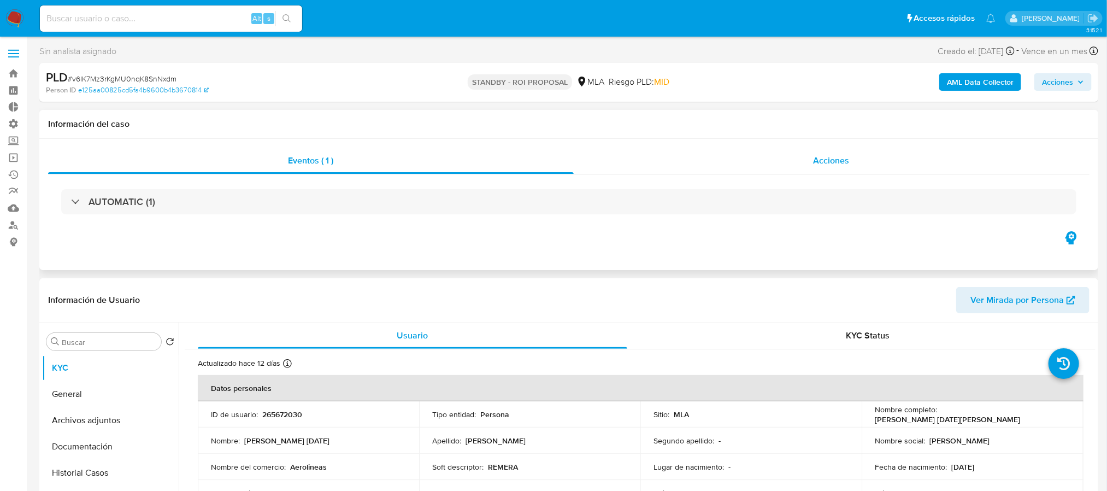
click at [746, 169] on div "Acciones" at bounding box center [832, 160] width 516 height 26
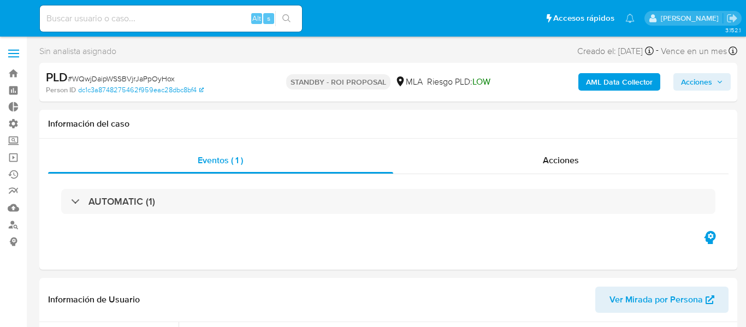
select select "10"
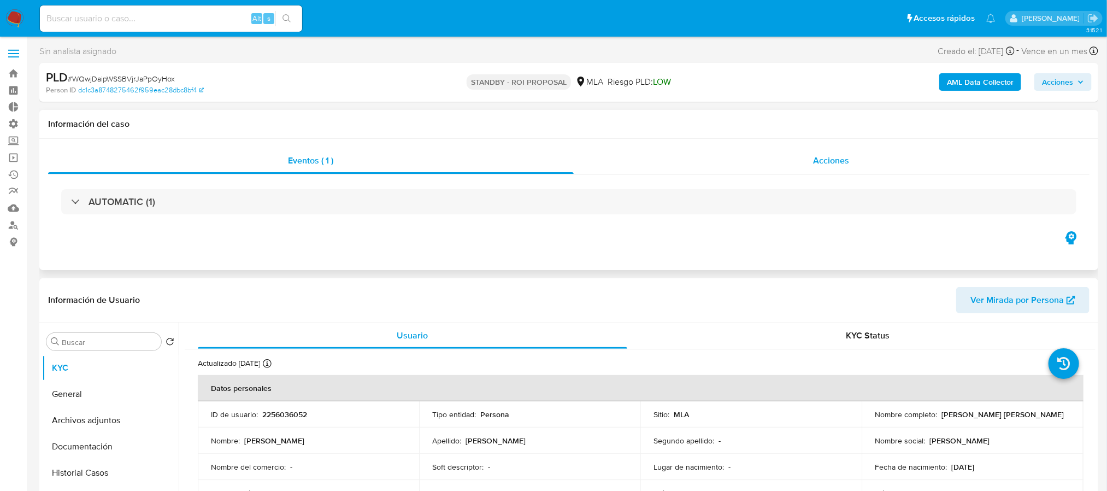
click at [746, 158] on span "Acciones" at bounding box center [831, 160] width 36 height 13
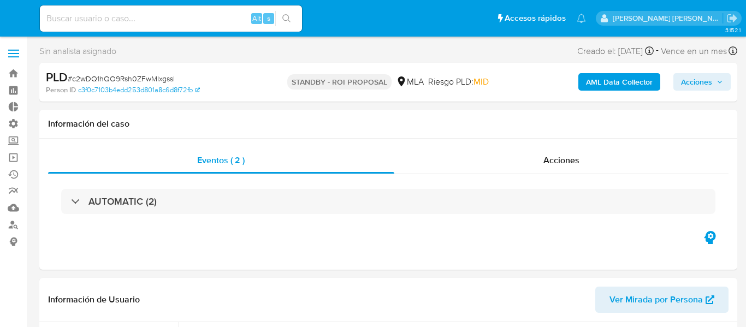
select select "10"
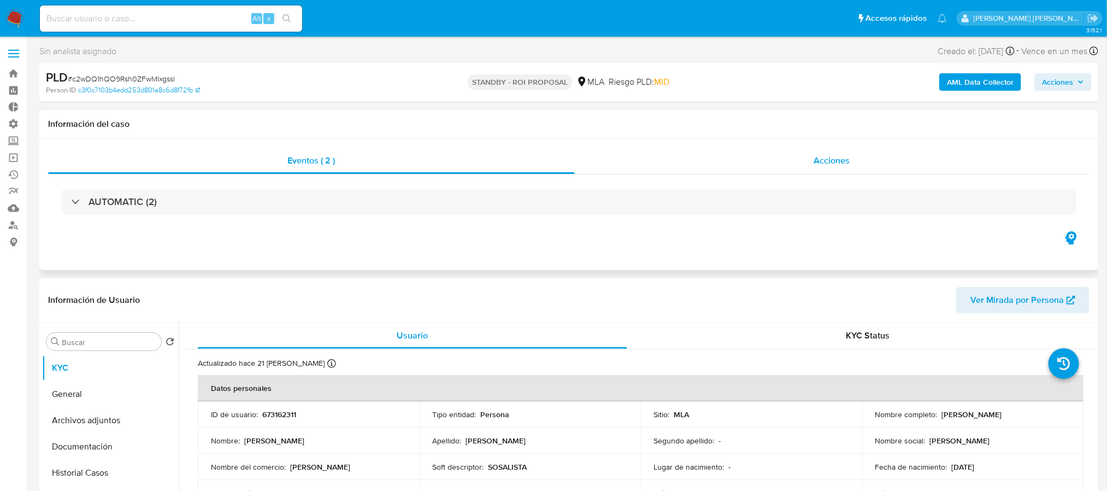
click at [746, 153] on div "Acciones" at bounding box center [832, 160] width 515 height 26
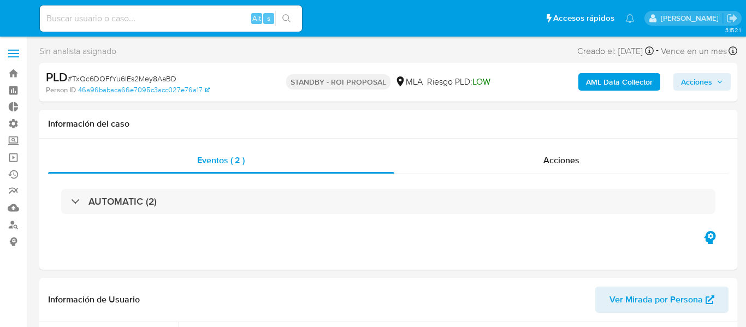
select select "10"
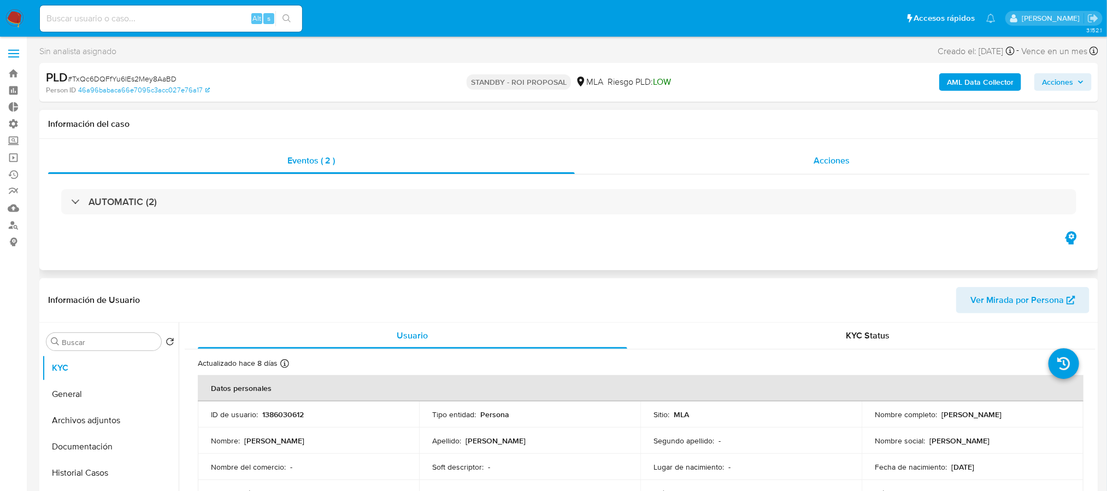
click at [746, 149] on div "Acciones" at bounding box center [832, 160] width 515 height 26
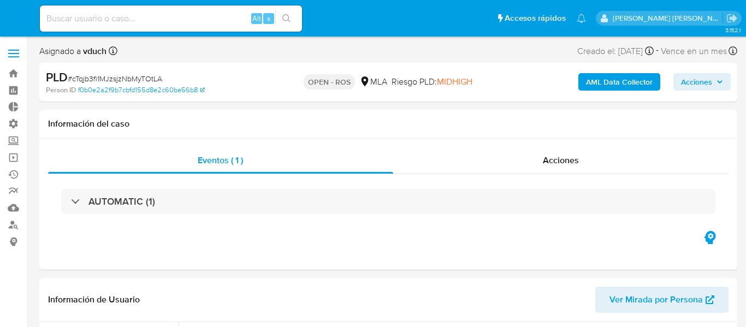
select select "10"
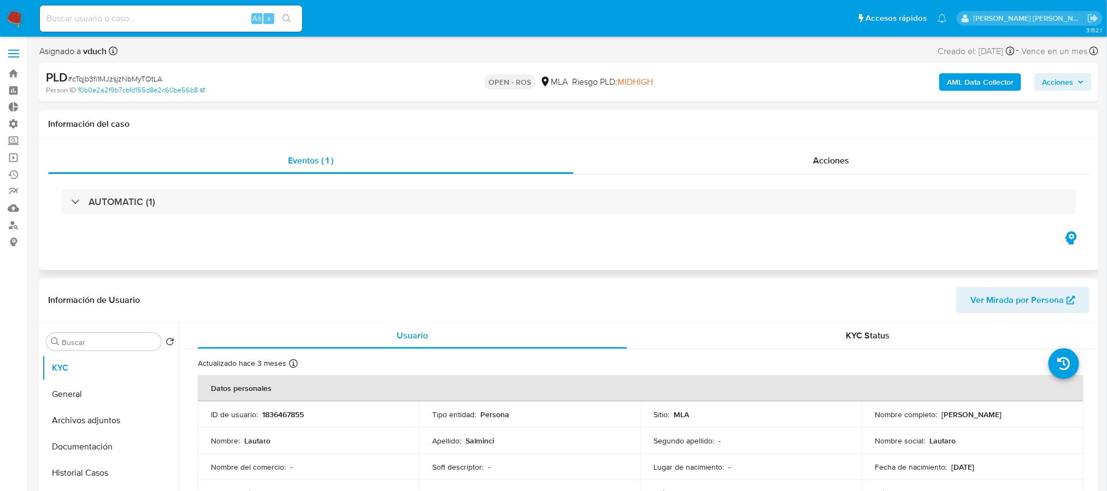
click at [746, 161] on div "Acciones" at bounding box center [832, 160] width 516 height 26
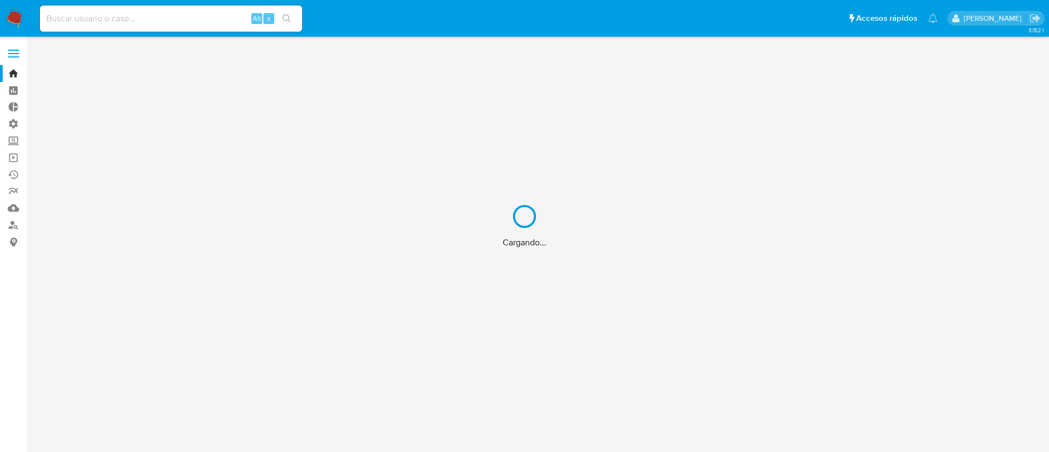
click at [202, 23] on div "Cargando..." at bounding box center [524, 226] width 1049 height 452
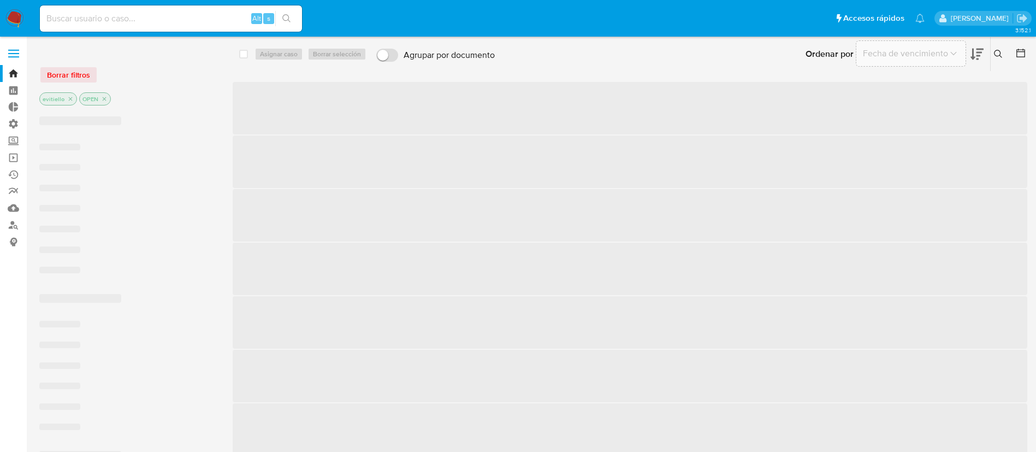
click at [193, 19] on input at bounding box center [171, 18] width 262 height 14
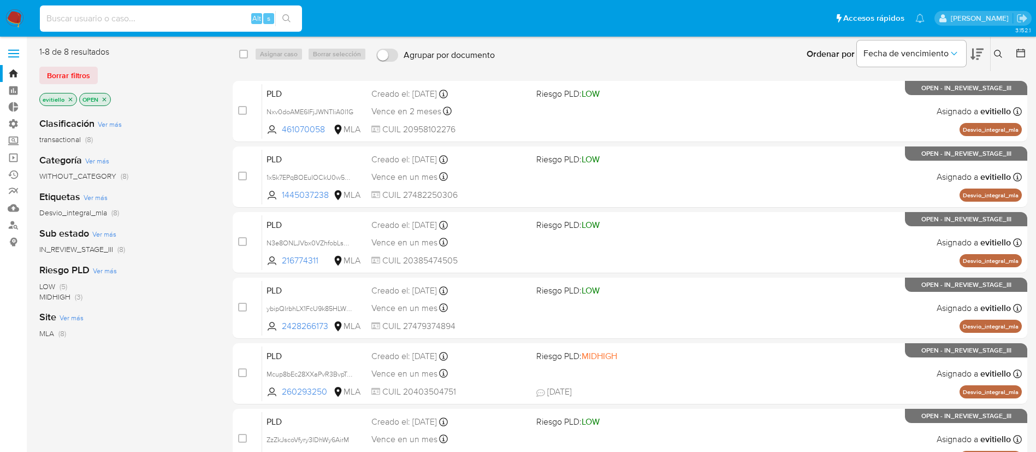
paste input "uGhtefeC5VxZ6BTXorXNGFao"
type input "uGhtefeC5VxZ6BTXorXNGFao"
click at [294, 19] on button "search-icon" at bounding box center [286, 18] width 22 height 15
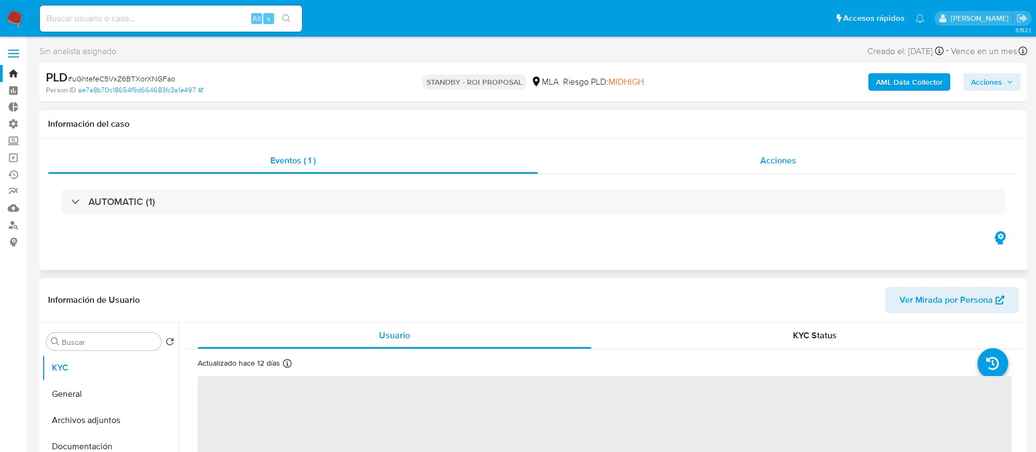
click at [718, 158] on div "Acciones" at bounding box center [778, 160] width 481 height 26
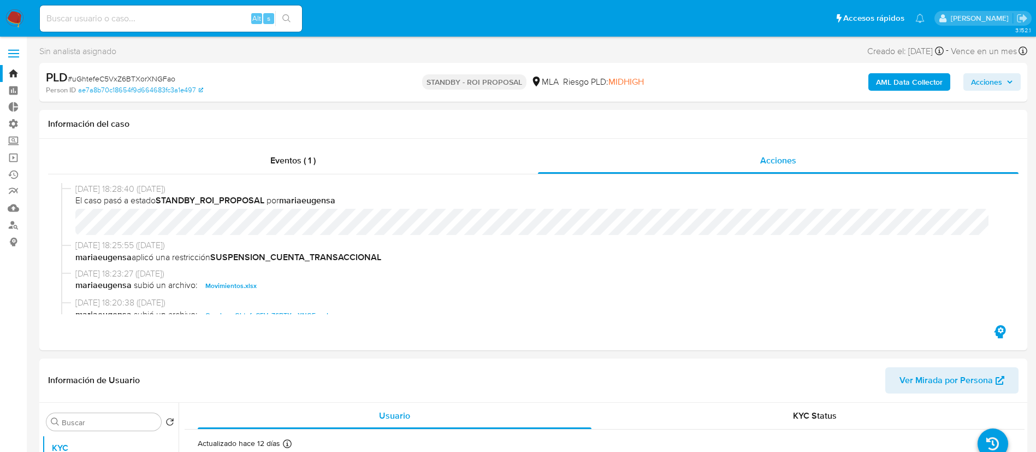
select select "10"
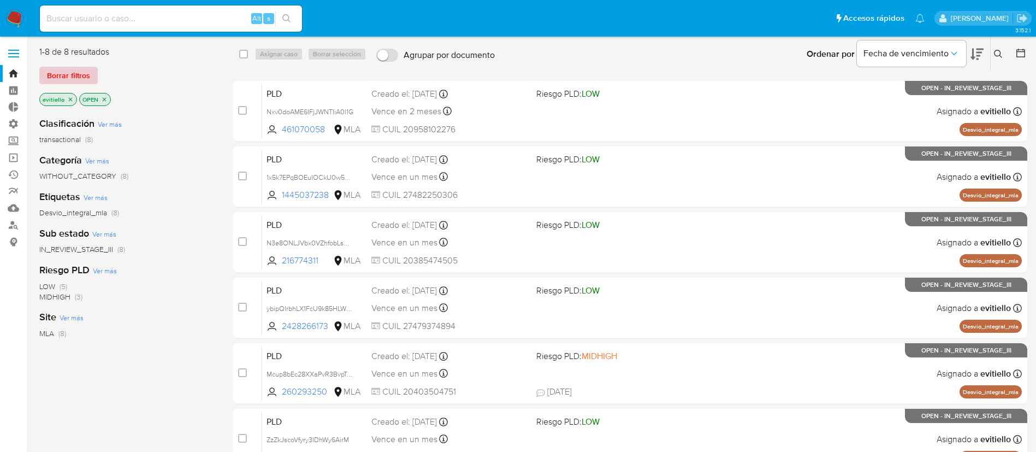
click at [84, 74] on span "Borrar filtros" at bounding box center [68, 75] width 43 height 15
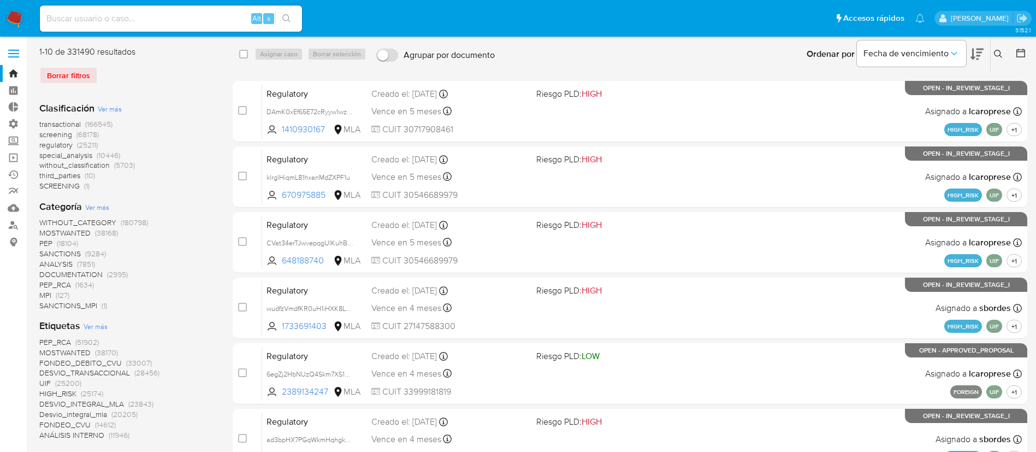
click at [1003, 54] on button at bounding box center [1000, 54] width 18 height 13
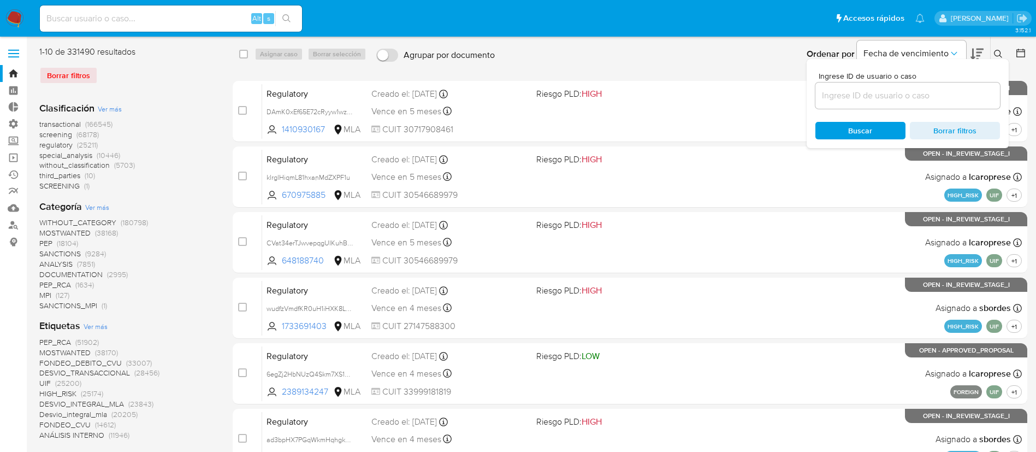
click at [935, 103] on div at bounding box center [908, 95] width 185 height 26
click at [941, 98] on input at bounding box center [908, 95] width 185 height 14
paste input "uGhtefeC5VxZ6BTXorXNGFao"
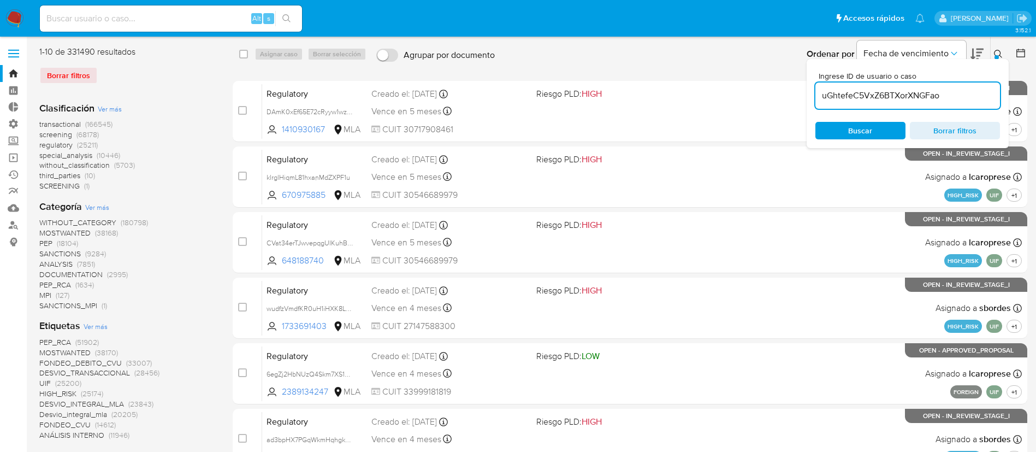
type input "uGhtefeC5VxZ6BTXorXNGFao"
click at [1000, 56] on icon at bounding box center [998, 54] width 9 height 9
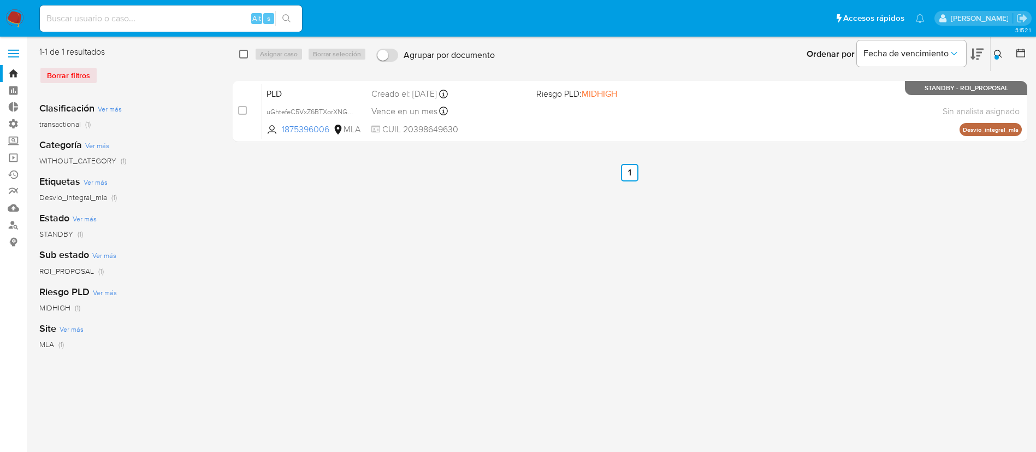
click at [247, 51] on input "checkbox" at bounding box center [243, 54] width 9 height 9
checkbox input "true"
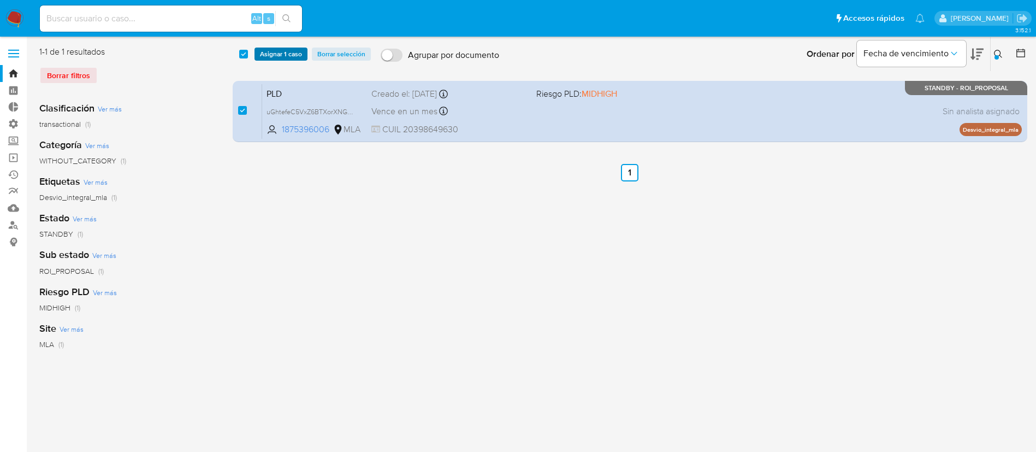
click at [265, 51] on span "Asignar 1 caso" at bounding box center [281, 54] width 42 height 11
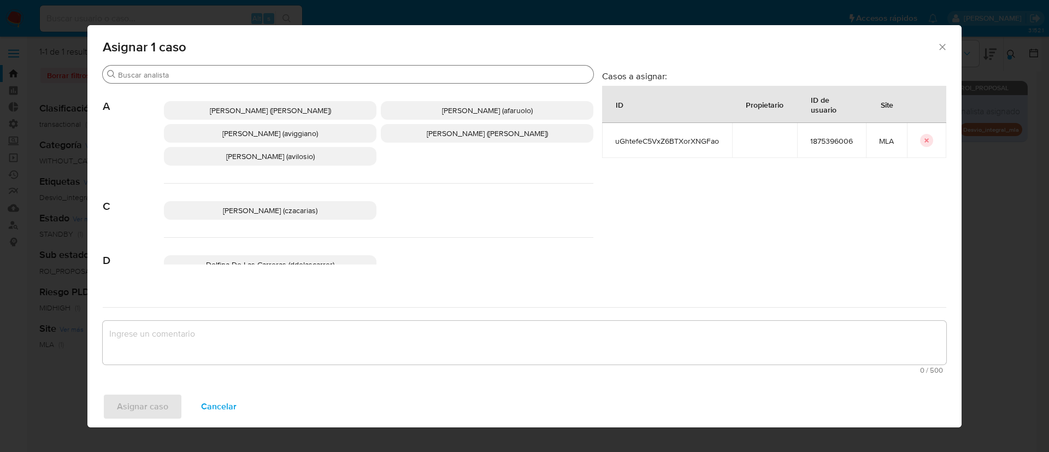
click at [134, 72] on input "Buscar" at bounding box center [353, 75] width 471 height 10
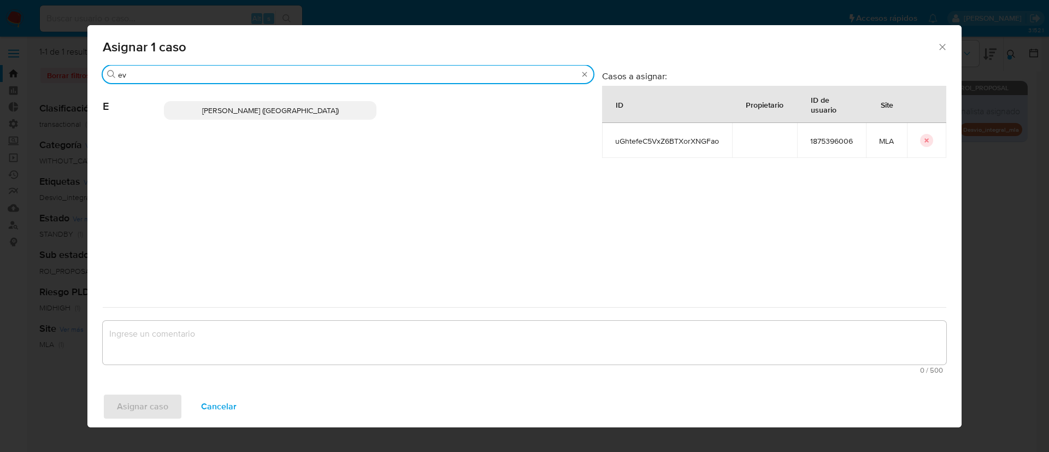
type input "ev"
click at [244, 117] on p "Emmanuel Hernan Vitiello (evitiello)" at bounding box center [270, 110] width 213 height 19
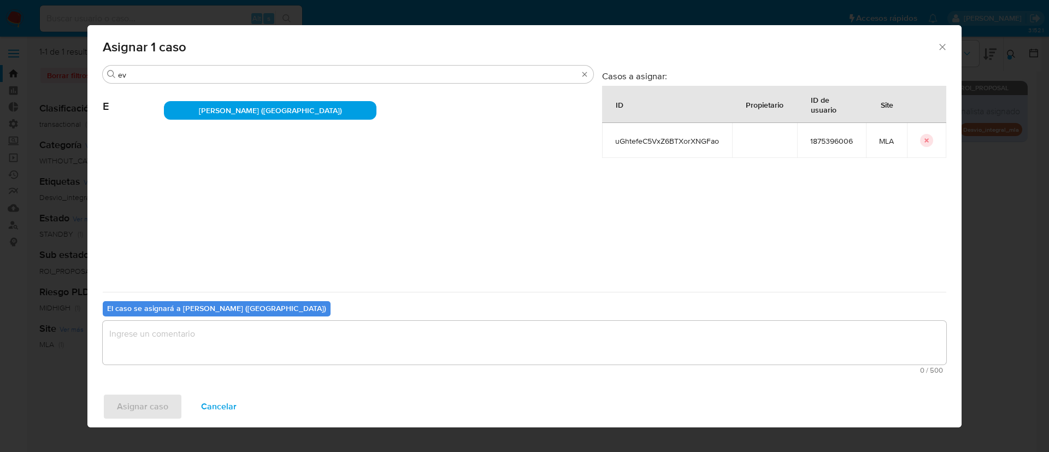
click at [223, 333] on textarea "assign-modal" at bounding box center [524, 343] width 843 height 44
click at [150, 420] on div "Asignar caso Cancelar" at bounding box center [524, 407] width 874 height 42
click at [150, 409] on span "Asignar caso" at bounding box center [142, 406] width 51 height 24
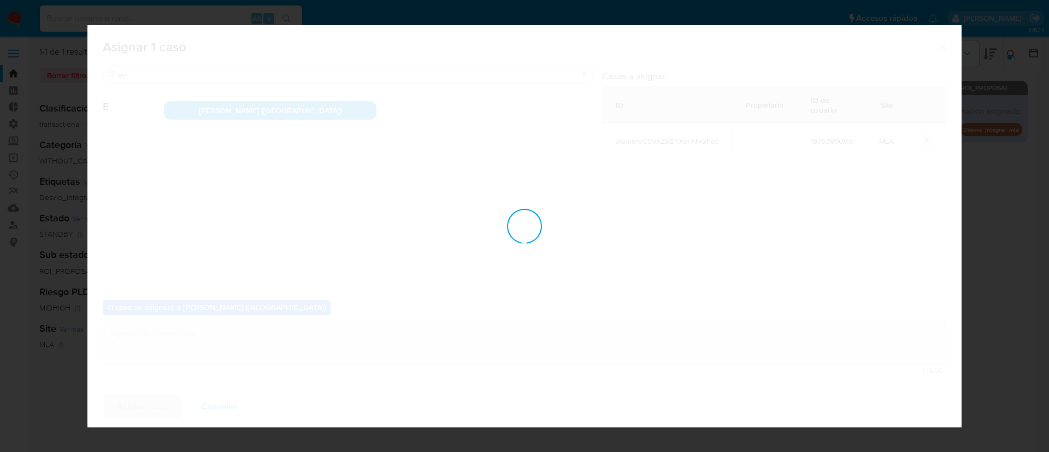
checkbox input "false"
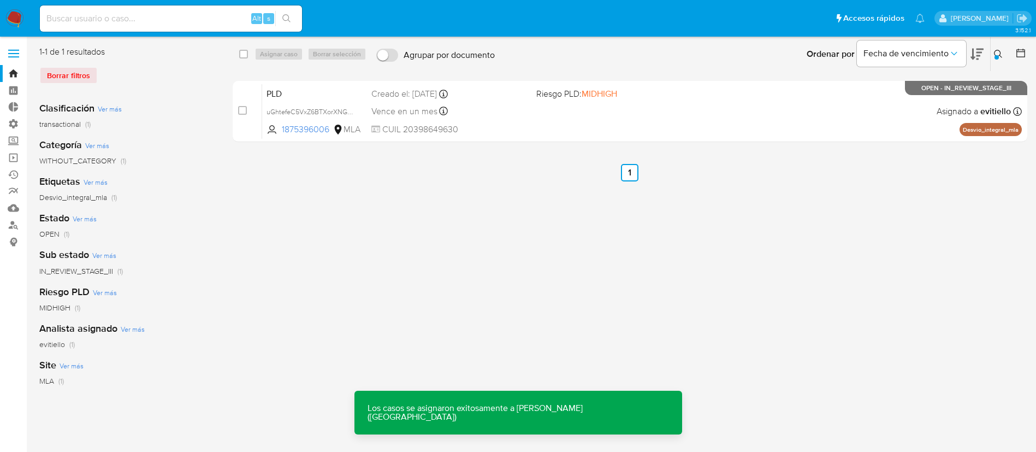
click at [641, 108] on div "PLD uGhtefeC5VxZ6BTXorXNGFao 1875396006 MLA Riesgo PLD: MIDHIGH Creado el: 12/0…" at bounding box center [642, 111] width 760 height 55
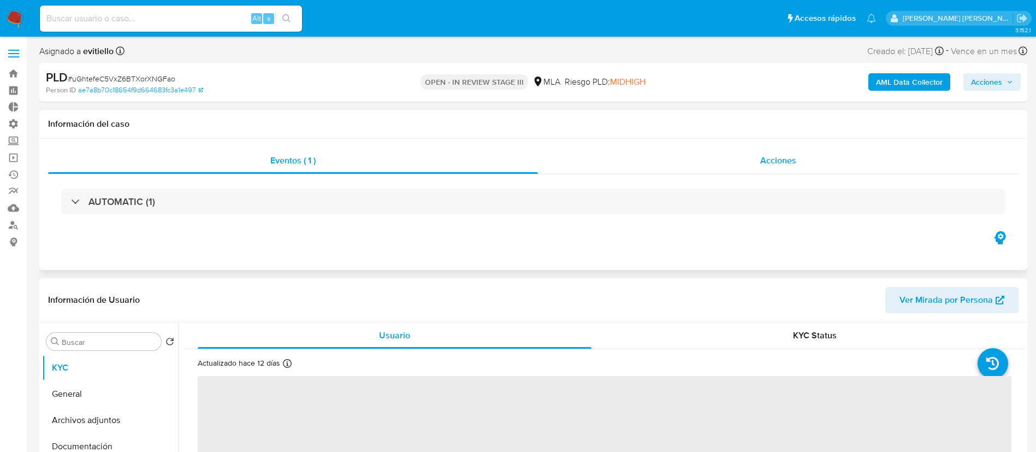
click at [673, 158] on div "Acciones" at bounding box center [778, 160] width 481 height 26
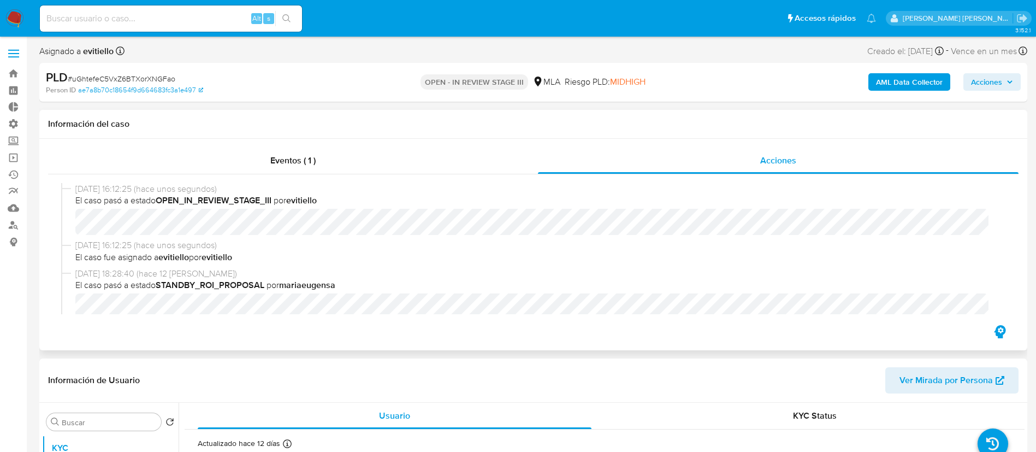
select select "10"
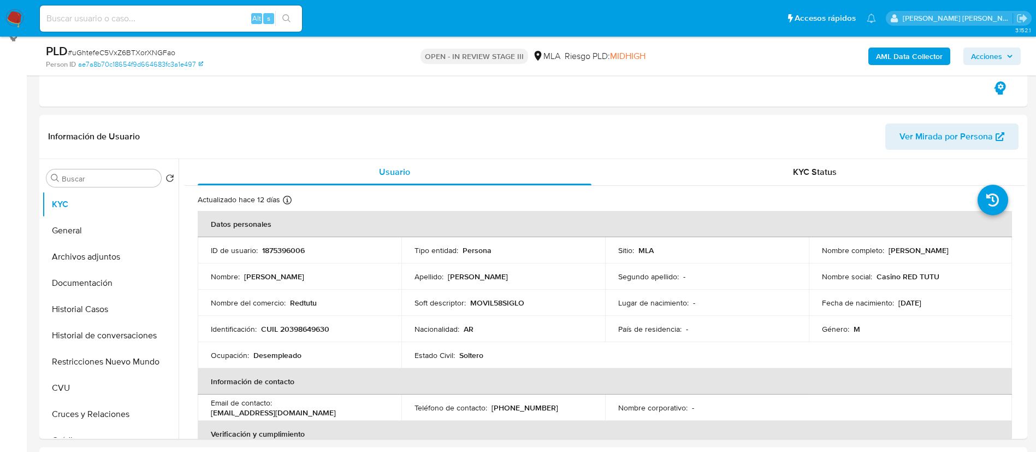
scroll to position [246, 0]
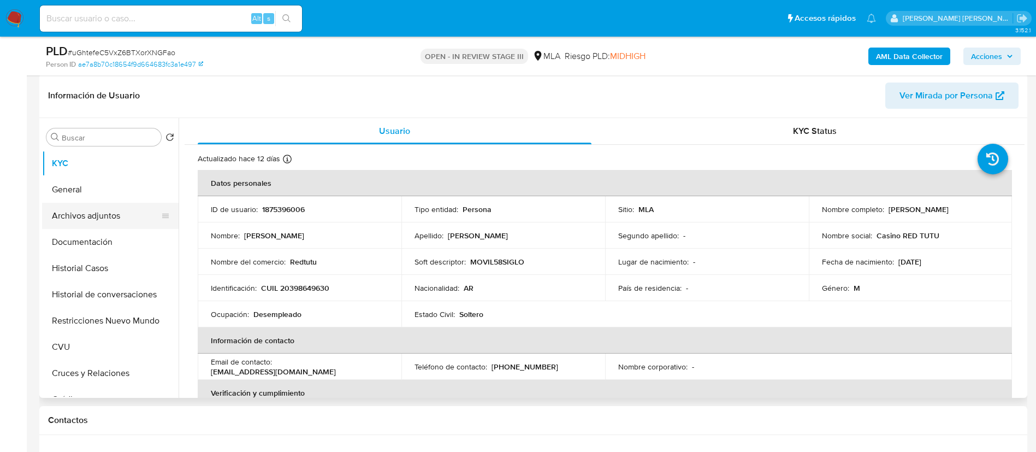
click at [111, 219] on button "Archivos adjuntos" at bounding box center [106, 216] width 128 height 26
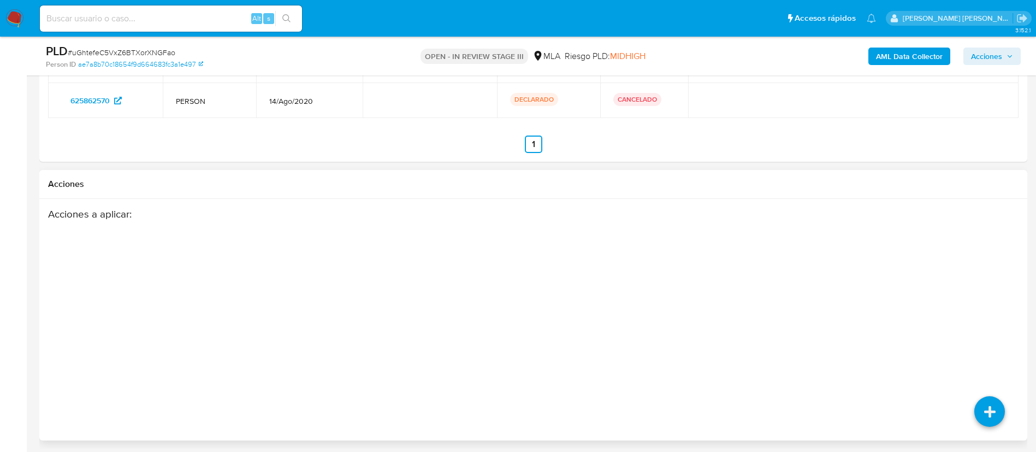
scroll to position [1916, 0]
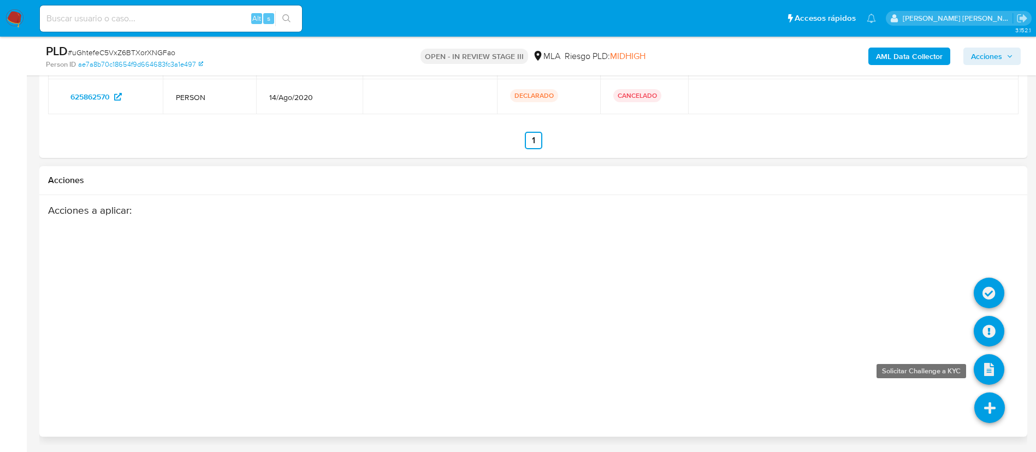
click at [984, 369] on icon at bounding box center [989, 369] width 31 height 31
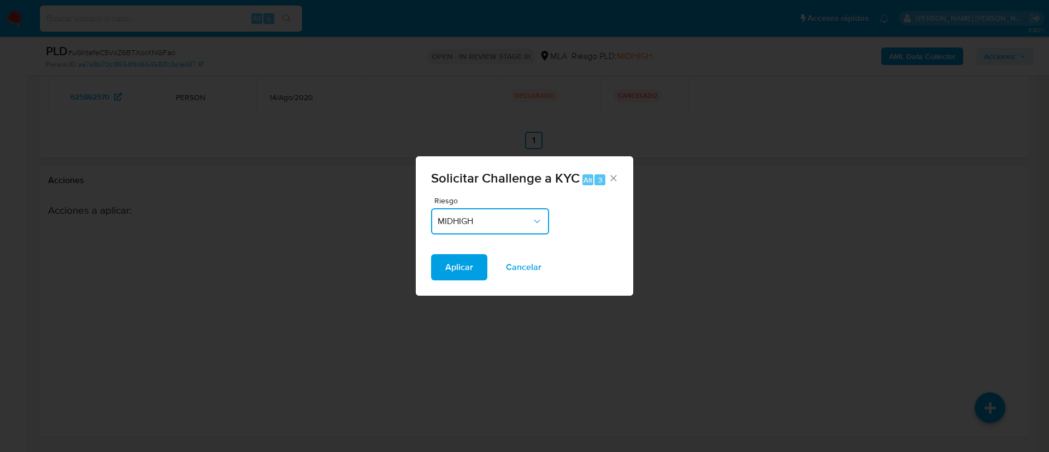
click at [530, 222] on span "MIDHIGH" at bounding box center [485, 221] width 94 height 11
click at [615, 179] on icon "Cerrar" at bounding box center [613, 178] width 11 height 11
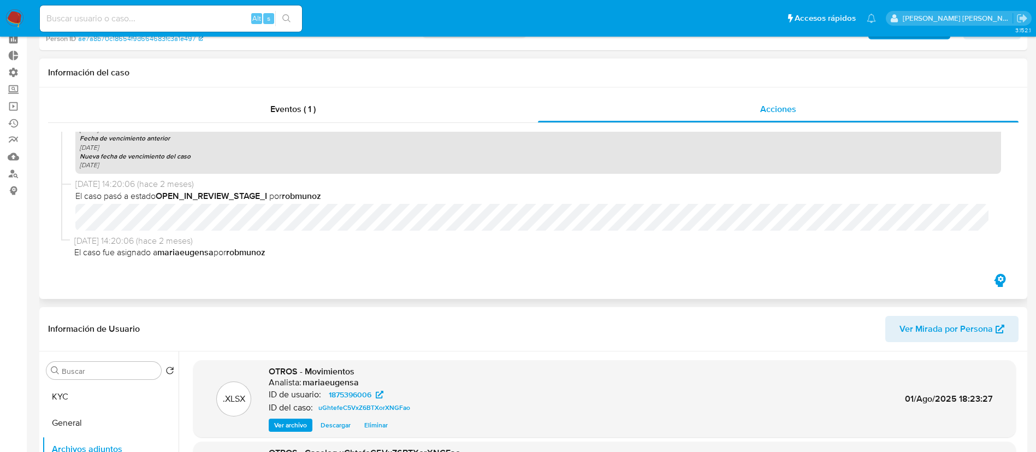
scroll to position [0, 0]
